Goal: Task Accomplishment & Management: Manage account settings

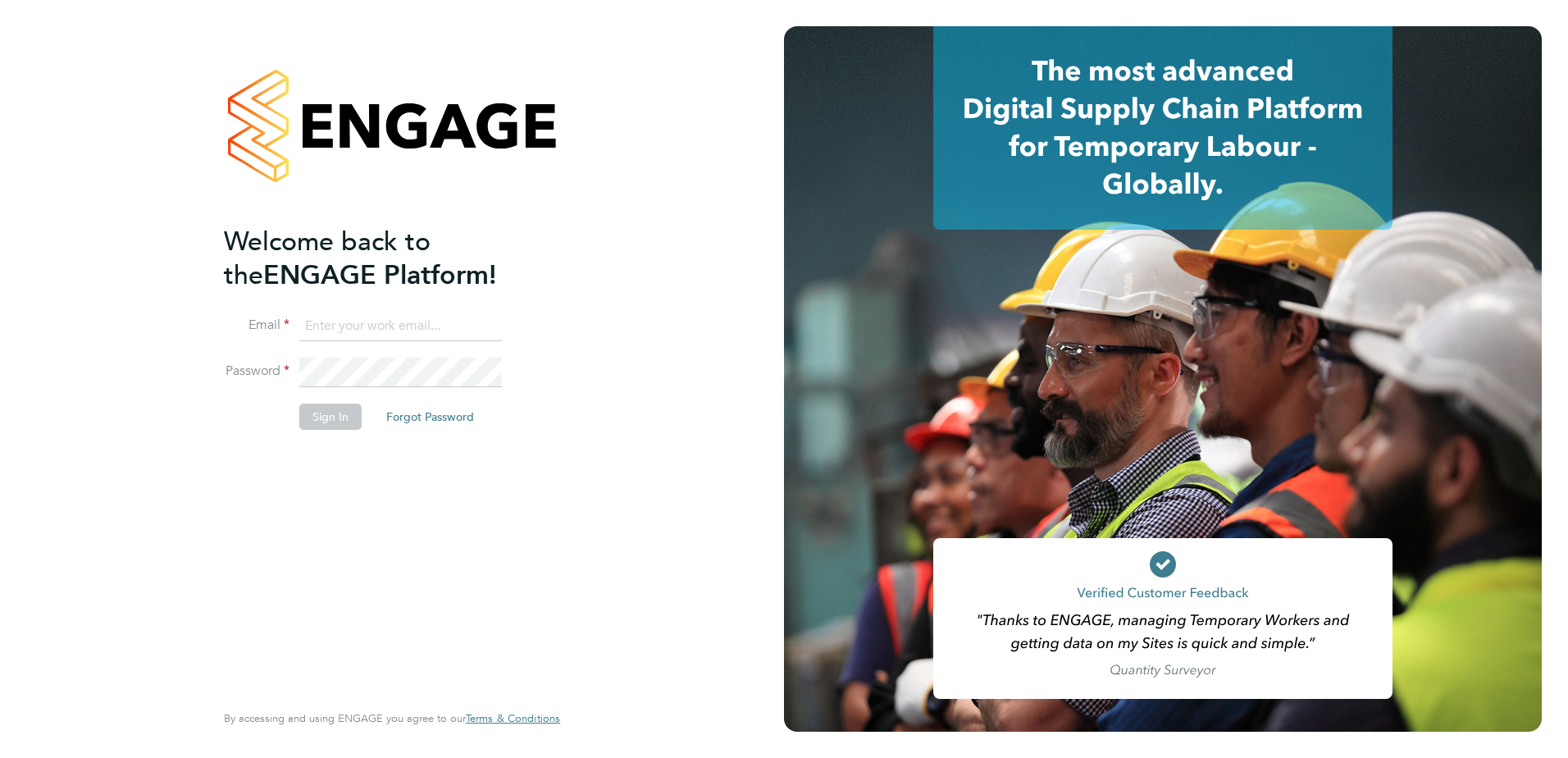
click at [364, 333] on input at bounding box center [401, 326] width 203 height 30
click at [476, 332] on input "lwilkinson@spheresolutions.co.uk" at bounding box center [401, 326] width 203 height 30
drag, startPoint x: 510, startPoint y: 320, endPoint x: 386, endPoint y: 325, distance: 124.1
click at [386, 325] on li "Email lwilkinson@spheresolutions.co.uk" at bounding box center [383, 335] width 320 height 46
drag, startPoint x: 499, startPoint y: 327, endPoint x: 170, endPoint y: 307, distance: 329.6
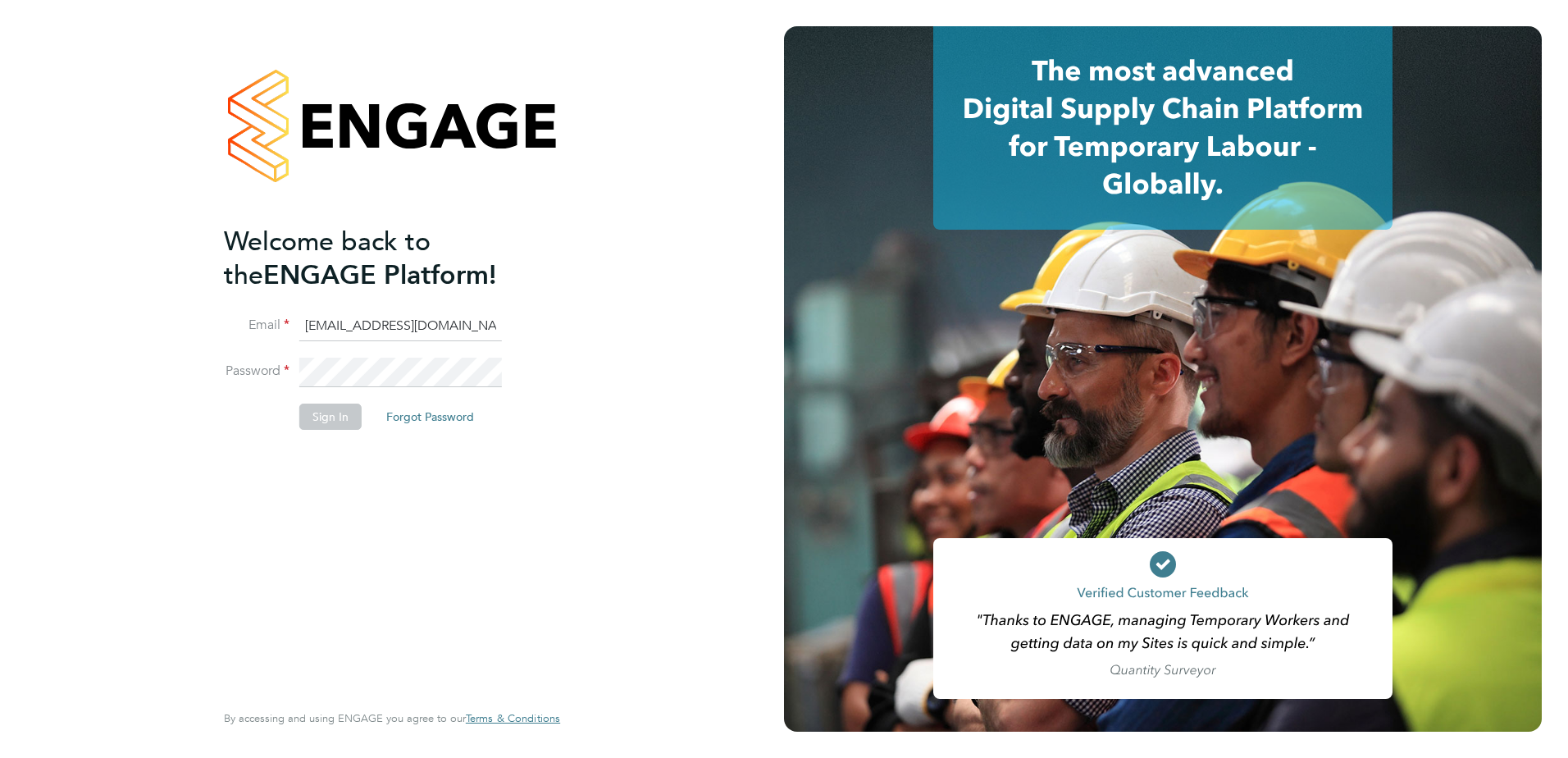
click at [171, 307] on div "Welcome back to the ENGAGE Platform! Email lwilkinson@spheresolutions.co.uk Pas…" at bounding box center [392, 379] width 784 height 758
type input "r"
click at [406, 316] on input at bounding box center [401, 326] width 203 height 30
click at [399, 323] on input at bounding box center [401, 326] width 203 height 30
click at [499, 532] on div "Welcome back to the ENGAGE Platform! Email Password Sign In Forgot Password Ent…" at bounding box center [383, 461] width 320 height 472
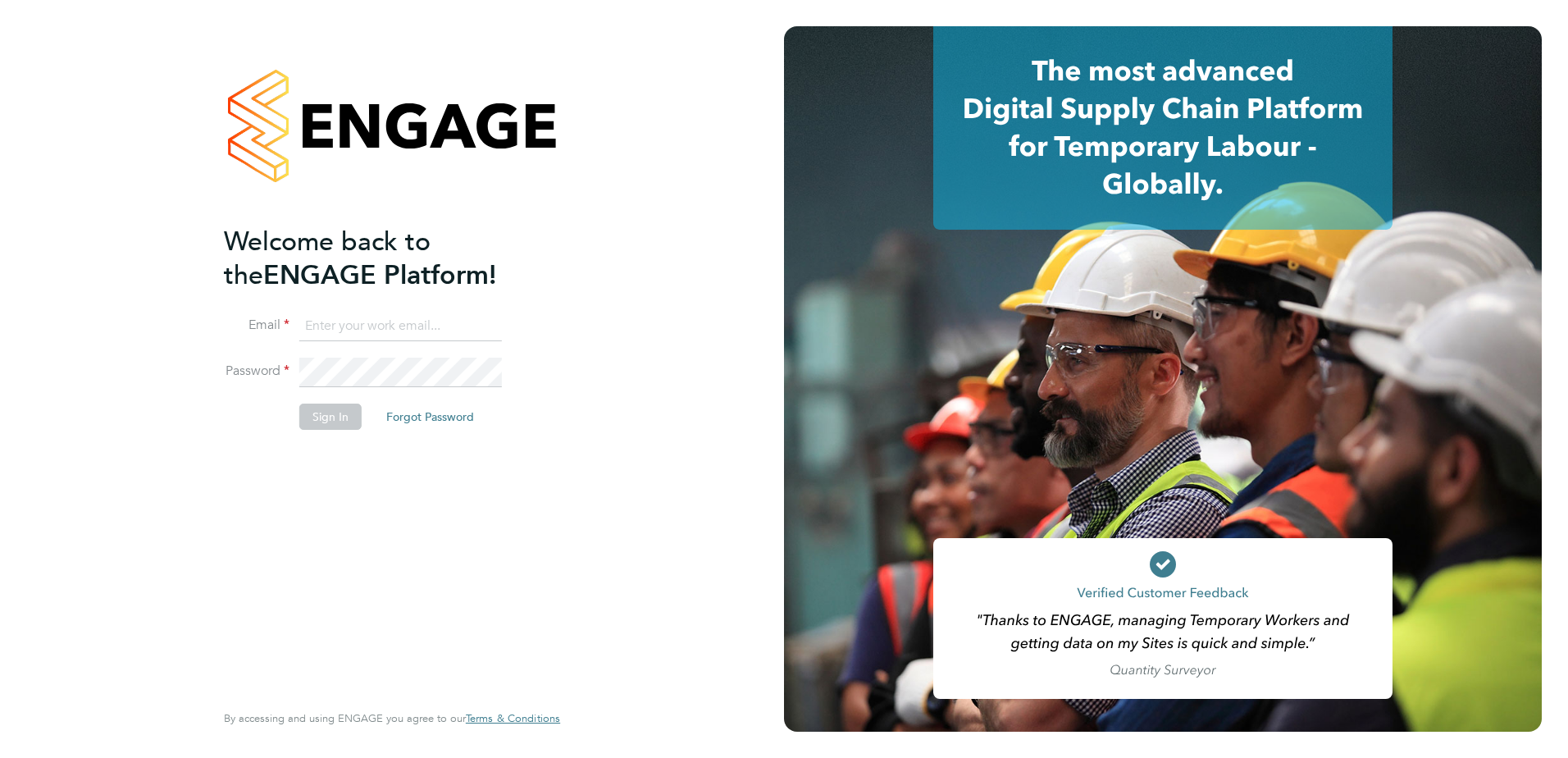
click at [360, 336] on input at bounding box center [401, 326] width 203 height 30
click at [326, 320] on input at bounding box center [401, 326] width 203 height 30
paste input "bcarr@spheresolutions.co.uk"
type input "bcarr@spheresolutions.co.uk"
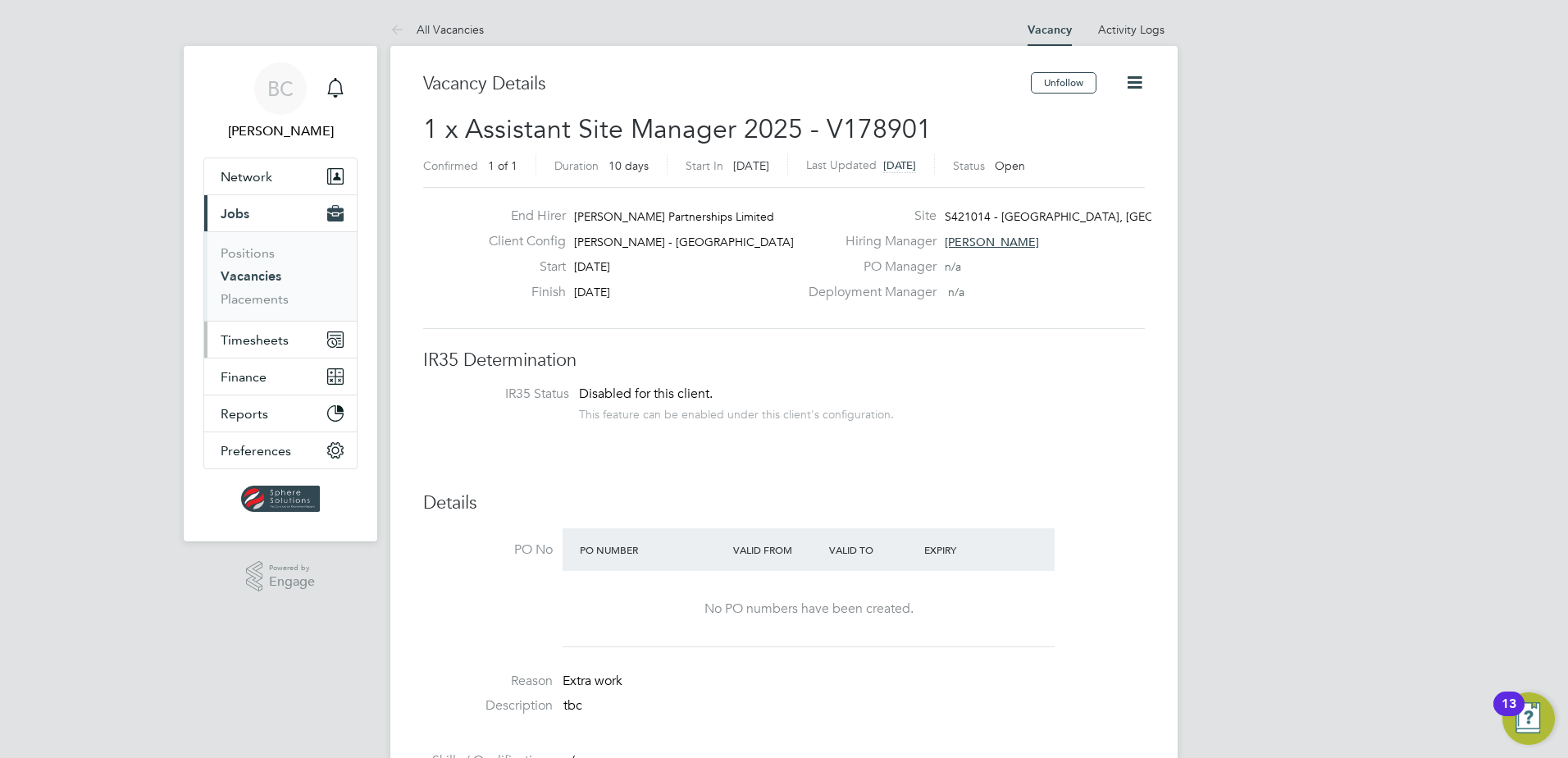
click at [238, 348] on button "Timesheets" at bounding box center [280, 339] width 153 height 36
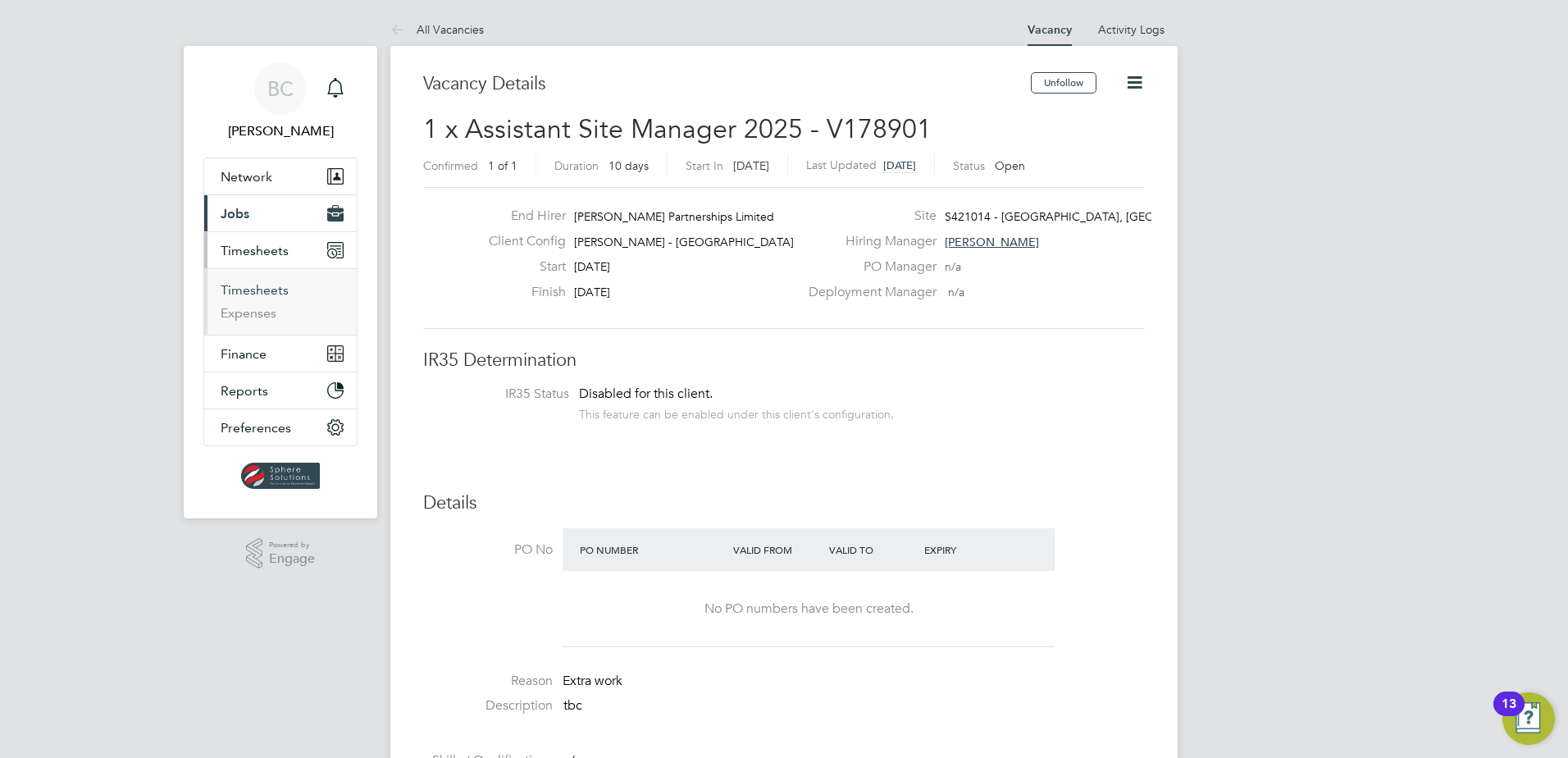
click at [252, 288] on link "Timesheets" at bounding box center [254, 290] width 68 height 15
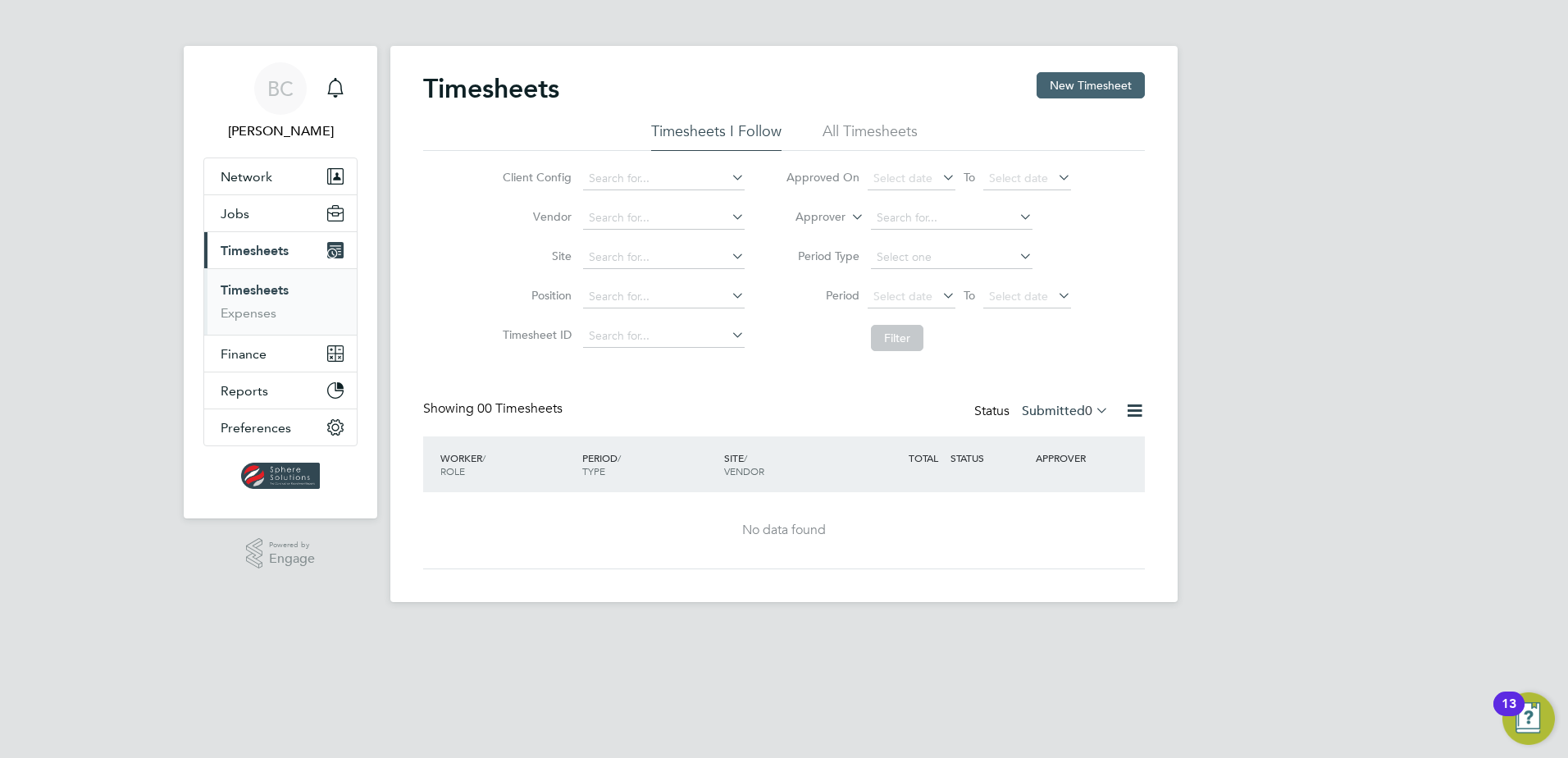
click at [1092, 72] on button "New Timesheet" at bounding box center [1090, 85] width 108 height 26
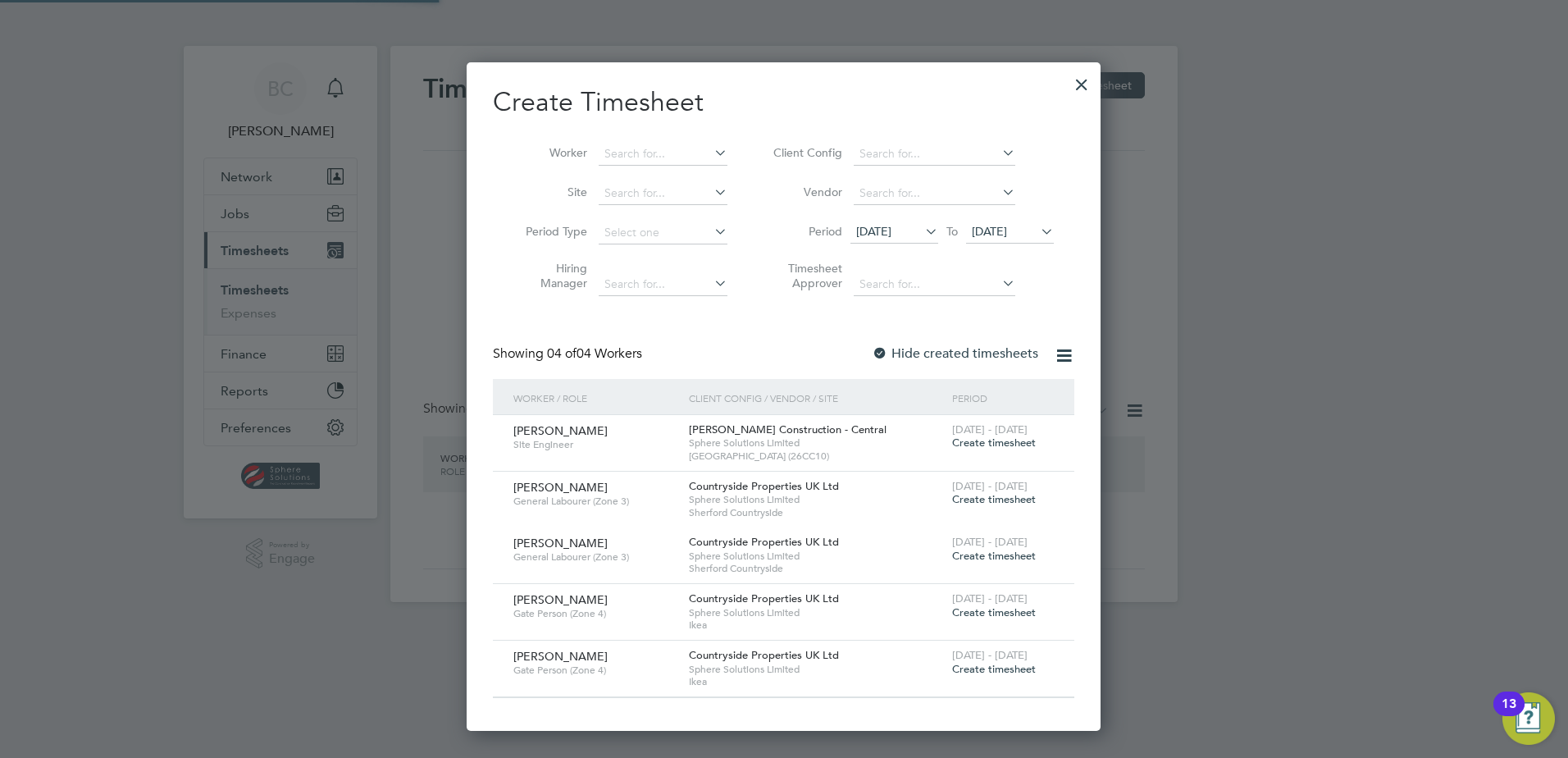
scroll to position [668, 634]
click at [635, 150] on input at bounding box center [662, 154] width 128 height 23
click at [669, 182] on li "[PERSON_NAME]" at bounding box center [701, 176] width 207 height 22
type input "[PERSON_NAME]"
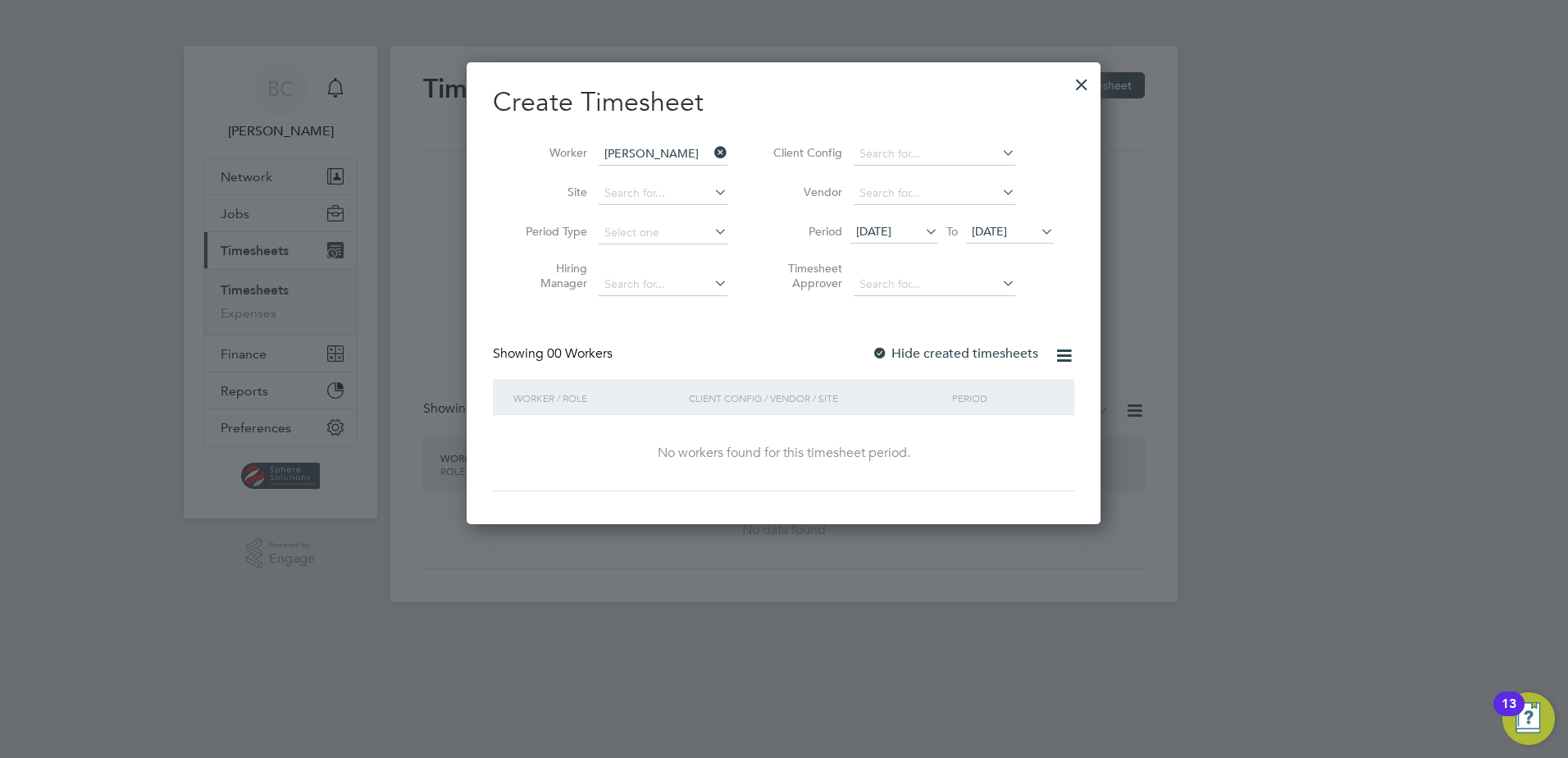
scroll to position [463, 634]
click at [1037, 236] on icon at bounding box center [1037, 232] width 0 height 23
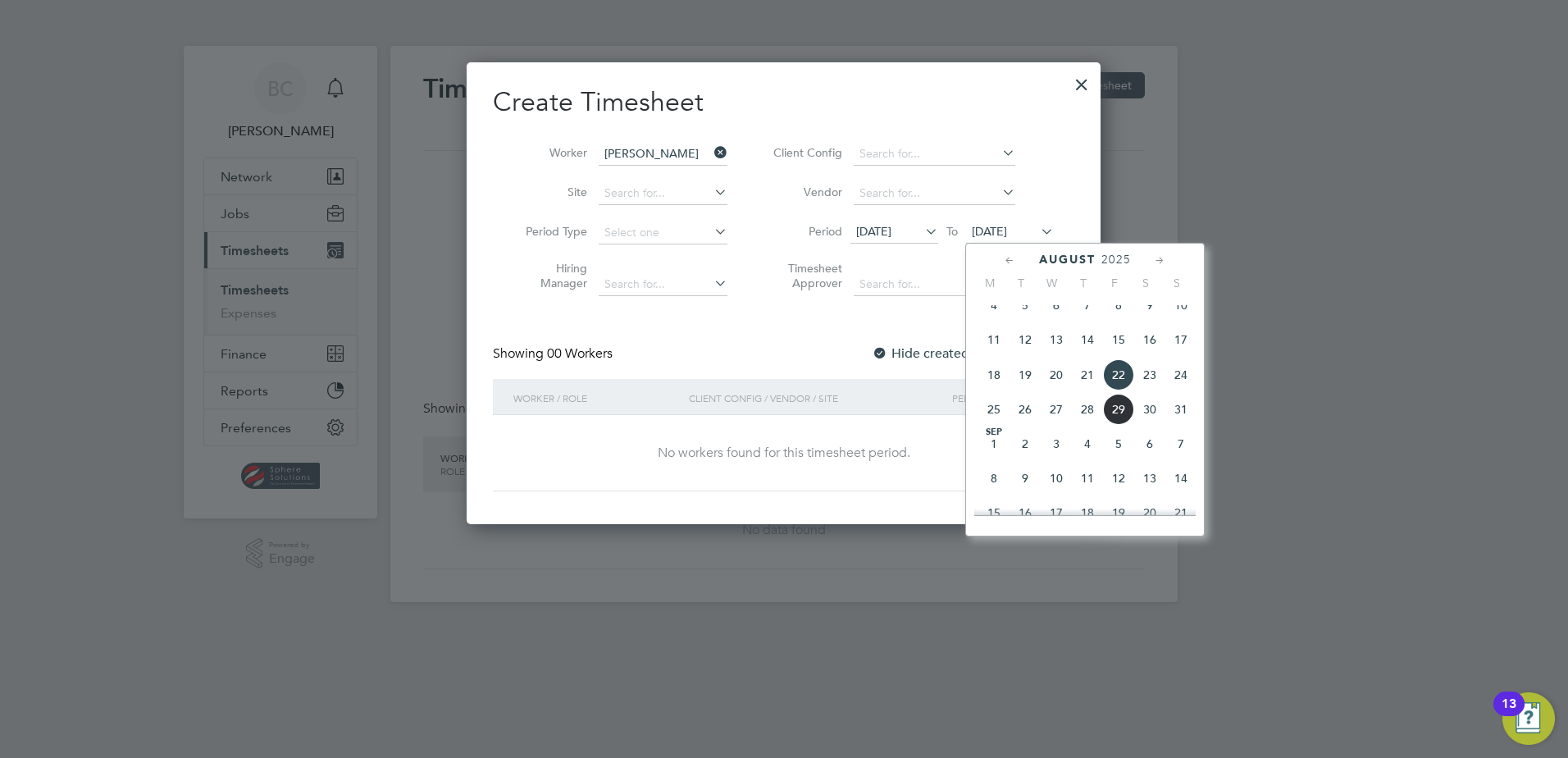
click at [1112, 423] on span "29" at bounding box center [1118, 409] width 31 height 31
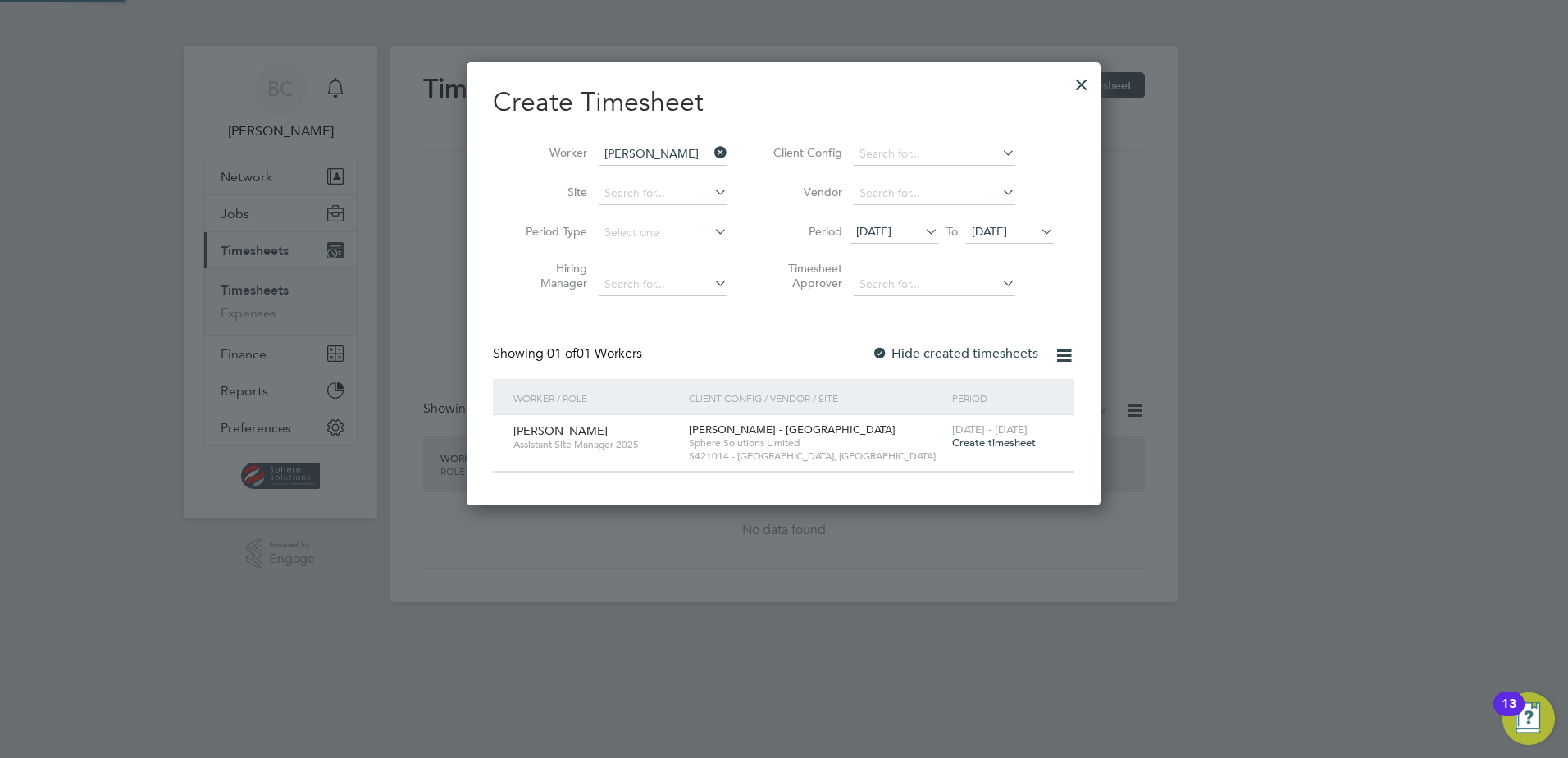
scroll to position [442, 634]
click at [1001, 444] on span "Create timesheet" at bounding box center [994, 442] width 84 height 14
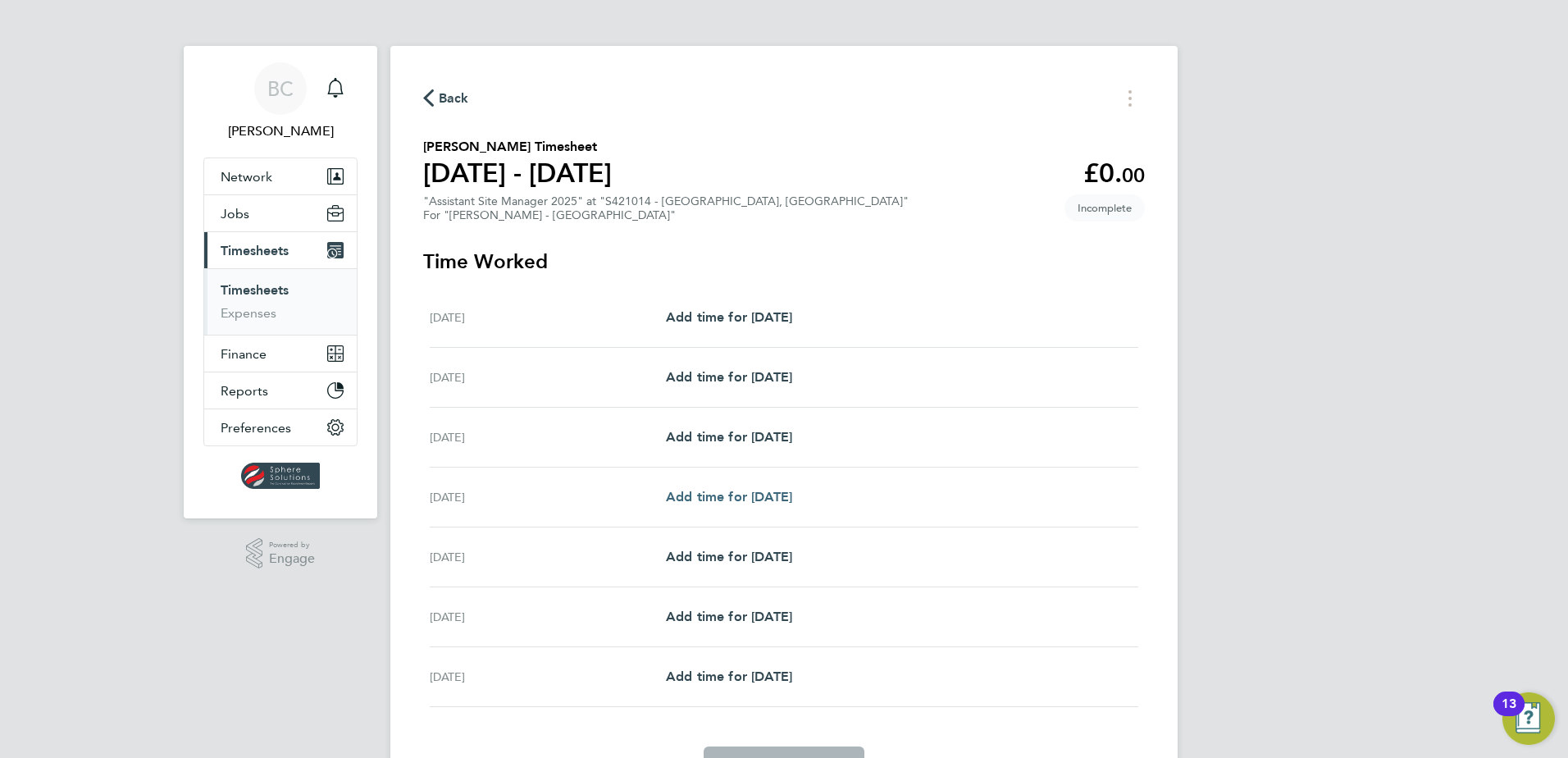
click at [728, 493] on span "Add time for [DATE]" at bounding box center [729, 496] width 126 height 15
select select "30"
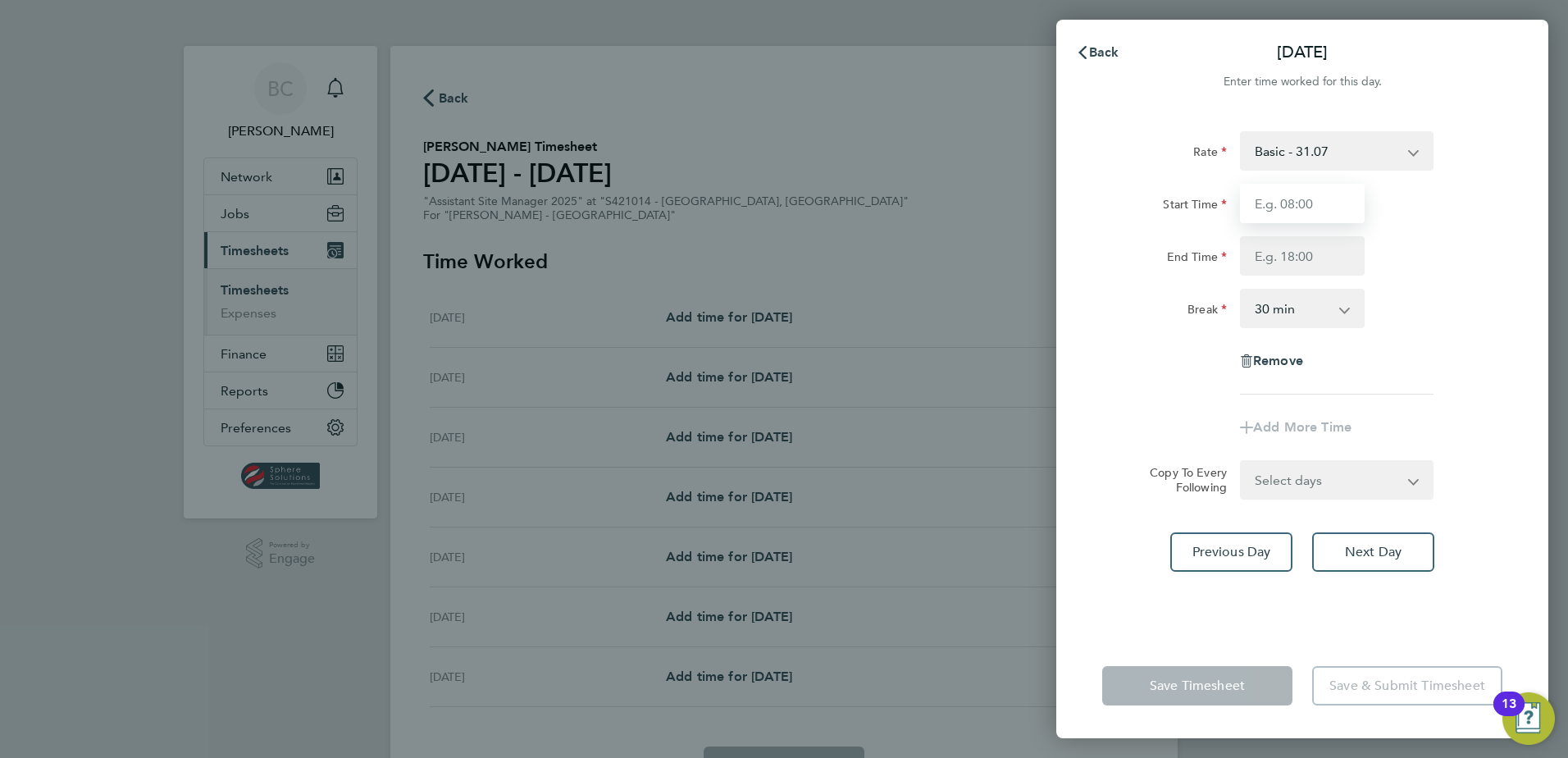
click at [1249, 203] on input "Start Time" at bounding box center [1302, 203] width 125 height 40
type input "07:30"
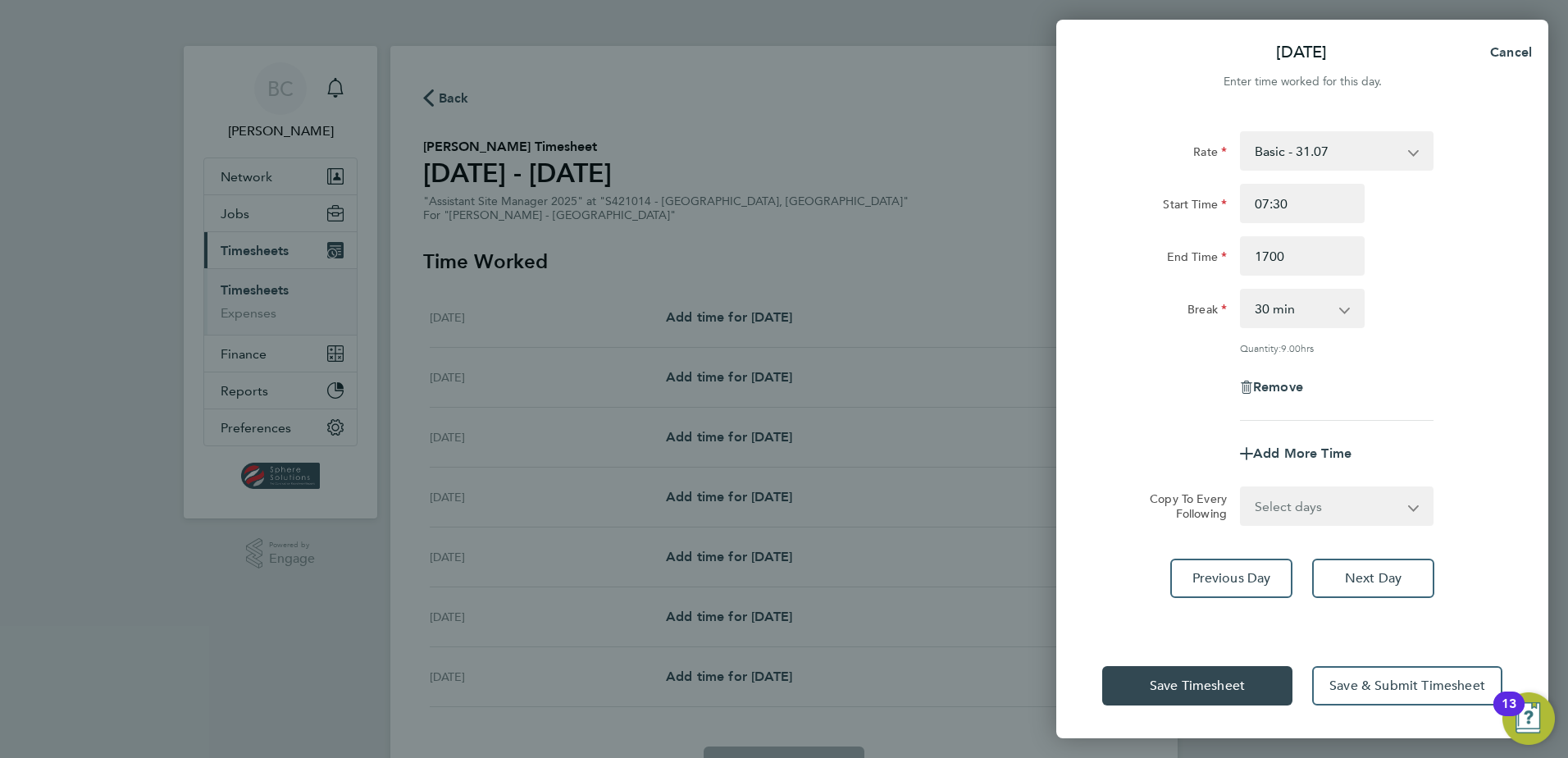
type input "17:00"
click at [1144, 342] on div "Rate Basic - 31.07 Start Time 07:30 End Time 17:00 Break 0 min 15 min 30 min 45…" at bounding box center [1302, 276] width 400 height 290
drag, startPoint x: 1286, startPoint y: 502, endPoint x: 1286, endPoint y: 514, distance: 12.0
click at [1286, 502] on select "Select days Day [DATE] [DATE] [DATE]" at bounding box center [1328, 505] width 172 height 36
select select "WED"
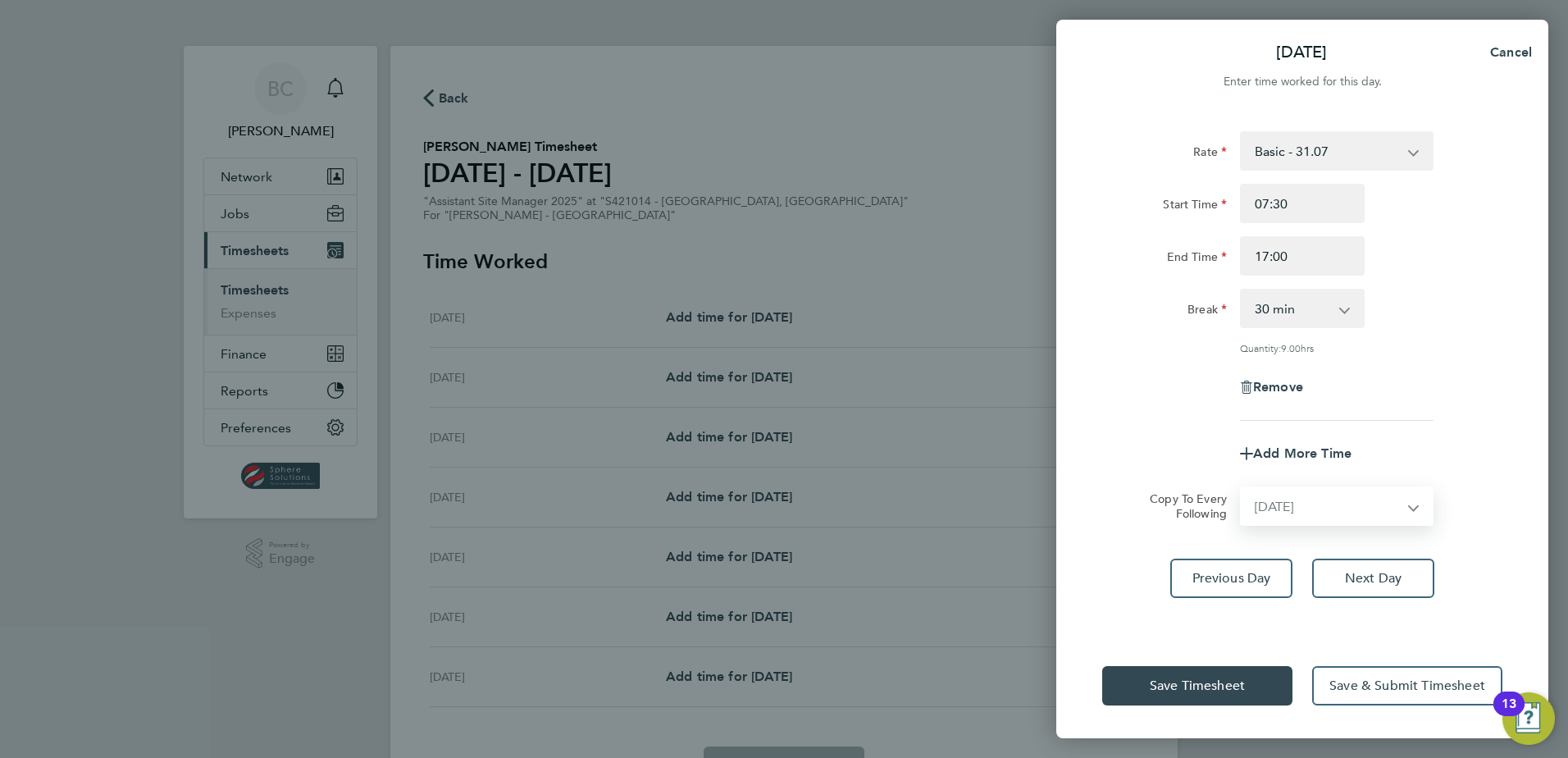
click at [1242, 488] on select "Select days Day [DATE] [DATE] [DATE]" at bounding box center [1328, 505] width 172 height 36
select select "[DATE]"
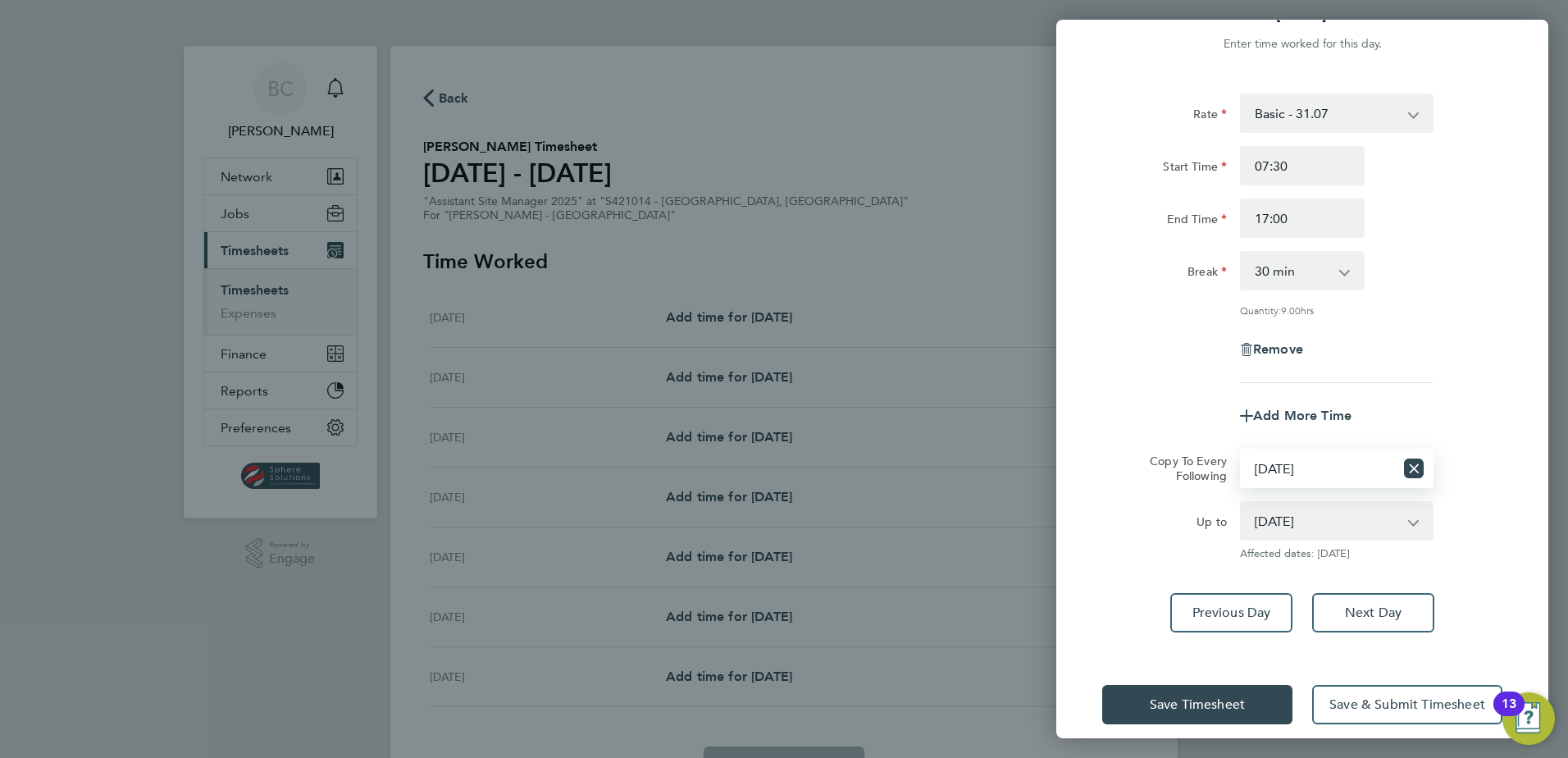
scroll to position [55, 0]
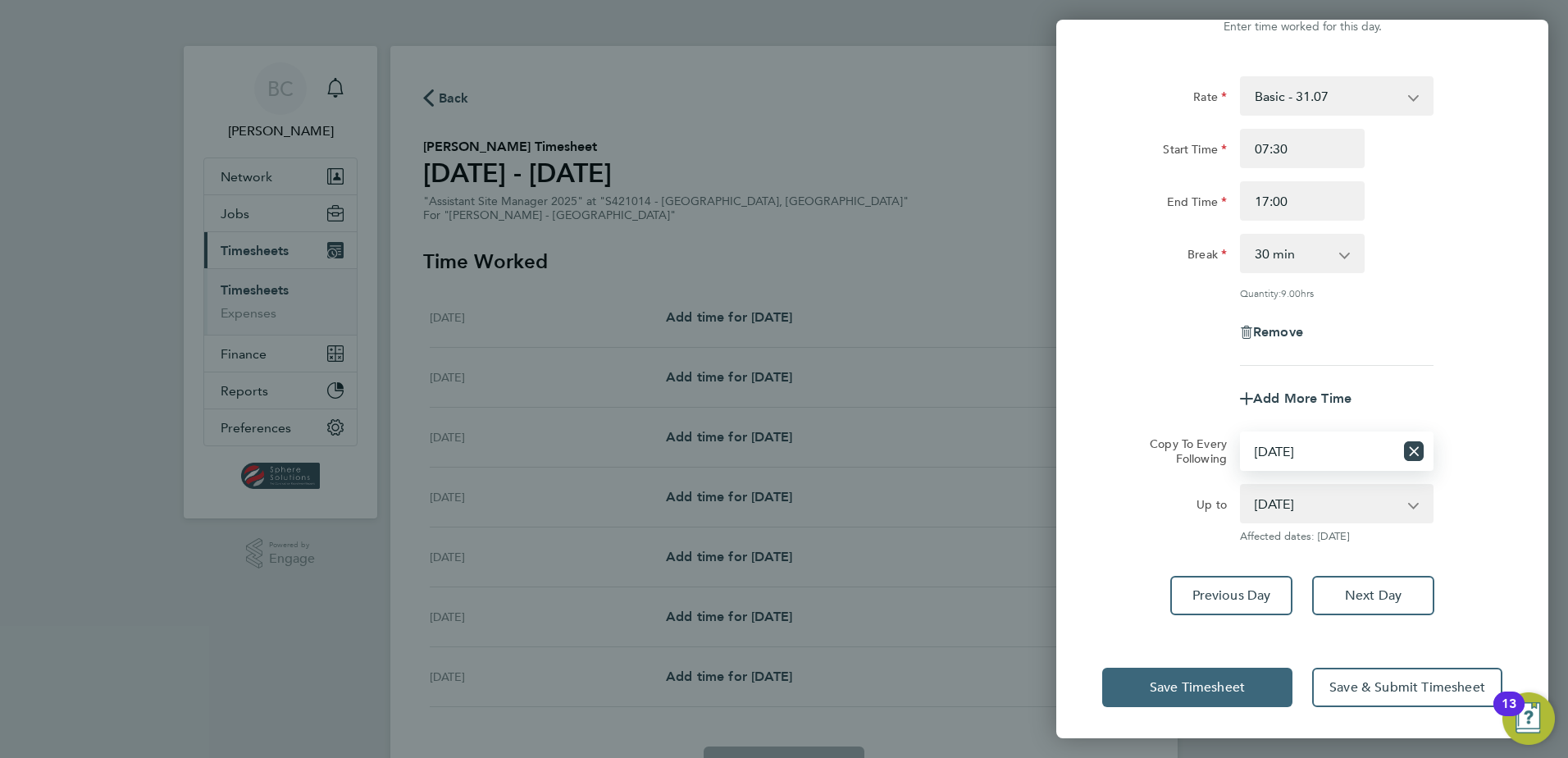
click at [1243, 694] on button "Save Timesheet" at bounding box center [1196, 687] width 190 height 40
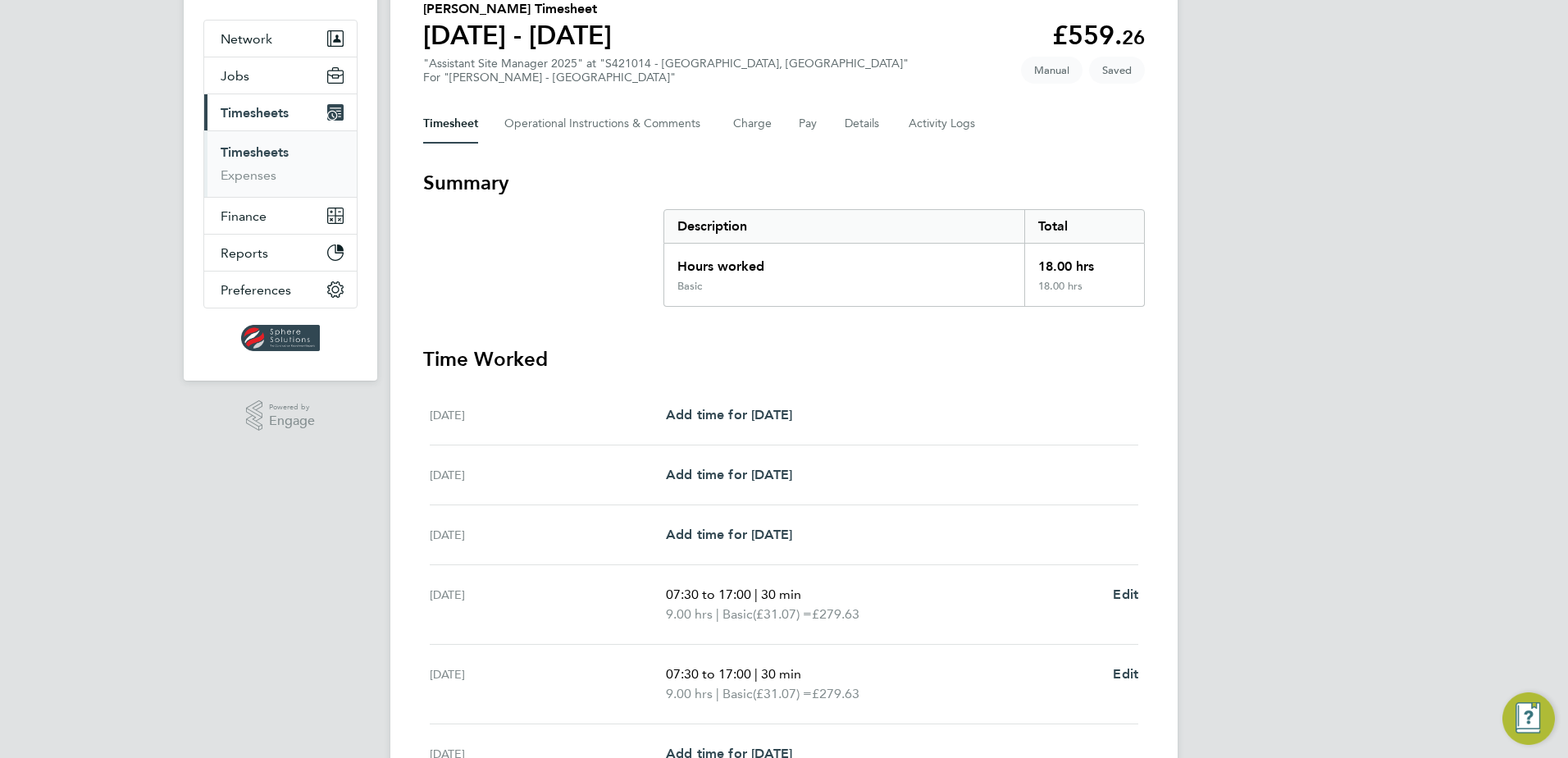
scroll to position [368, 0]
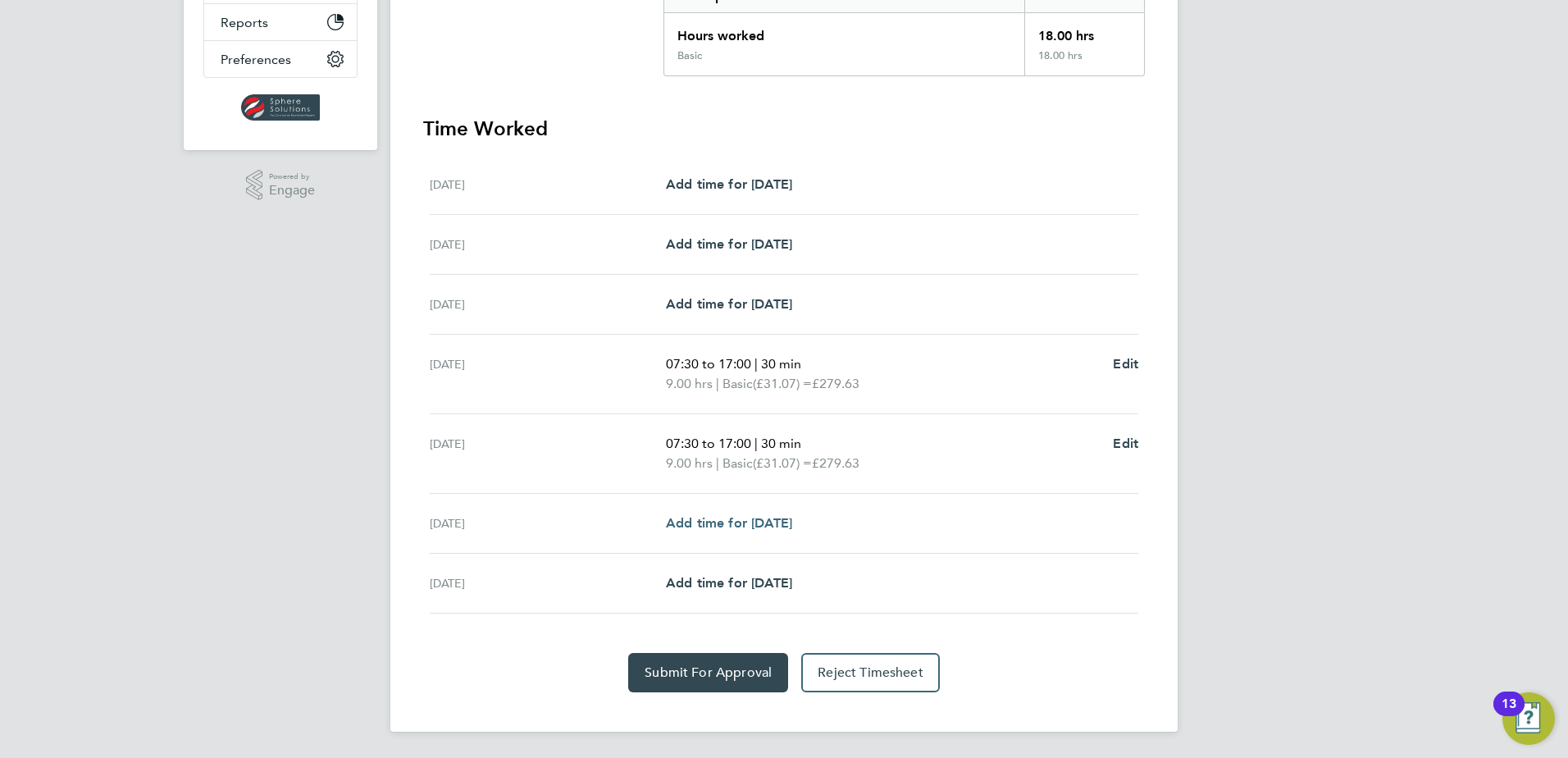
click at [752, 525] on span "Add time for [DATE]" at bounding box center [729, 522] width 126 height 15
select select "30"
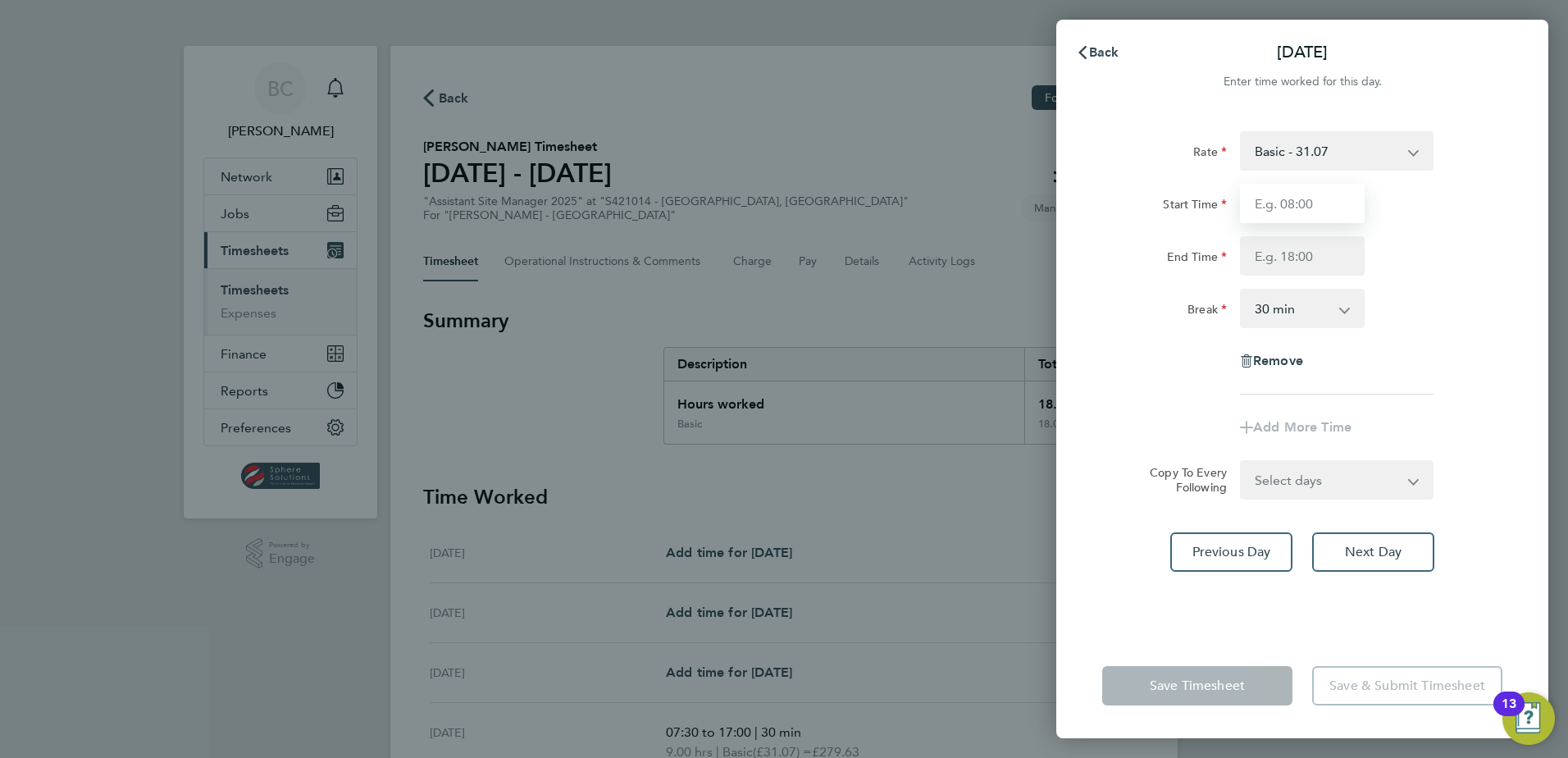
click at [1254, 195] on input "Start Time" at bounding box center [1302, 203] width 125 height 40
type input "07:30"
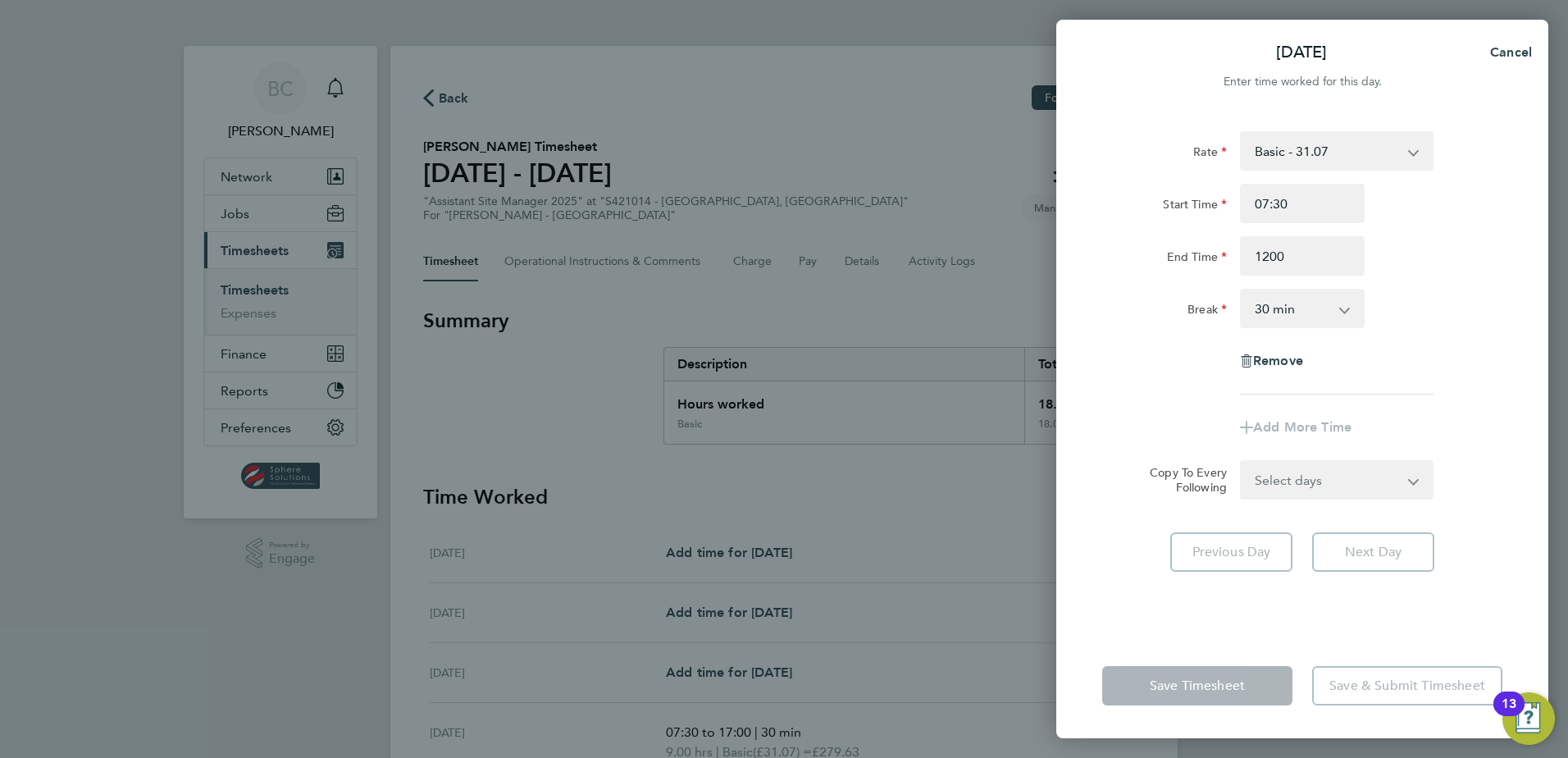
type input "12:00"
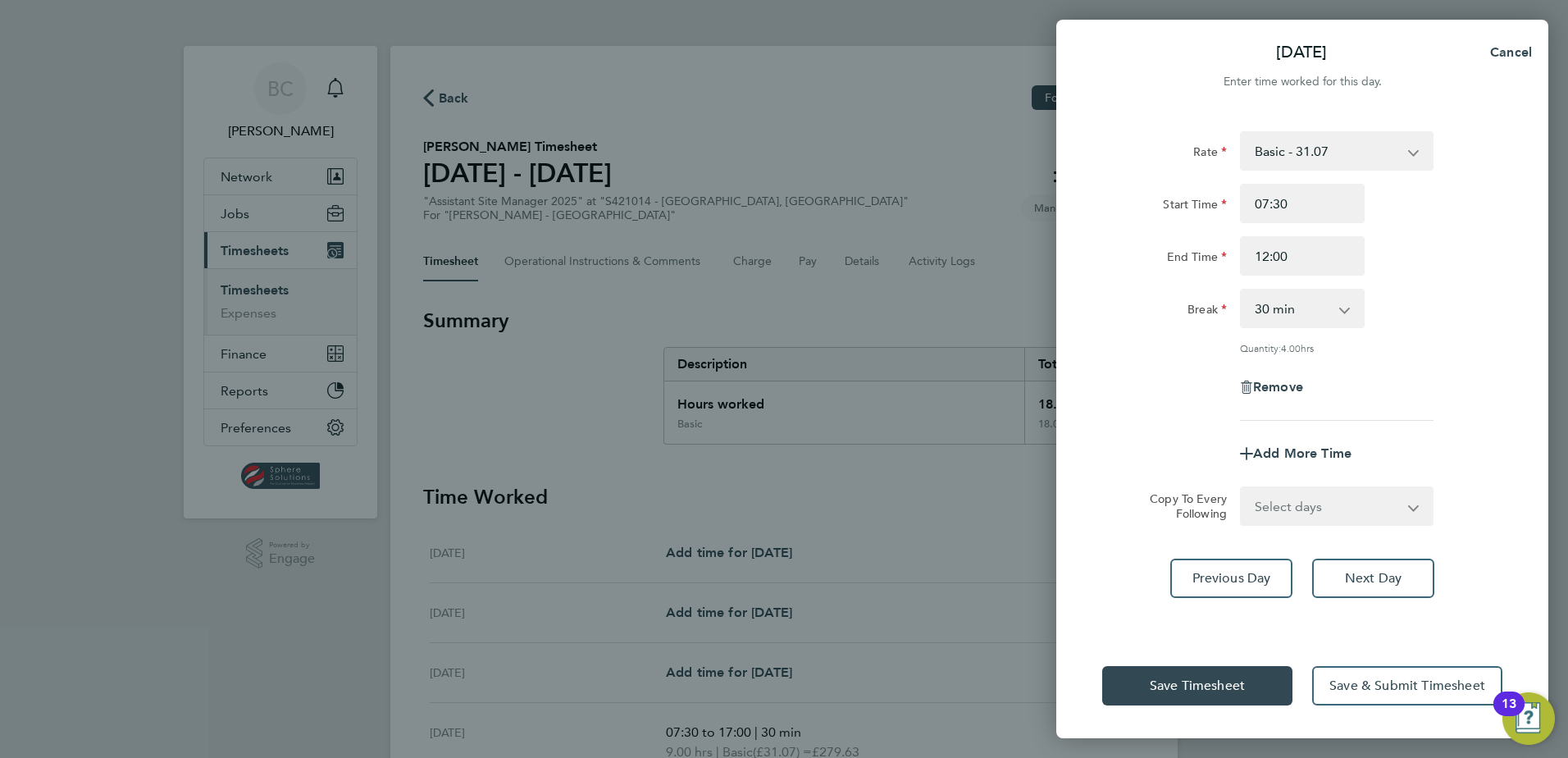
click at [1136, 211] on div "Start Time" at bounding box center [1163, 200] width 125 height 33
click at [1277, 307] on select "0 min 15 min 30 min 45 min 60 min 75 min 90 min" at bounding box center [1292, 308] width 101 height 36
select select "0"
click at [1242, 291] on select "0 min 15 min 30 min 45 min 60 min 75 min 90 min" at bounding box center [1292, 308] width 101 height 36
click at [1183, 340] on div "Rate Basic - 31.07 Start Time 07:30 End Time 12:00 Break 0 min 15 min 30 min 45…" at bounding box center [1302, 276] width 400 height 290
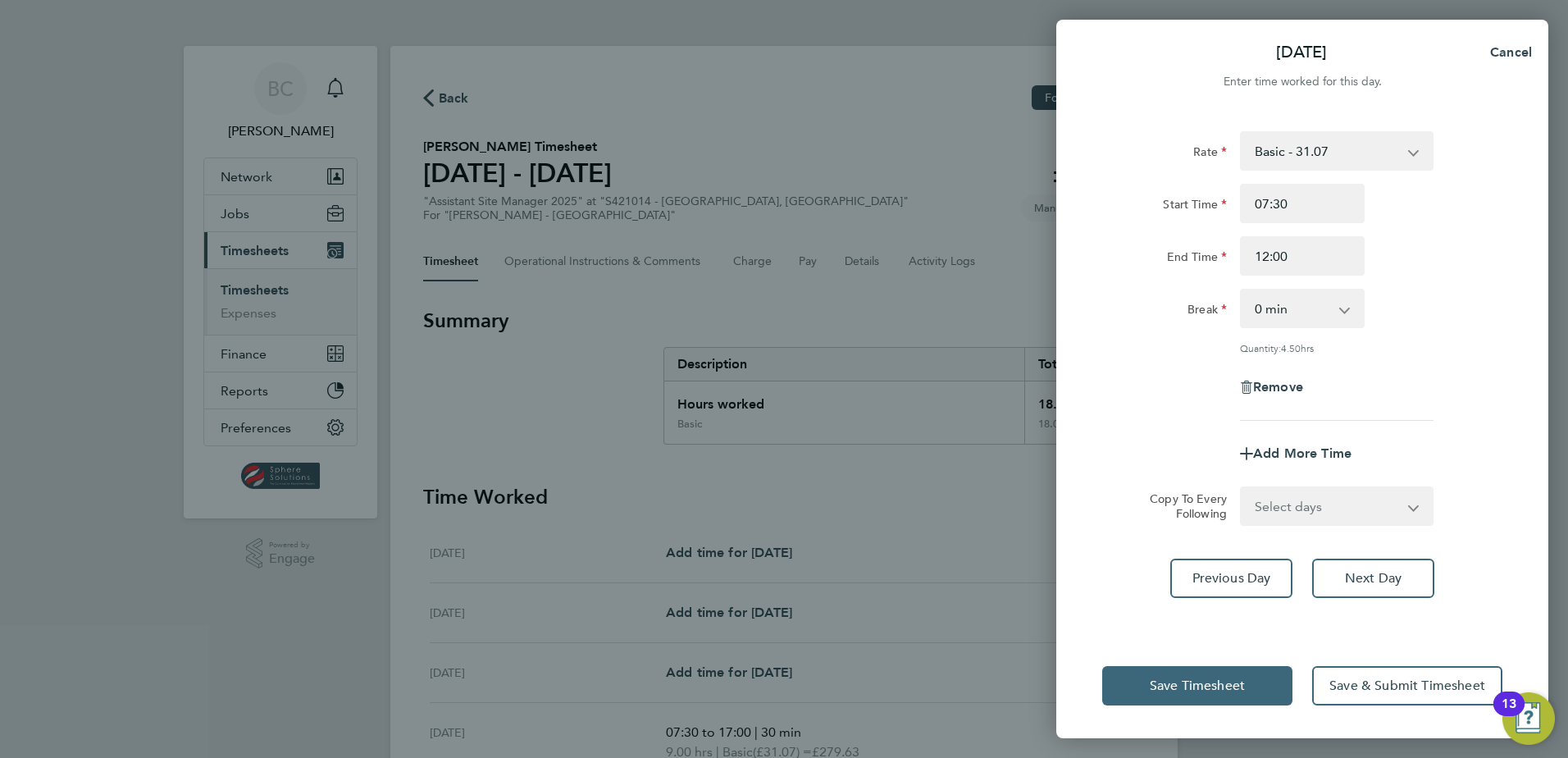
click at [1221, 694] on button "Save Timesheet" at bounding box center [1196, 686] width 190 height 40
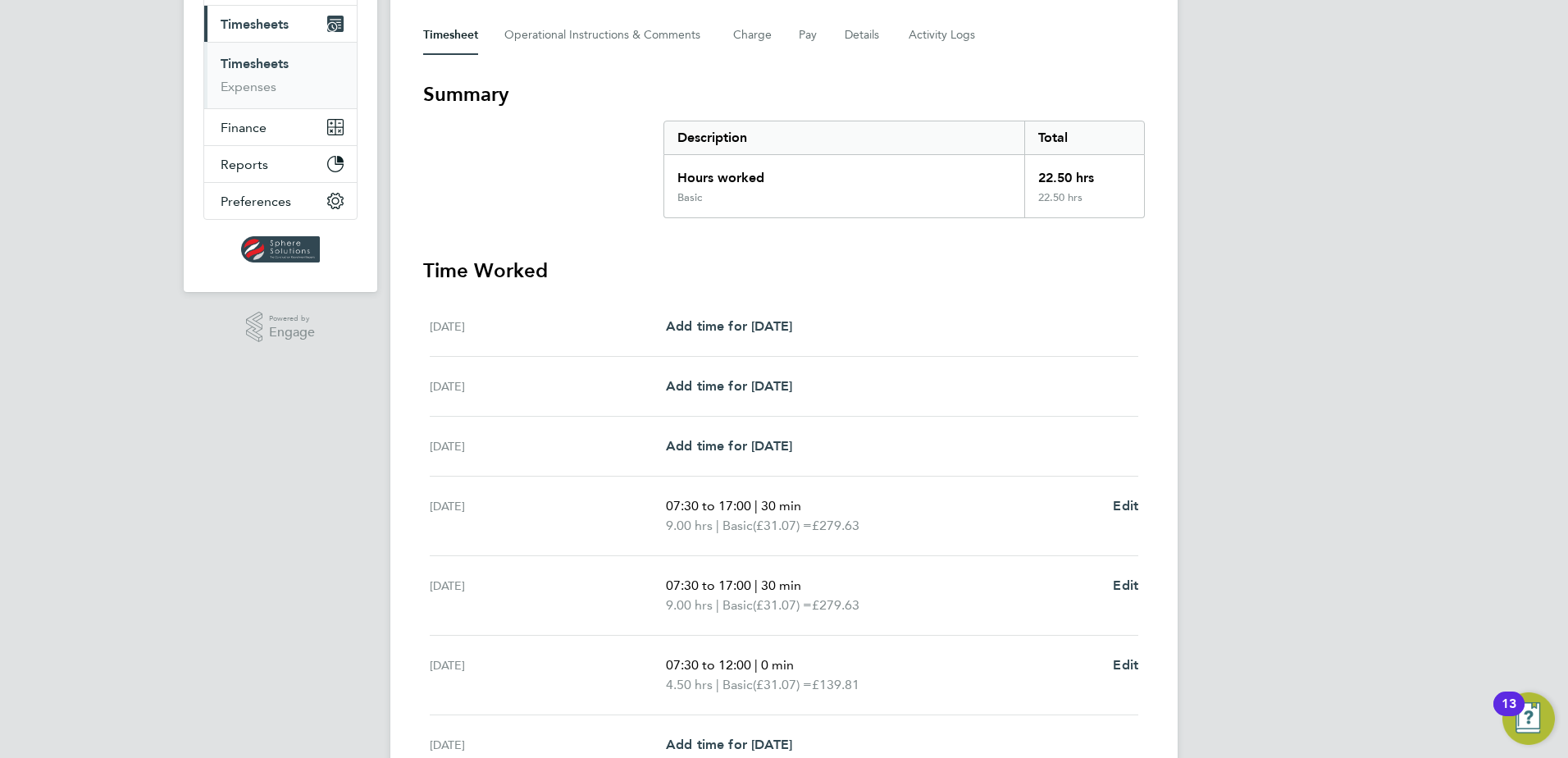
scroll to position [388, 0]
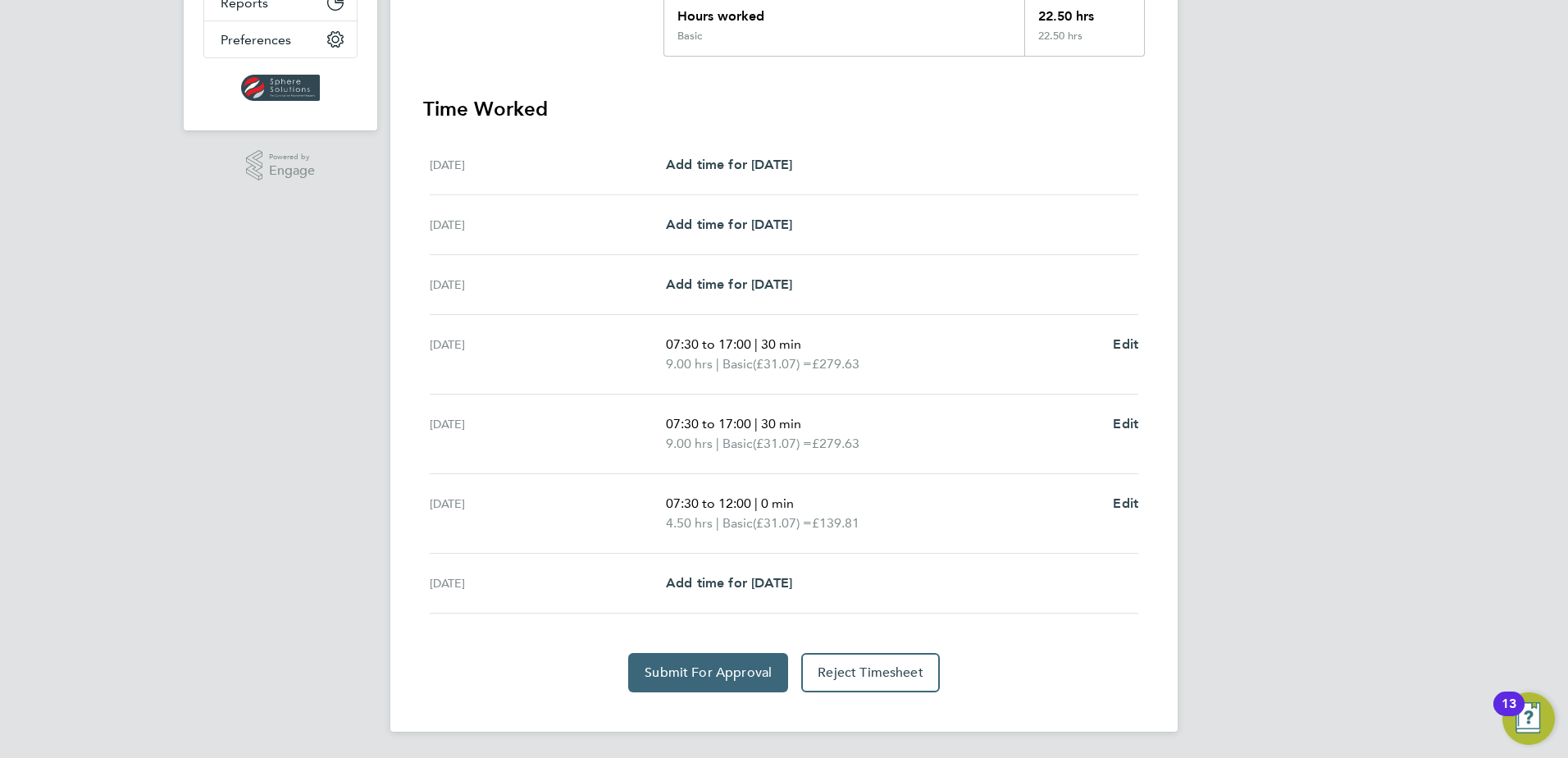
click at [719, 665] on span "Submit For Approval" at bounding box center [708, 672] width 127 height 16
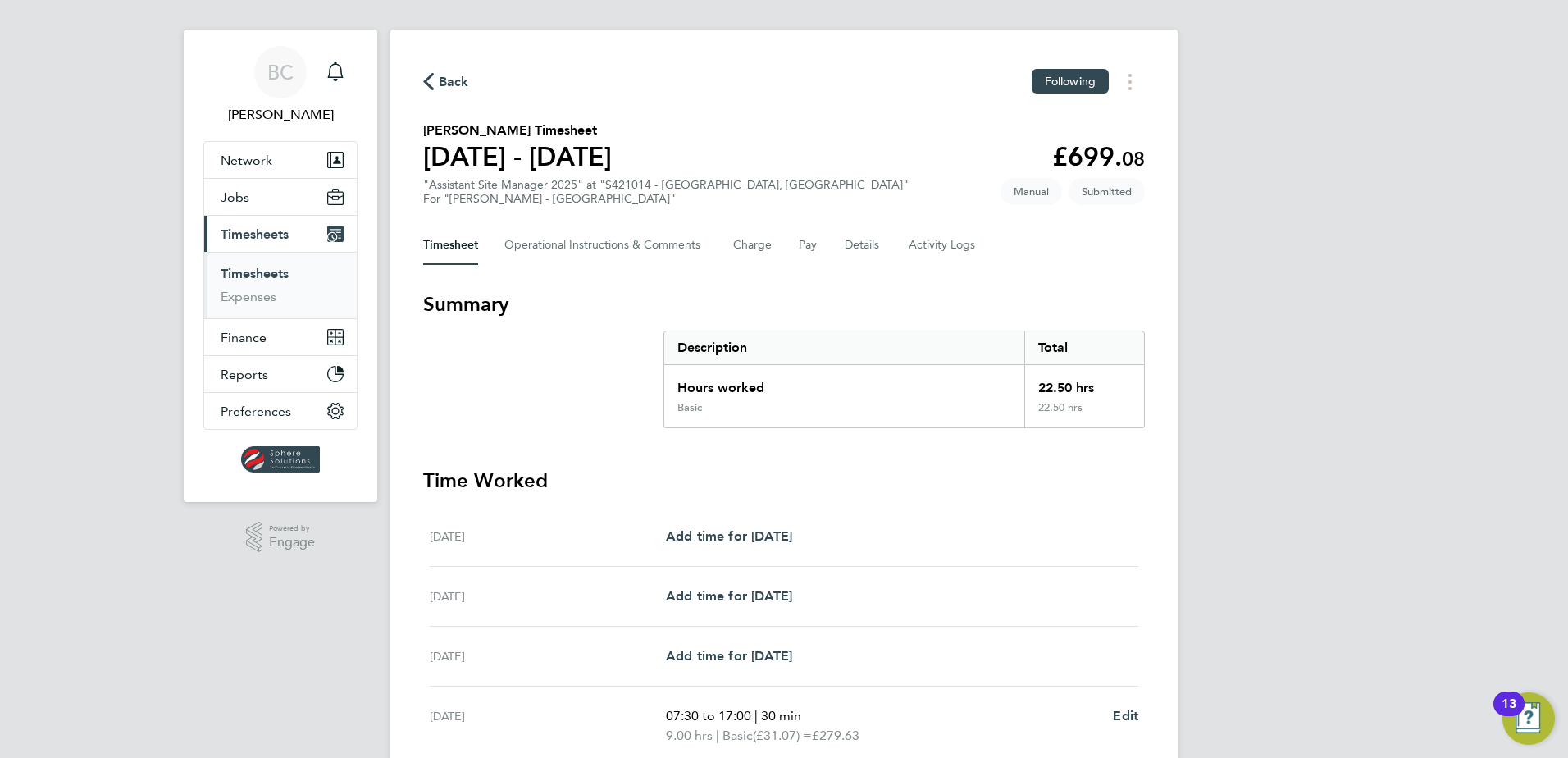
scroll to position [0, 0]
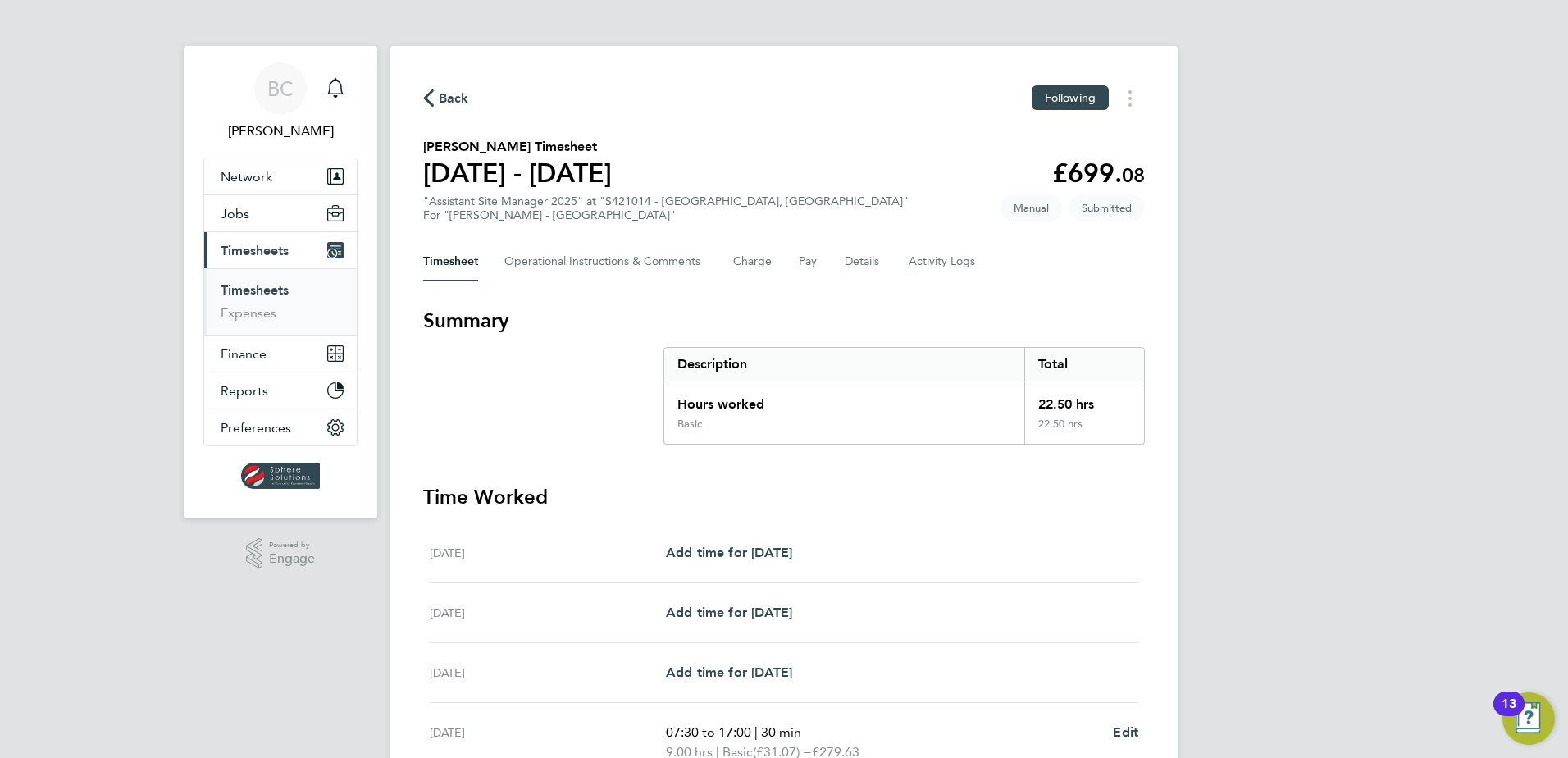
click at [442, 103] on span "Back" at bounding box center [453, 98] width 30 height 19
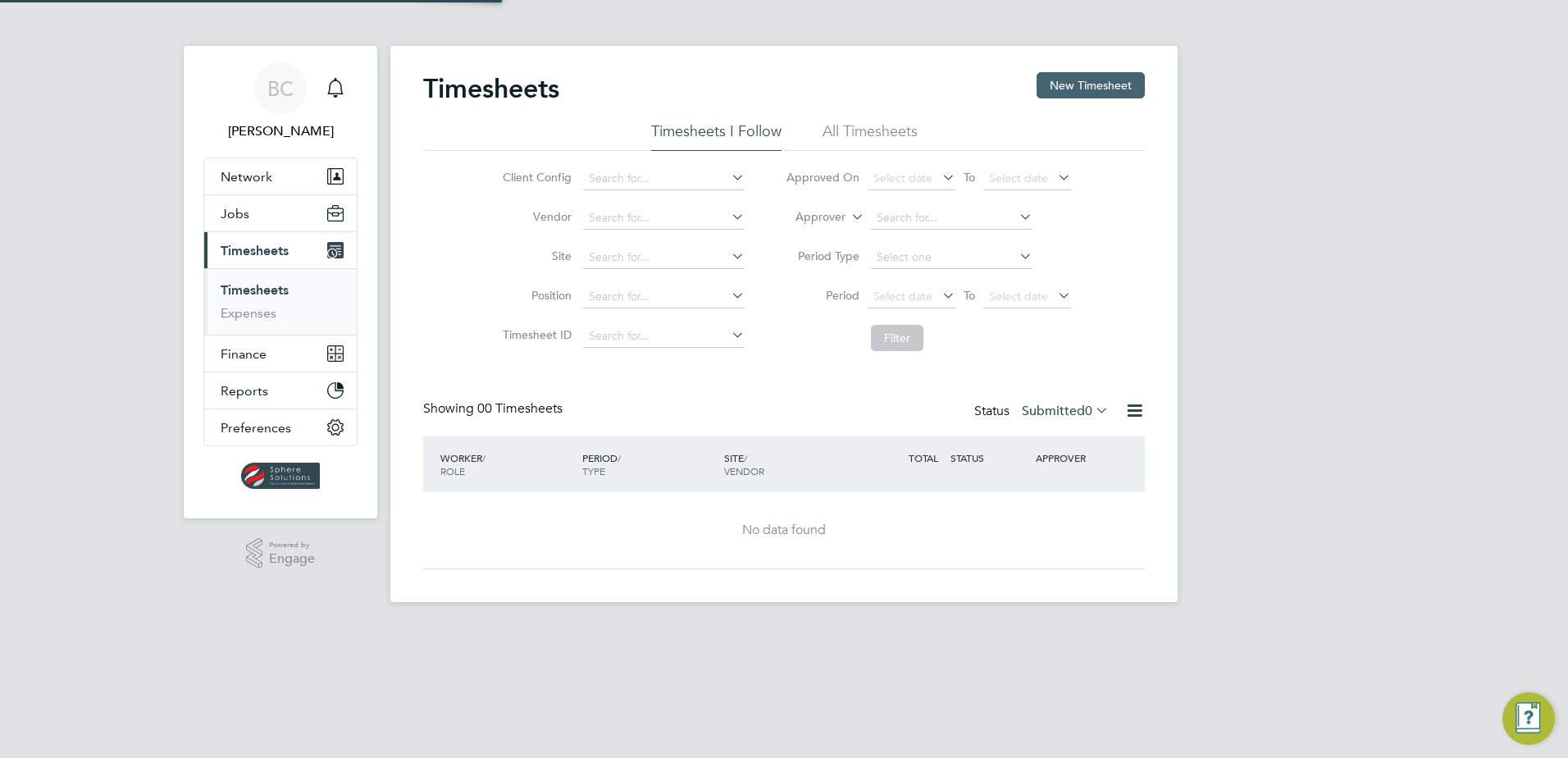
click at [1096, 90] on button "New Timesheet" at bounding box center [1090, 85] width 108 height 26
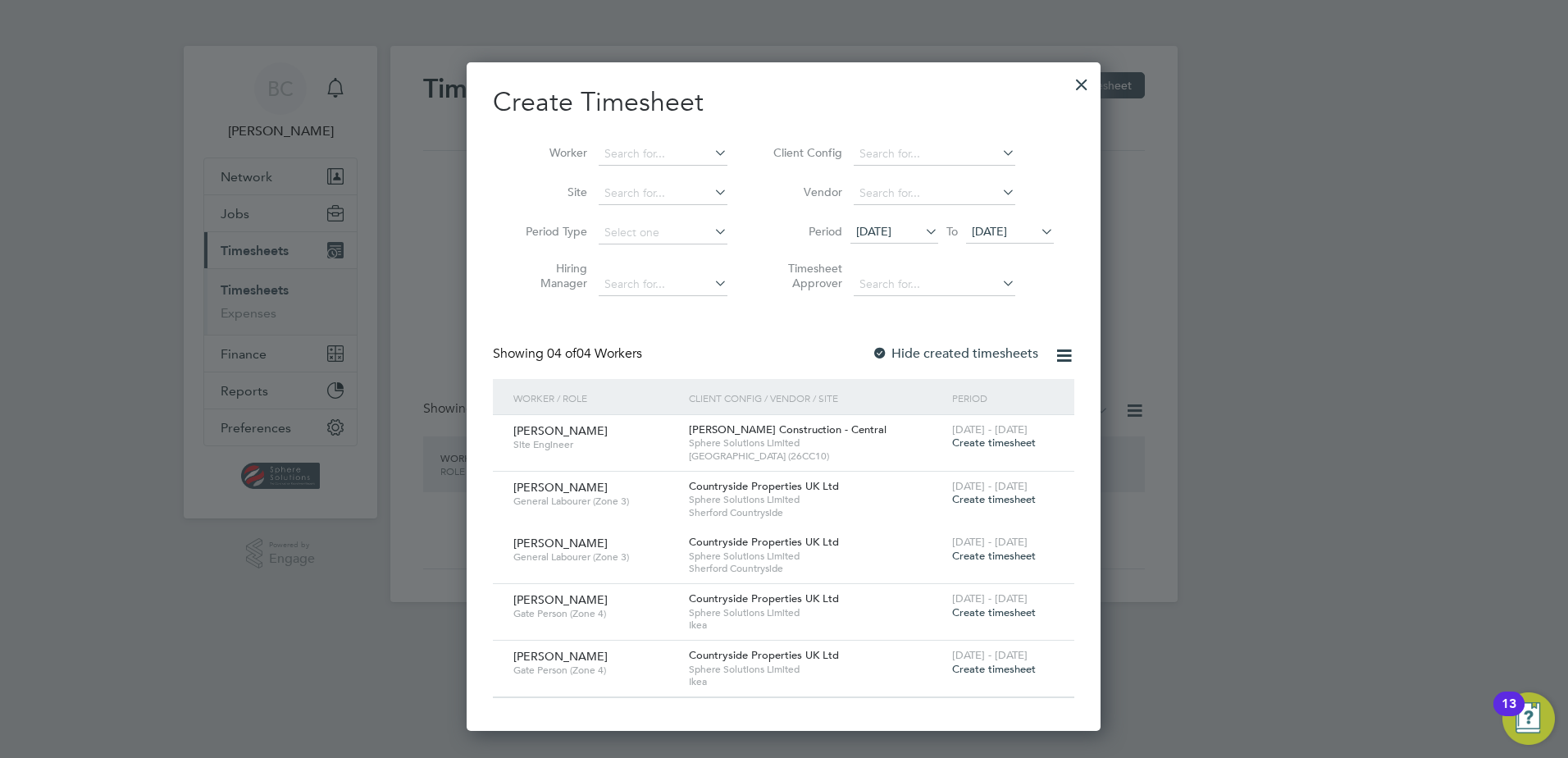
scroll to position [668, 634]
click at [638, 154] on input at bounding box center [662, 154] width 128 height 23
drag, startPoint x: 687, startPoint y: 146, endPoint x: 660, endPoint y: 169, distance: 35.5
click at [677, 152] on input "[PERSON_NAME]" at bounding box center [662, 154] width 128 height 23
click at [658, 171] on div "Timesheets New Timesheet Timesheets I Follow All Timesheets Client Config Vendo…" at bounding box center [783, 324] width 787 height 556
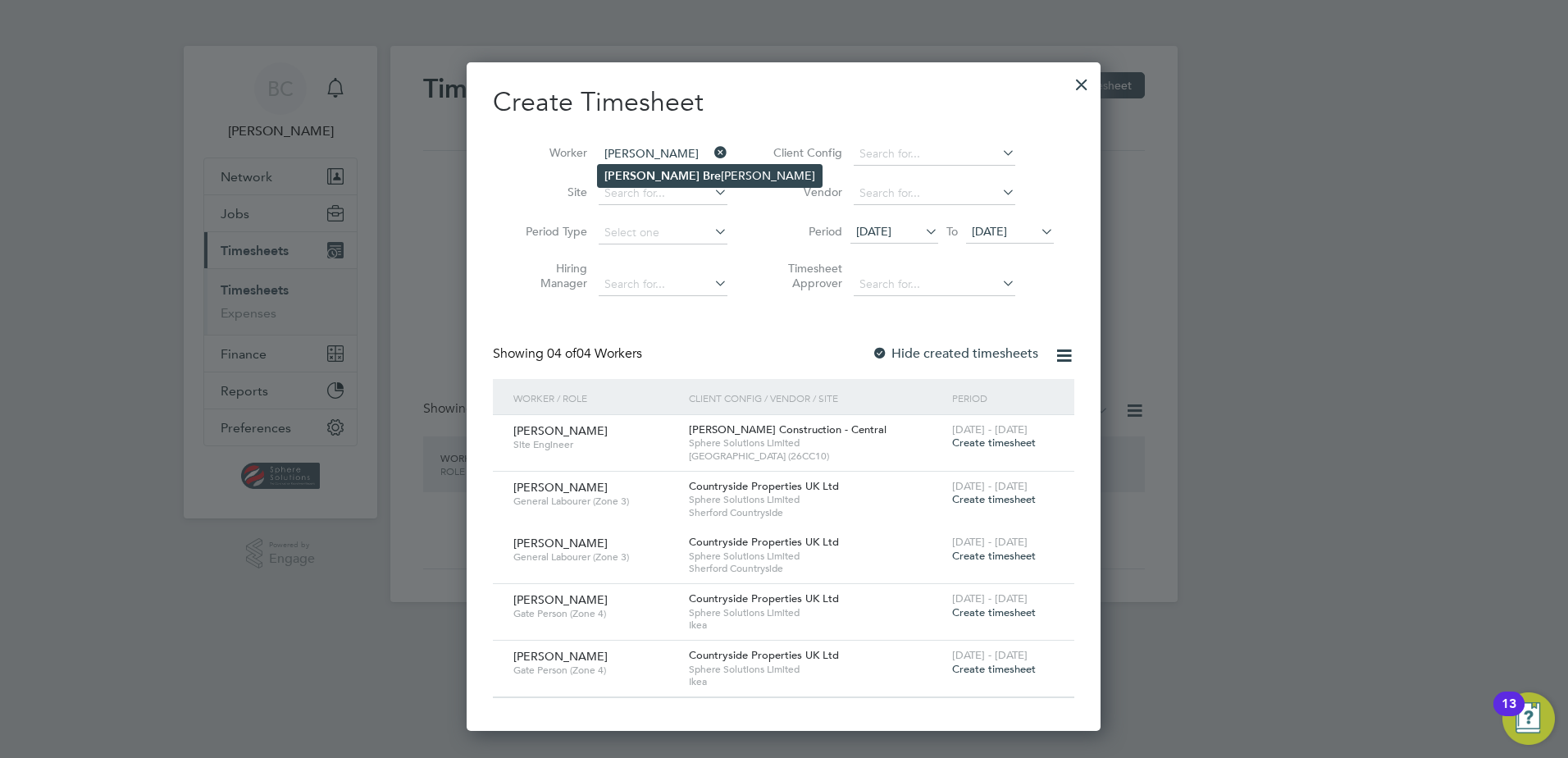
click at [658, 172] on li "[PERSON_NAME] [PERSON_NAME]" at bounding box center [710, 176] width 224 height 22
type input "[PERSON_NAME]"
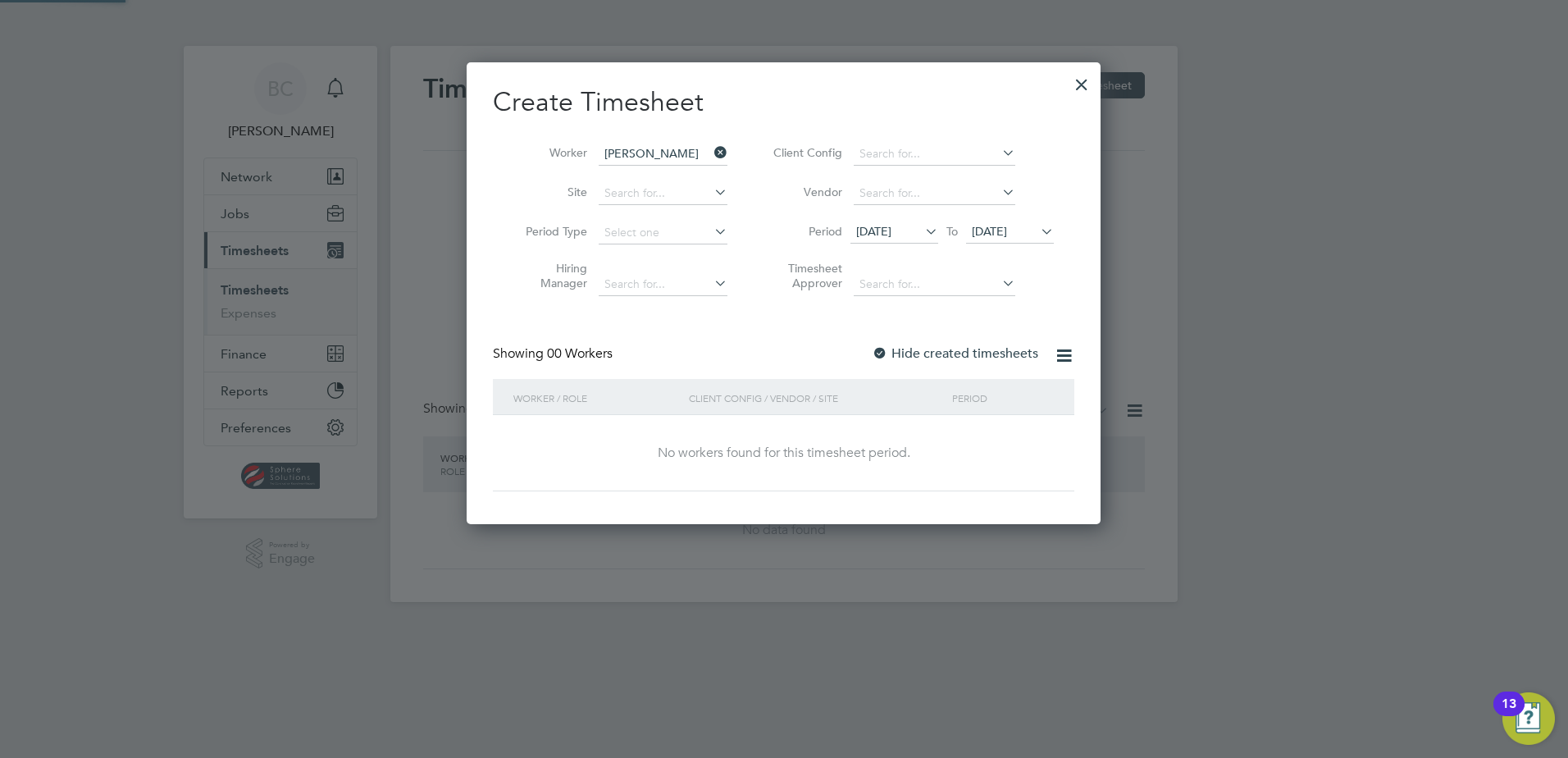
scroll to position [463, 634]
click at [1007, 236] on span "[DATE]" at bounding box center [989, 231] width 36 height 14
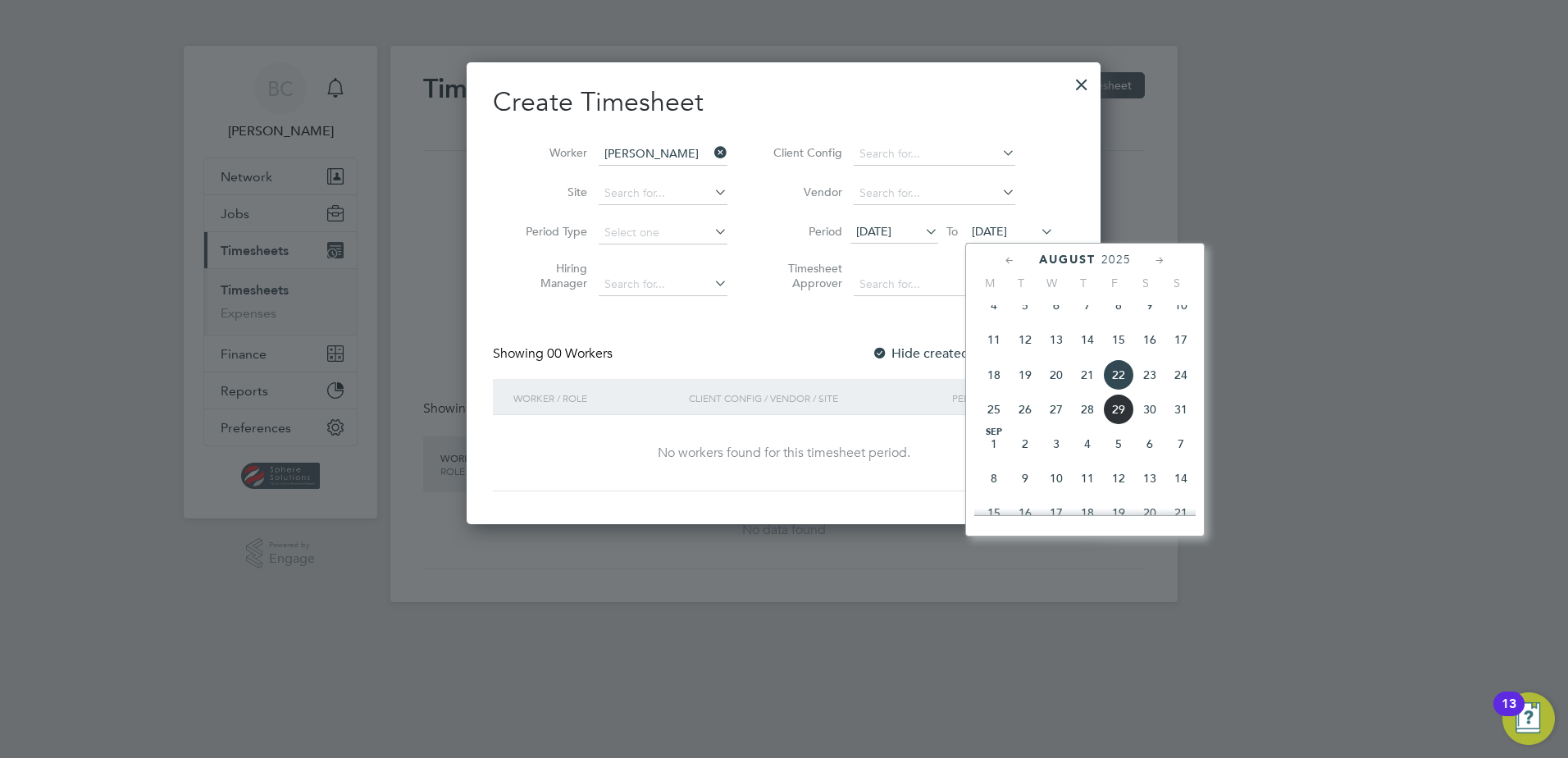
click at [1111, 425] on span "29" at bounding box center [1118, 409] width 31 height 31
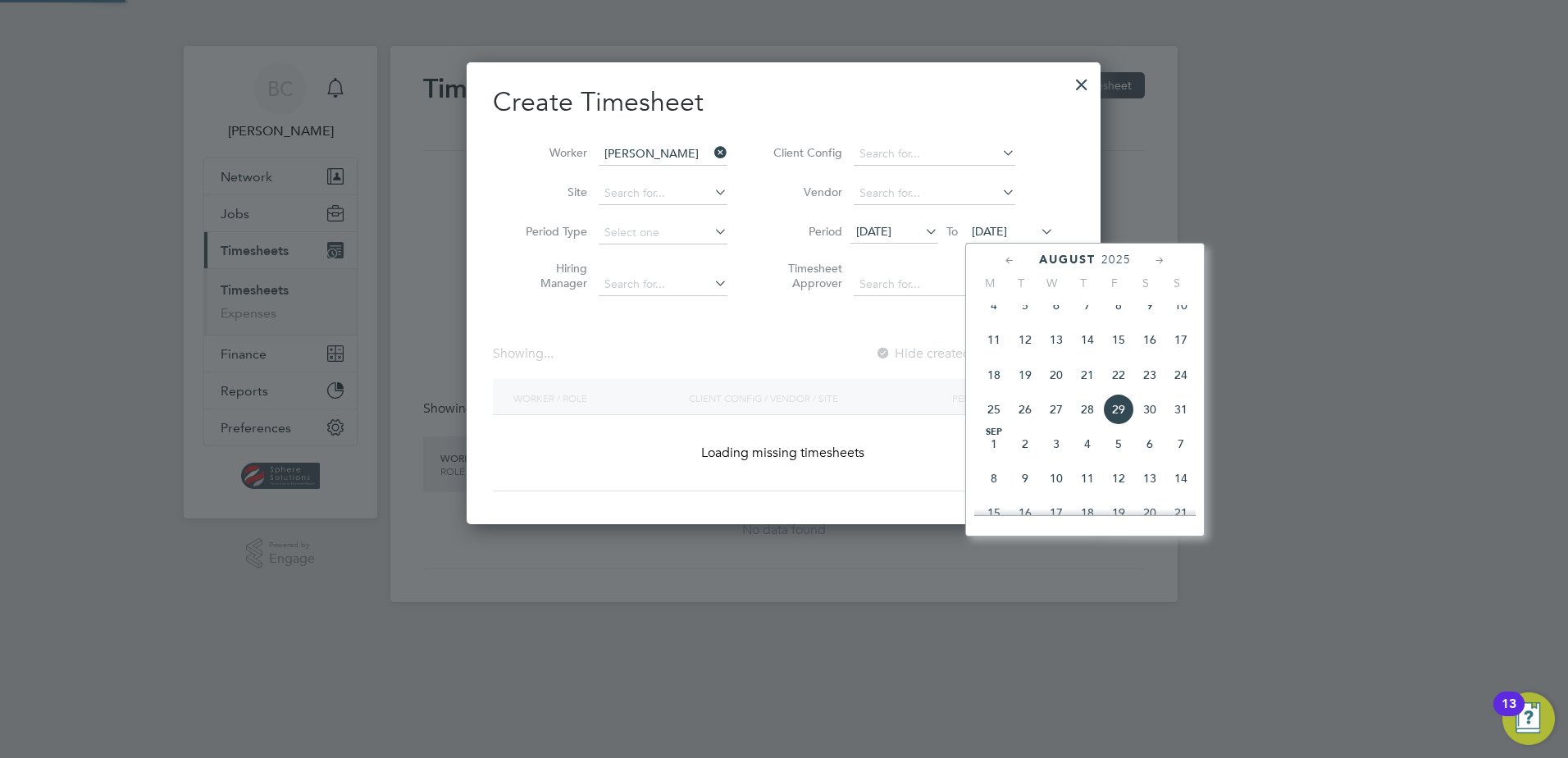
scroll to position [463, 634]
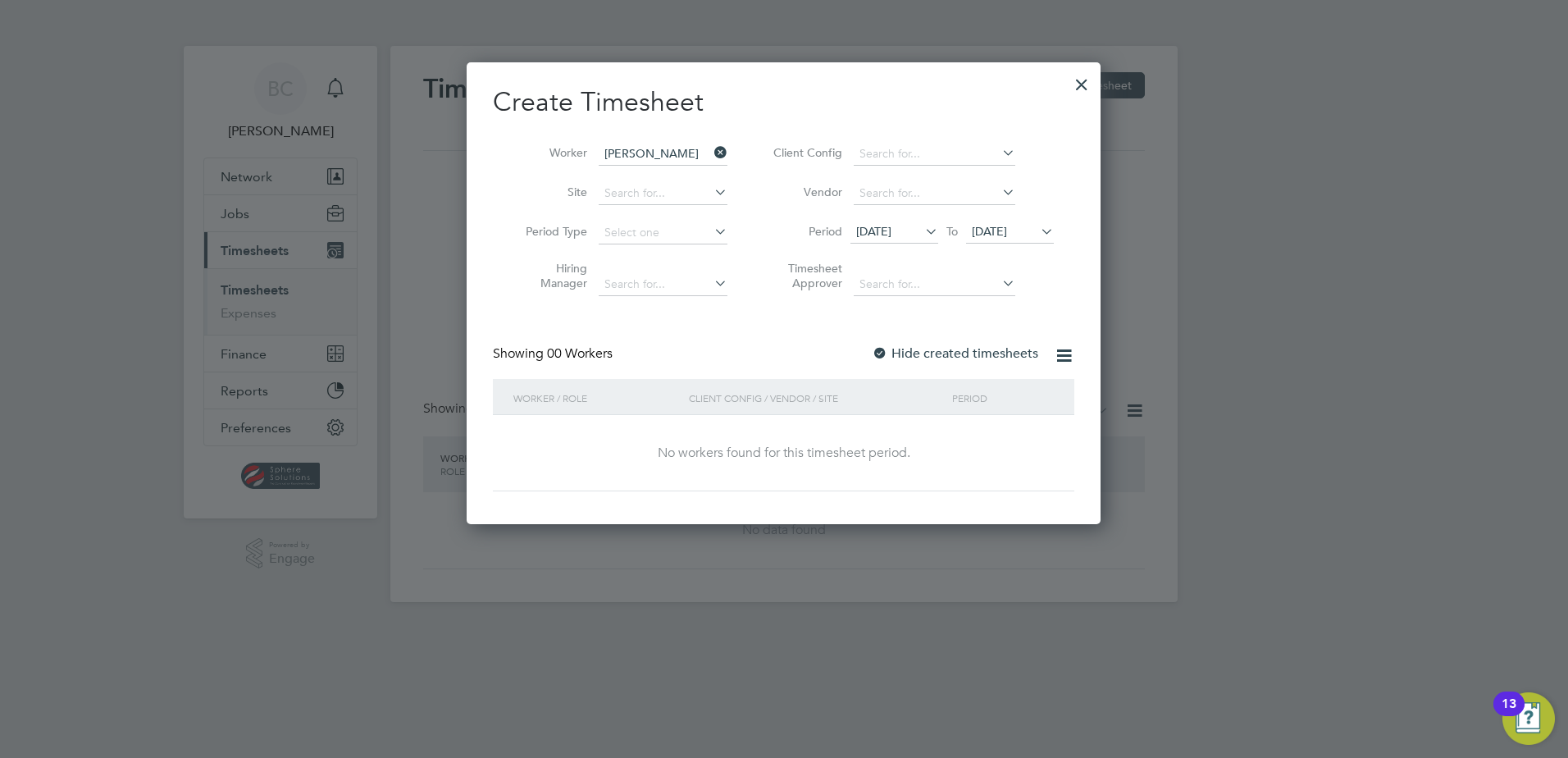
click at [879, 354] on div at bounding box center [880, 353] width 16 height 16
click at [1083, 84] on div at bounding box center [1081, 80] width 30 height 30
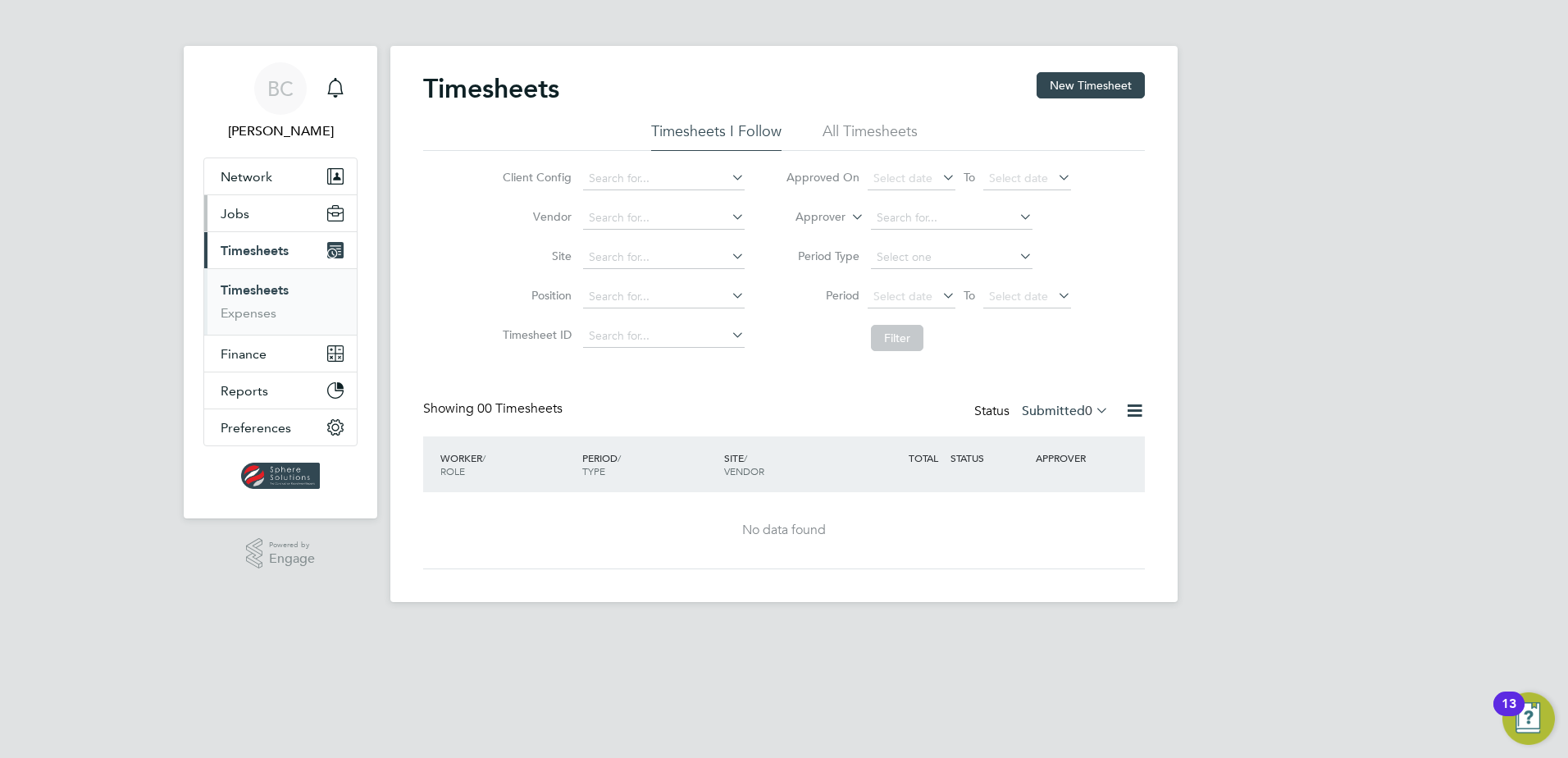
click at [239, 214] on span "Jobs" at bounding box center [235, 213] width 29 height 15
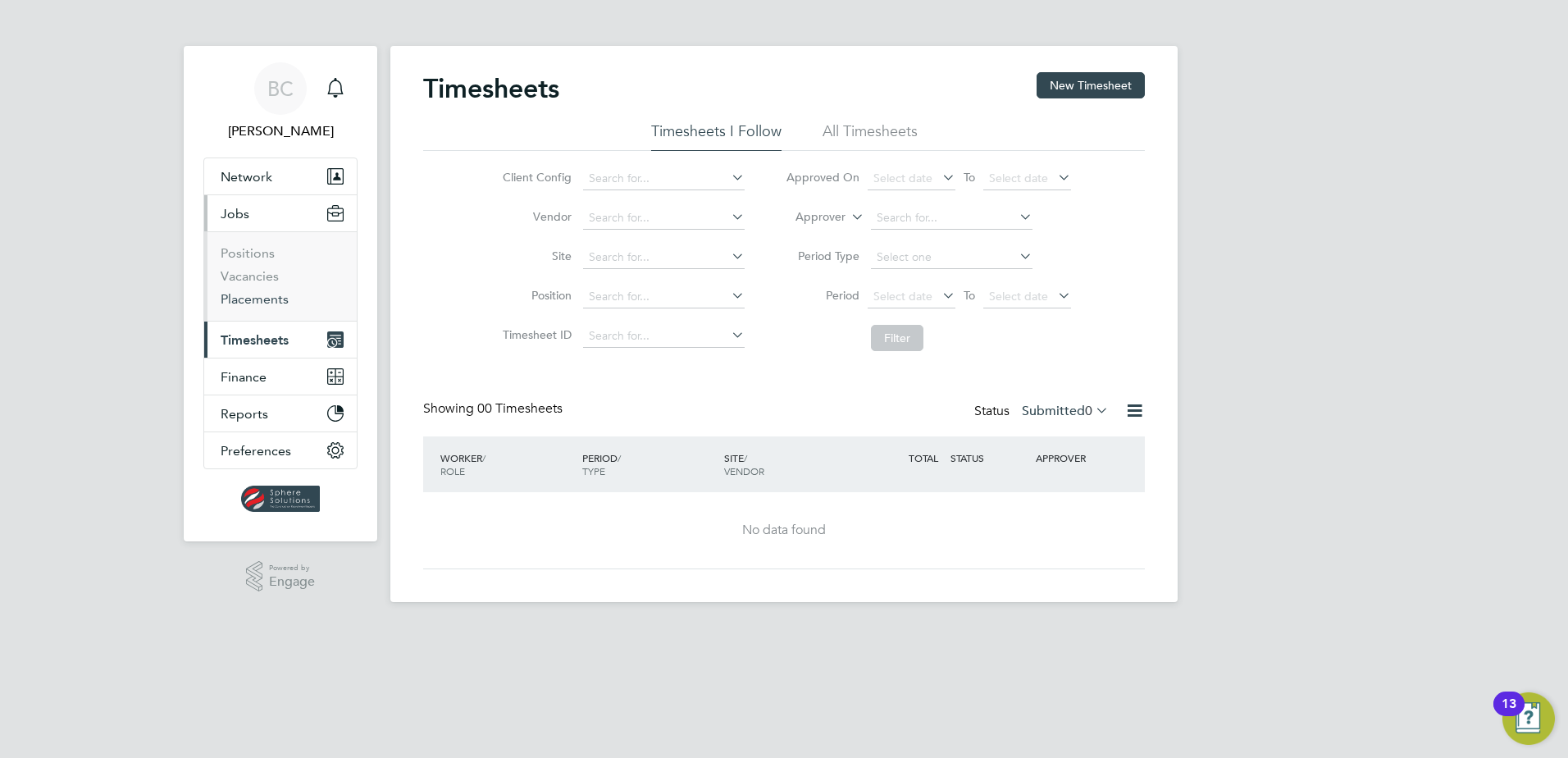
click at [253, 297] on link "Placements" at bounding box center [254, 298] width 68 height 15
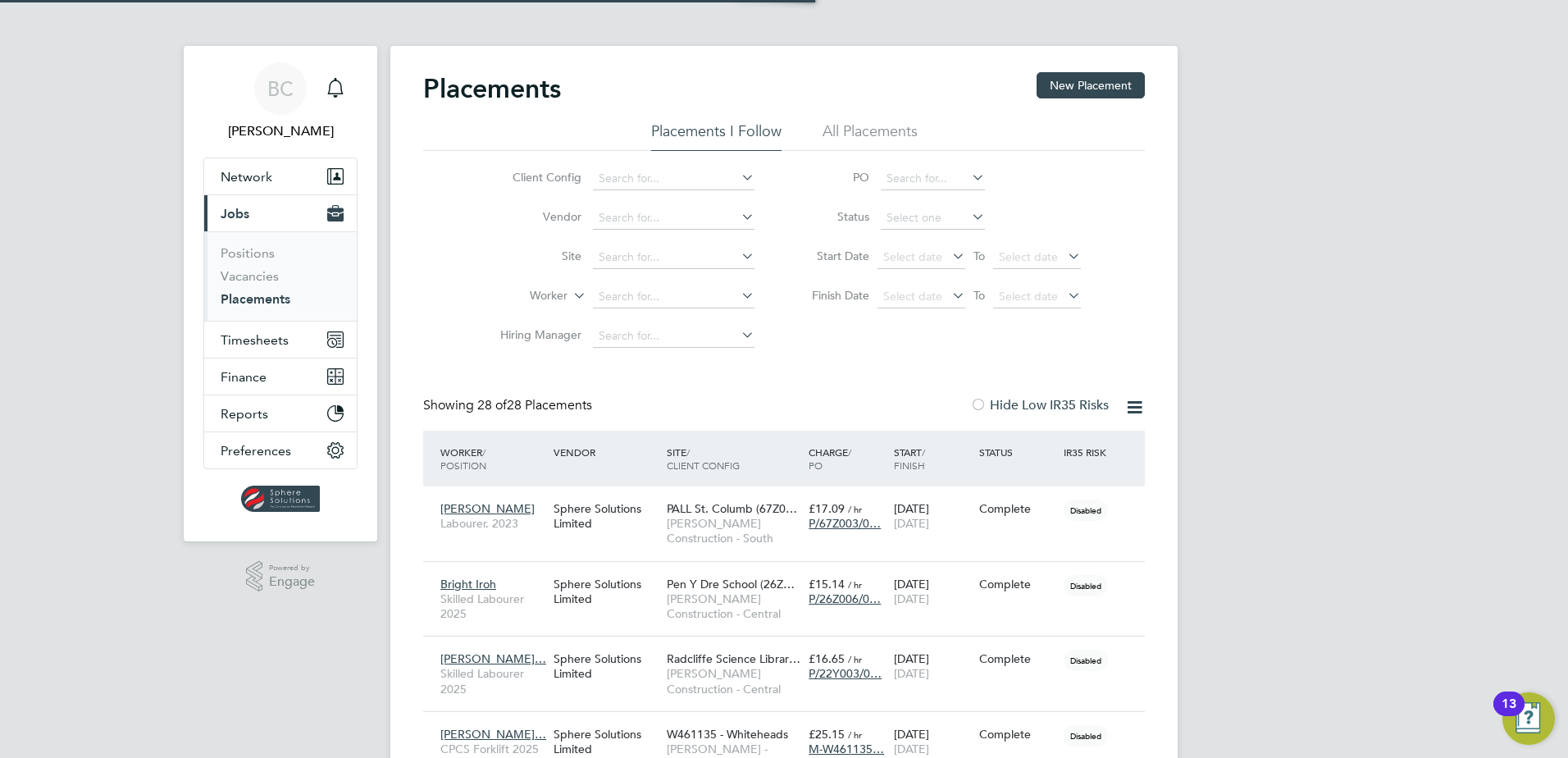
scroll to position [8, 8]
click at [630, 294] on input at bounding box center [673, 297] width 161 height 23
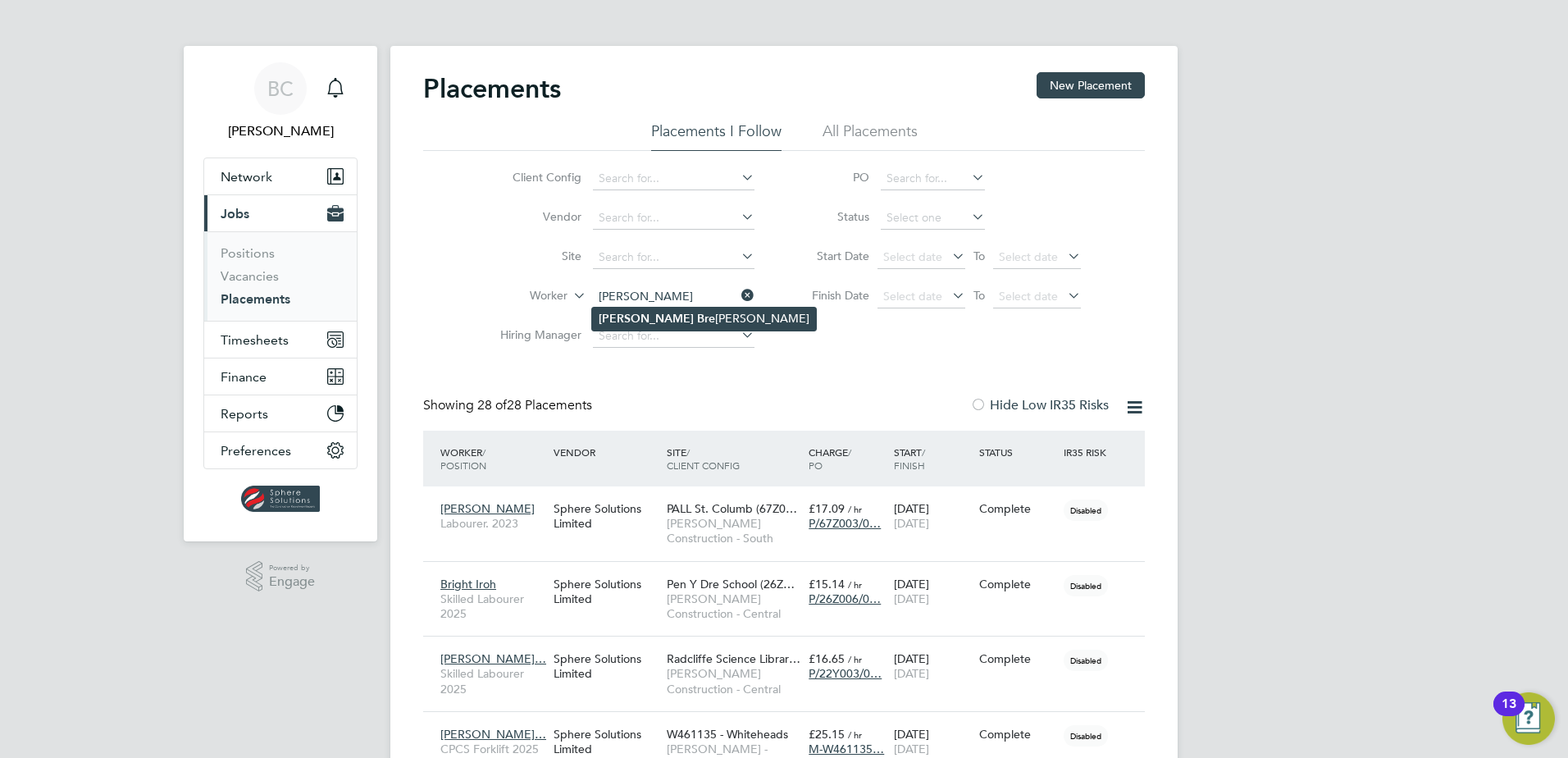
drag, startPoint x: 630, startPoint y: 303, endPoint x: 630, endPoint y: 321, distance: 18.0
click at [697, 321] on b "Bre" at bounding box center [706, 319] width 18 height 14
type input "[PERSON_NAME]"
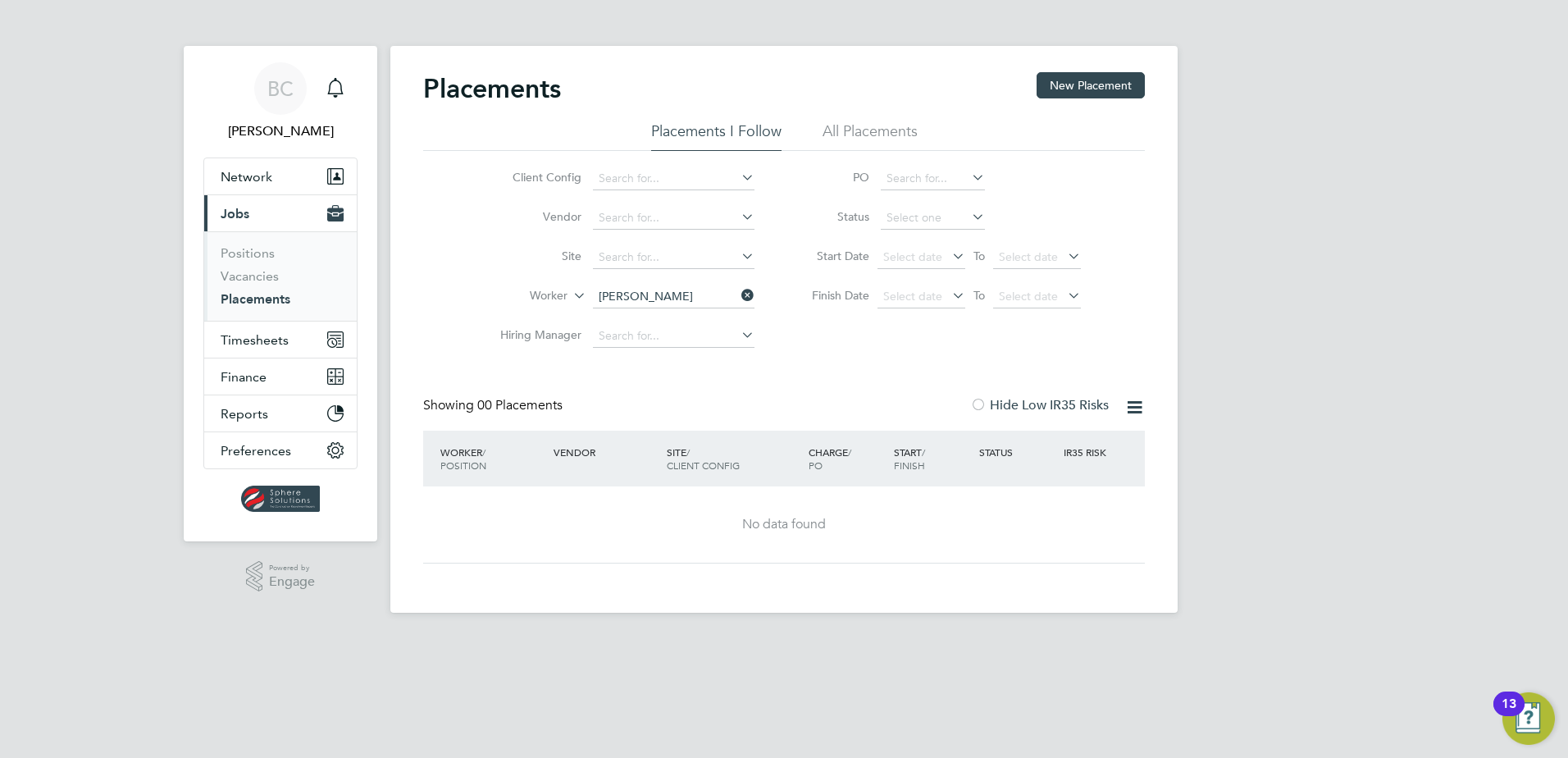
click at [882, 132] on li "All Placements" at bounding box center [870, 136] width 96 height 30
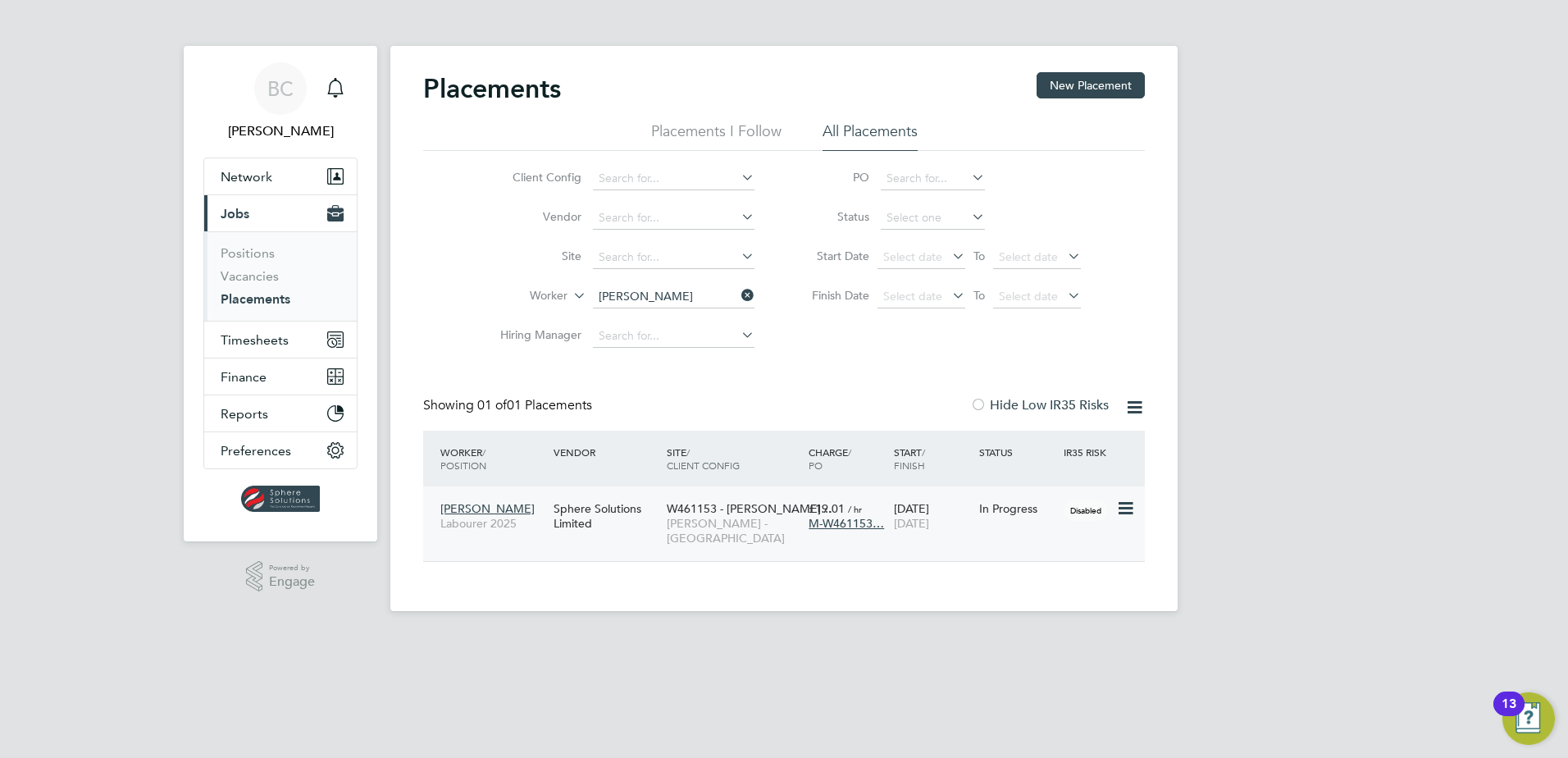
click at [758, 516] on span "[PERSON_NAME] - [GEOGRAPHIC_DATA]" at bounding box center [733, 530] width 133 height 30
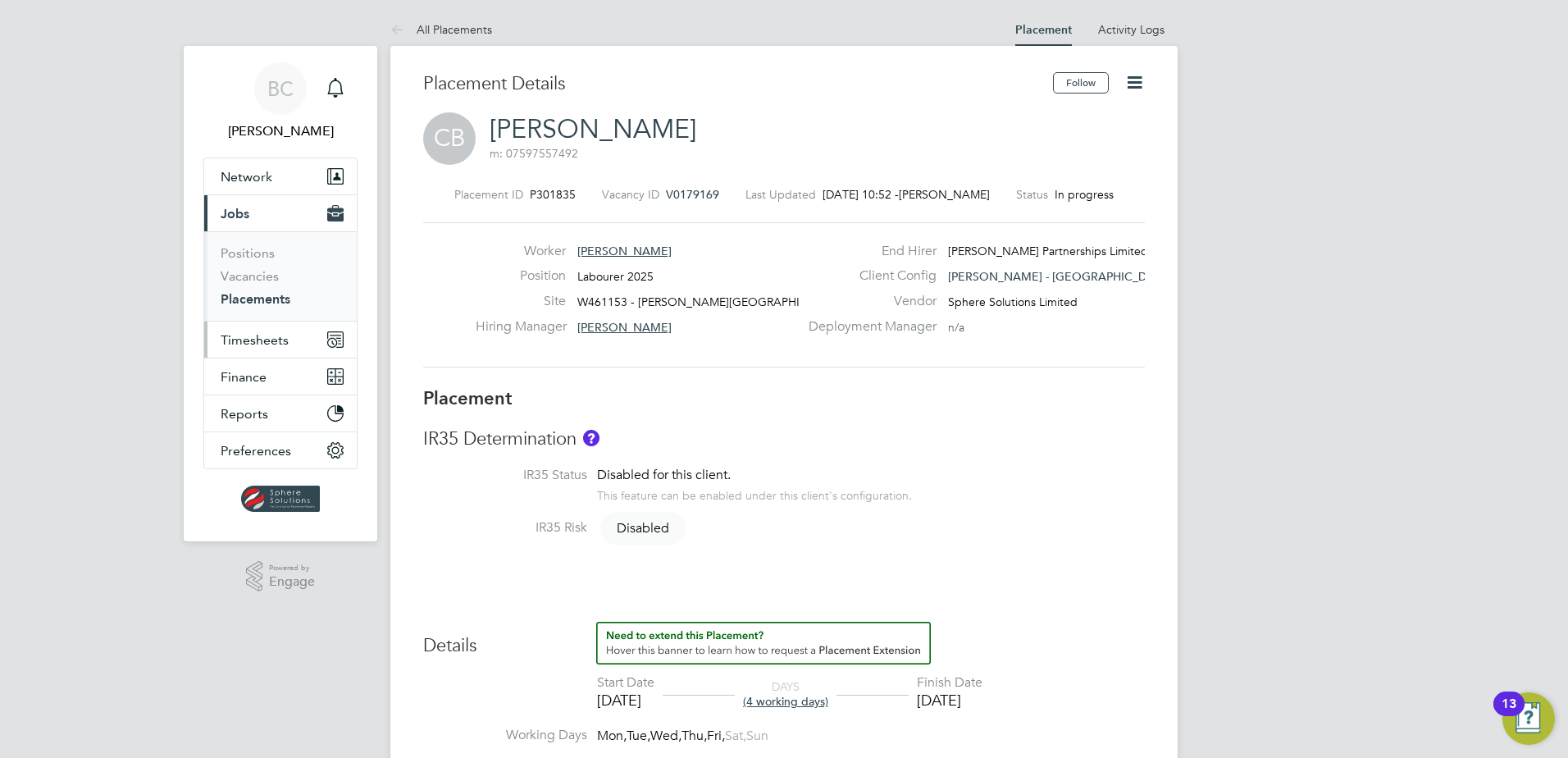
click at [280, 338] on span "Timesheets" at bounding box center [254, 340] width 68 height 15
click at [254, 336] on span "Timesheets" at bounding box center [254, 340] width 68 height 15
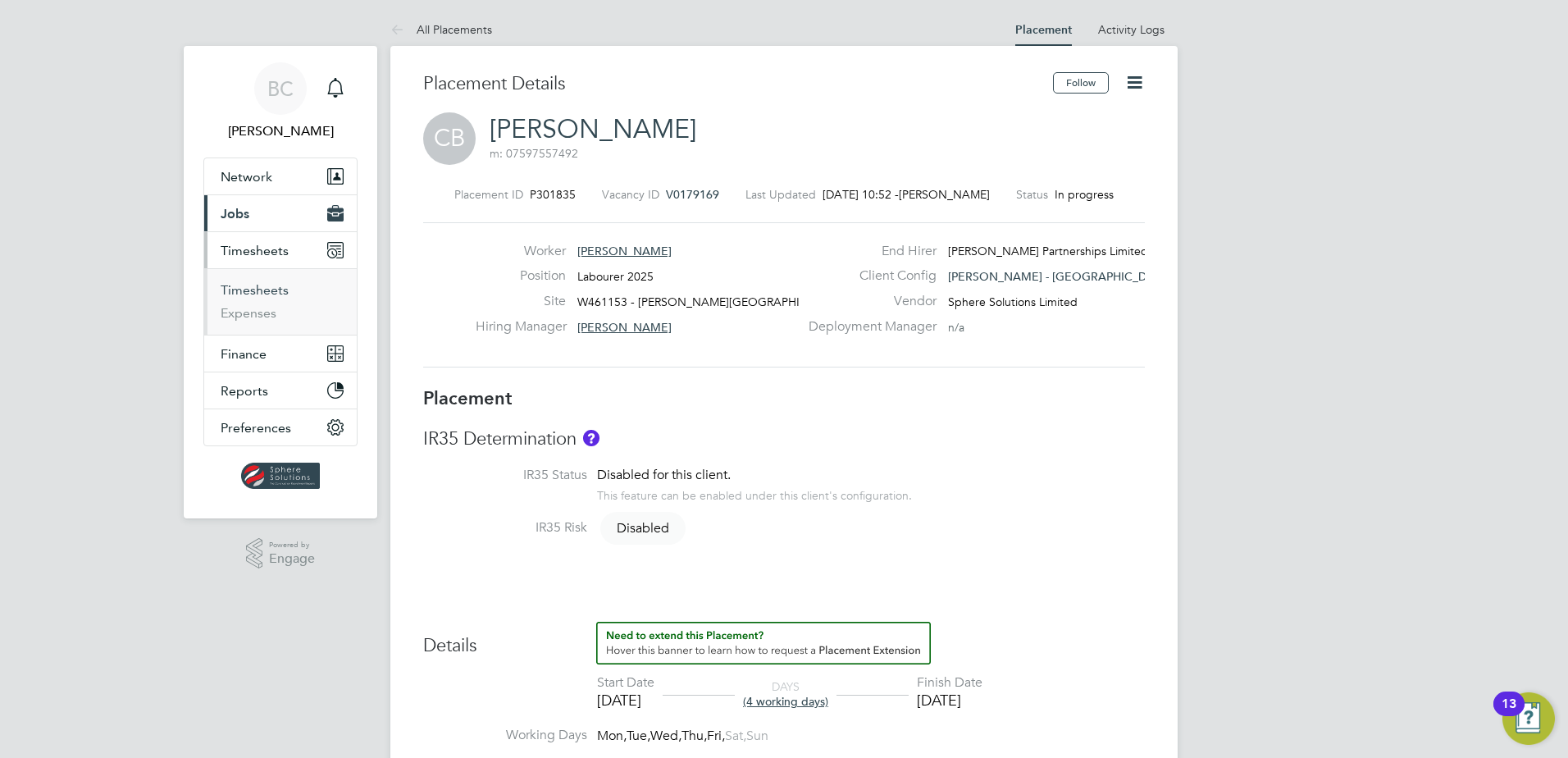
click at [249, 283] on link "Timesheets" at bounding box center [254, 290] width 68 height 15
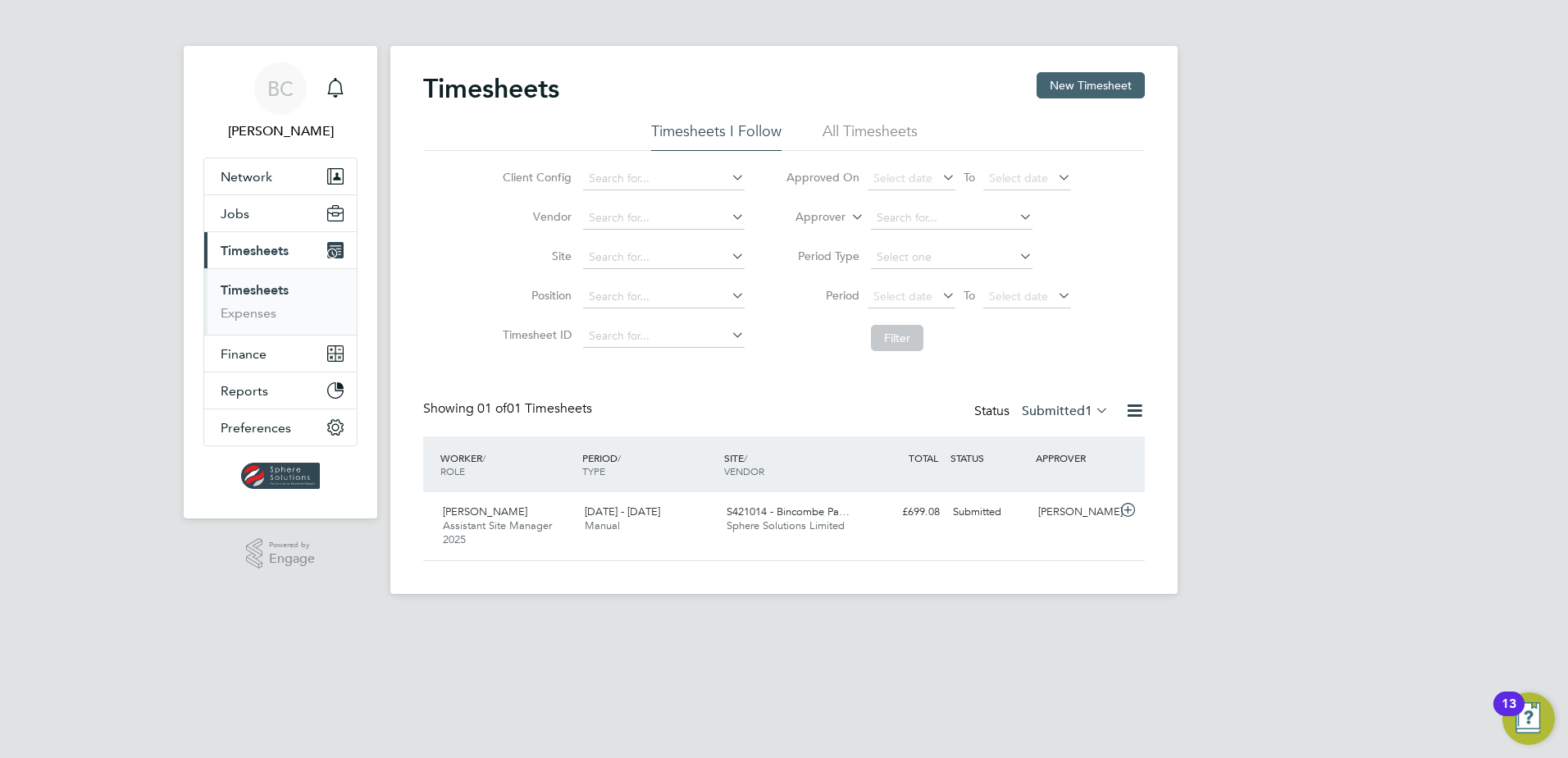
click at [1049, 87] on button "New Timesheet" at bounding box center [1090, 85] width 108 height 26
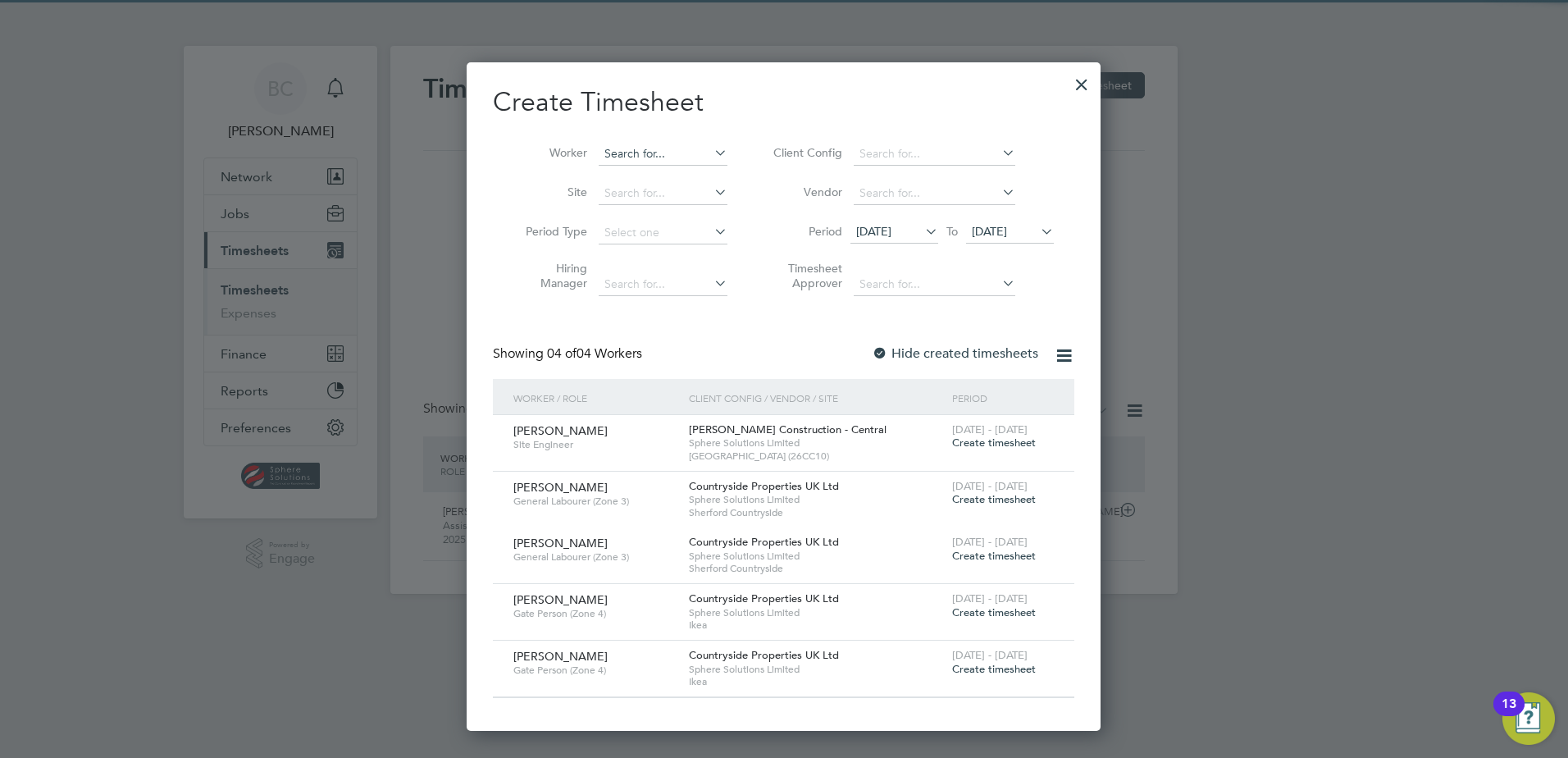
click at [629, 159] on input at bounding box center [662, 154] width 128 height 23
click at [634, 170] on li "Craig Br eadney" at bounding box center [678, 176] width 161 height 22
type input "[PERSON_NAME]"
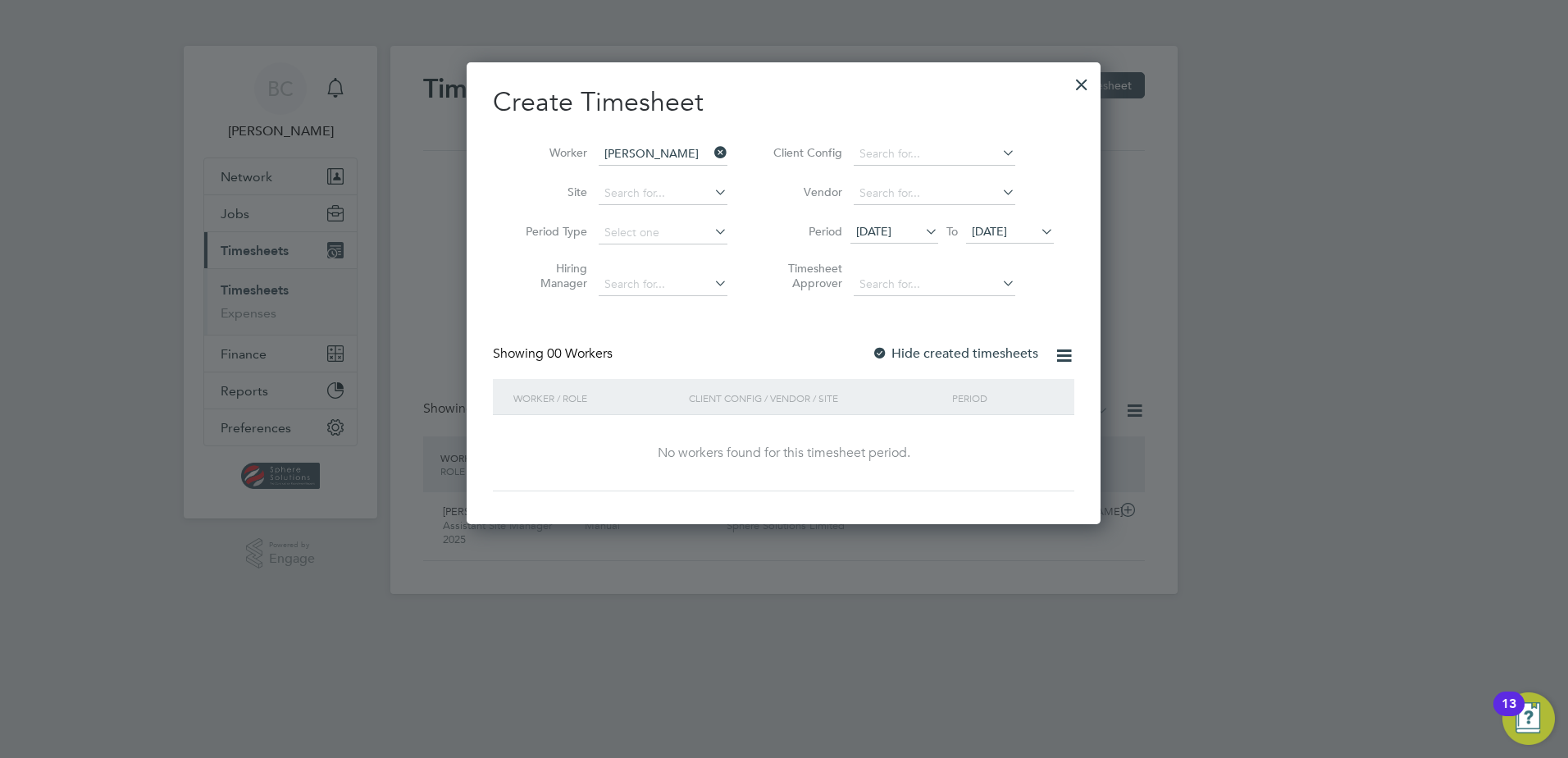
click at [1003, 237] on span "[DATE]" at bounding box center [989, 231] width 36 height 14
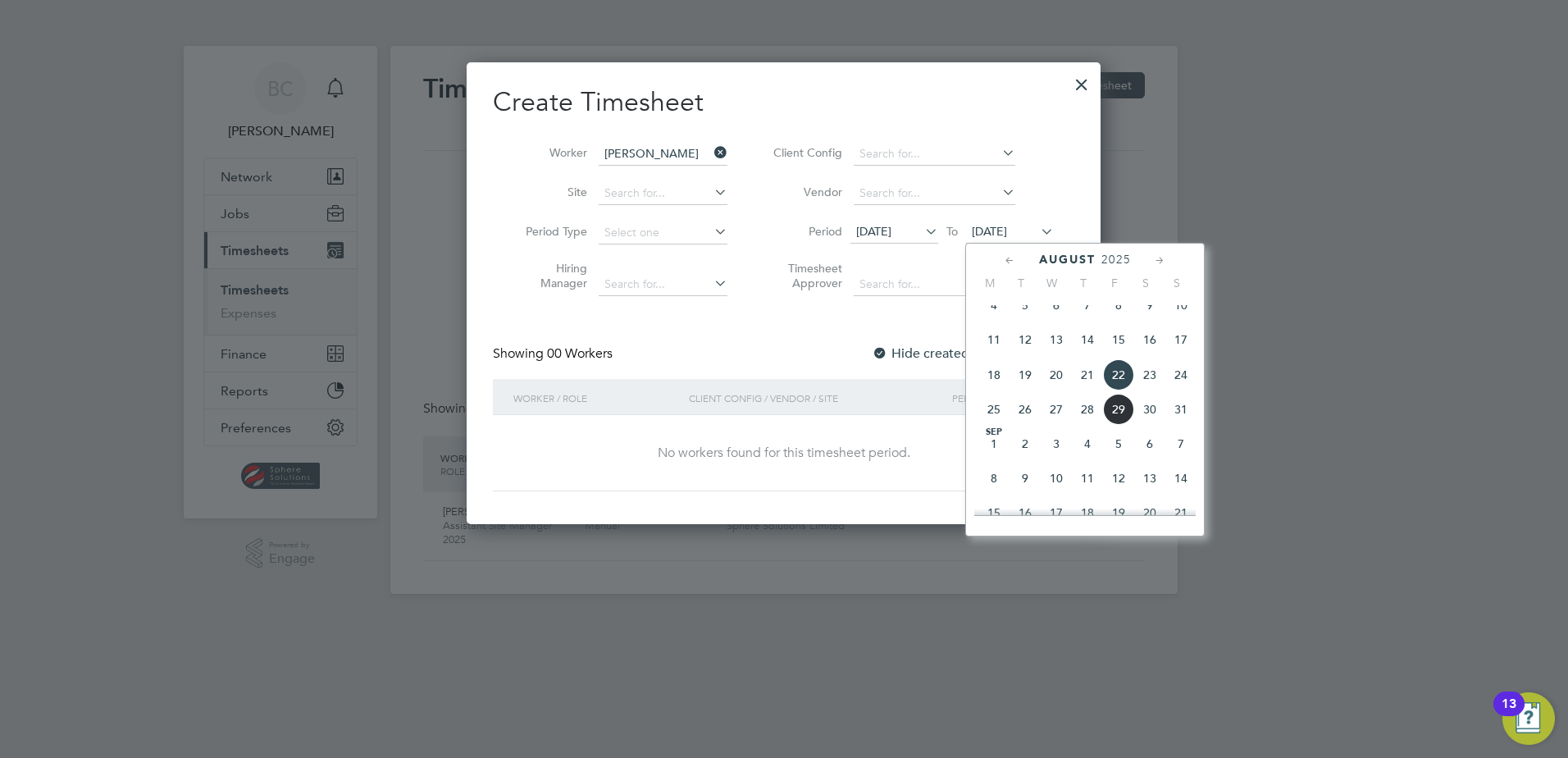
click at [1123, 425] on span "29" at bounding box center [1118, 409] width 31 height 31
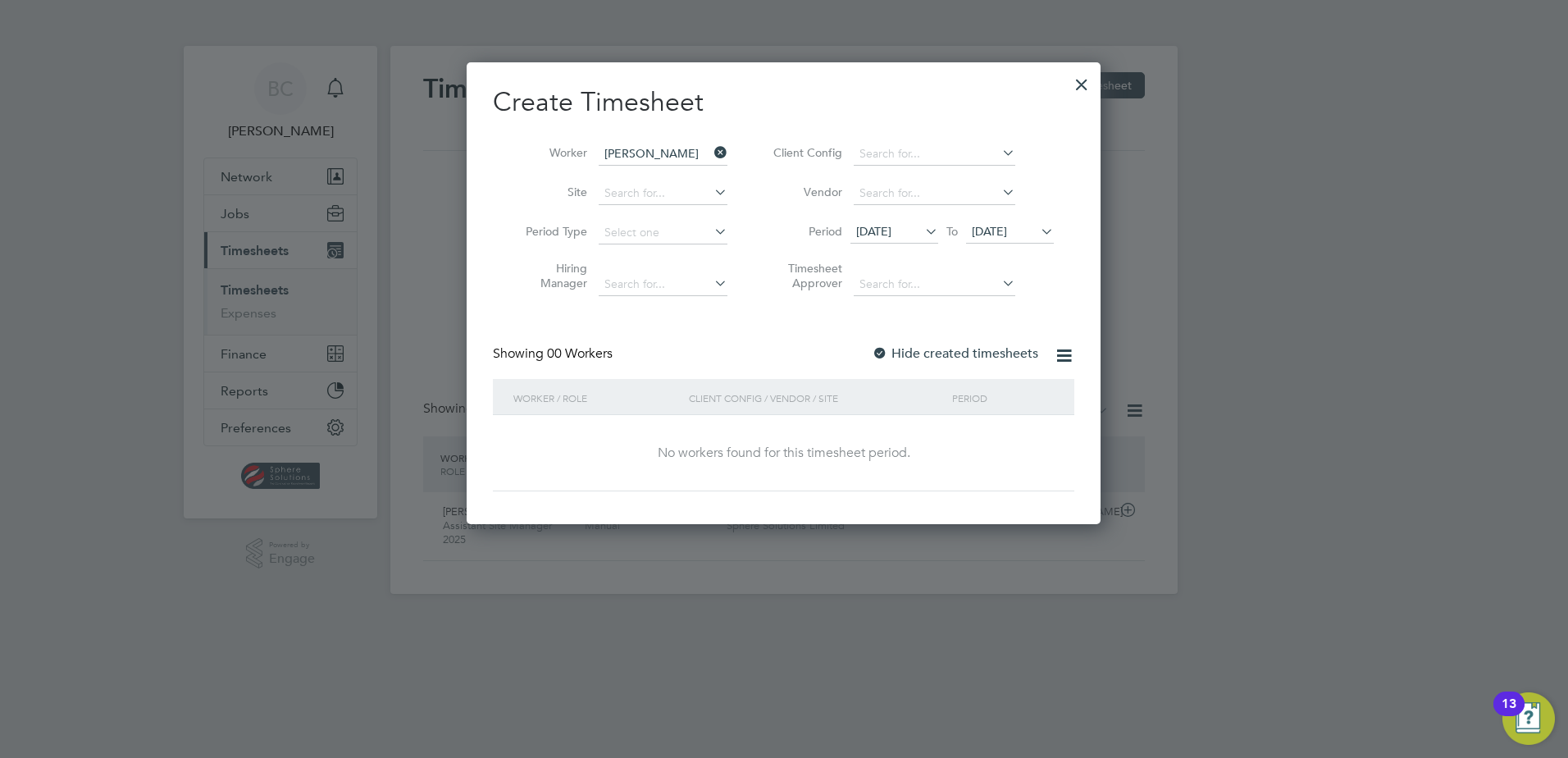
click at [884, 351] on div at bounding box center [880, 353] width 16 height 16
click at [1064, 354] on icon at bounding box center [1063, 355] width 20 height 20
click at [791, 350] on div "Showing 00 Workers Hide created timesheets" at bounding box center [783, 362] width 581 height 34
click at [1079, 85] on div at bounding box center [1081, 80] width 30 height 30
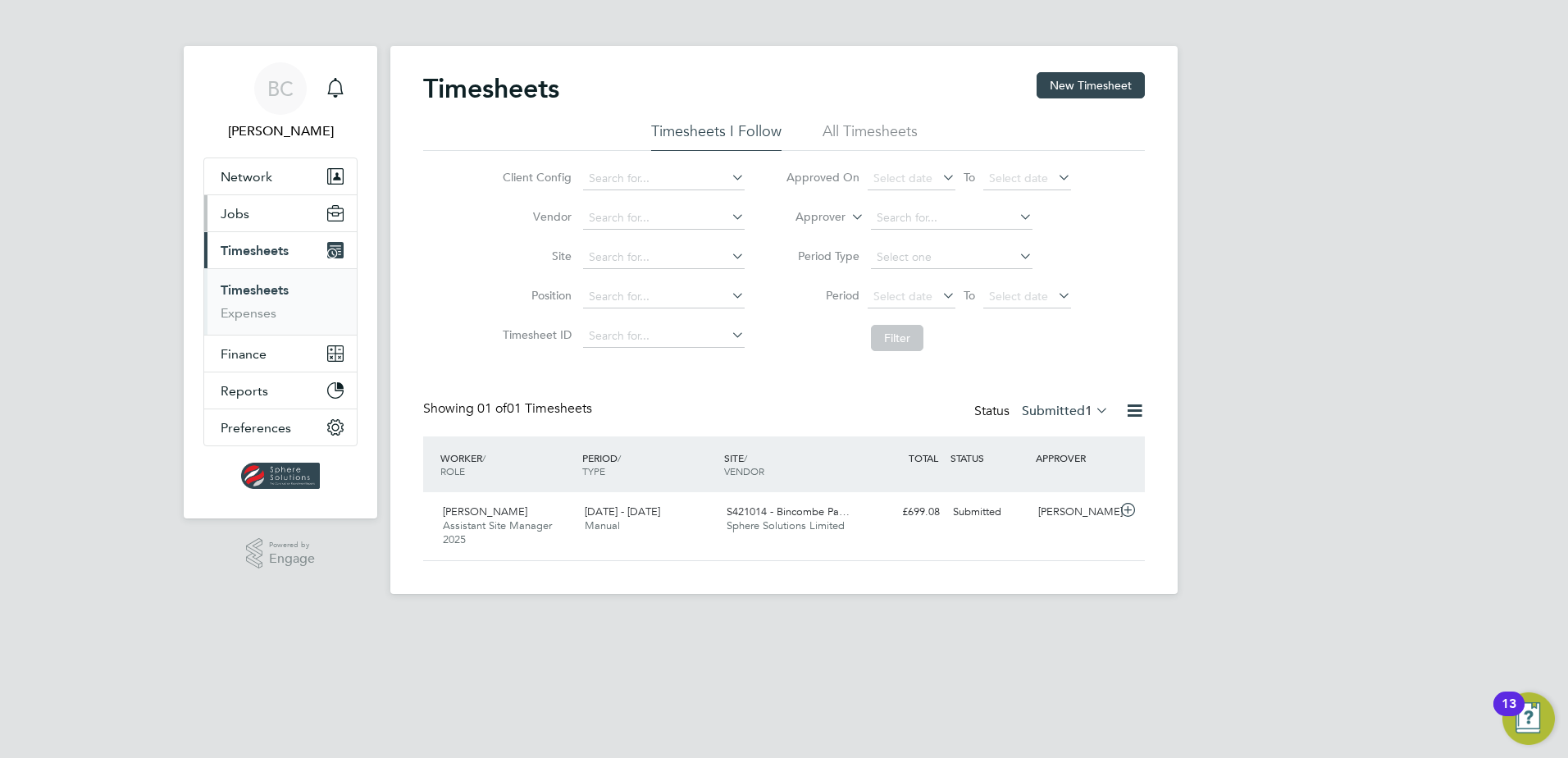
click at [235, 210] on span "Jobs" at bounding box center [235, 213] width 29 height 15
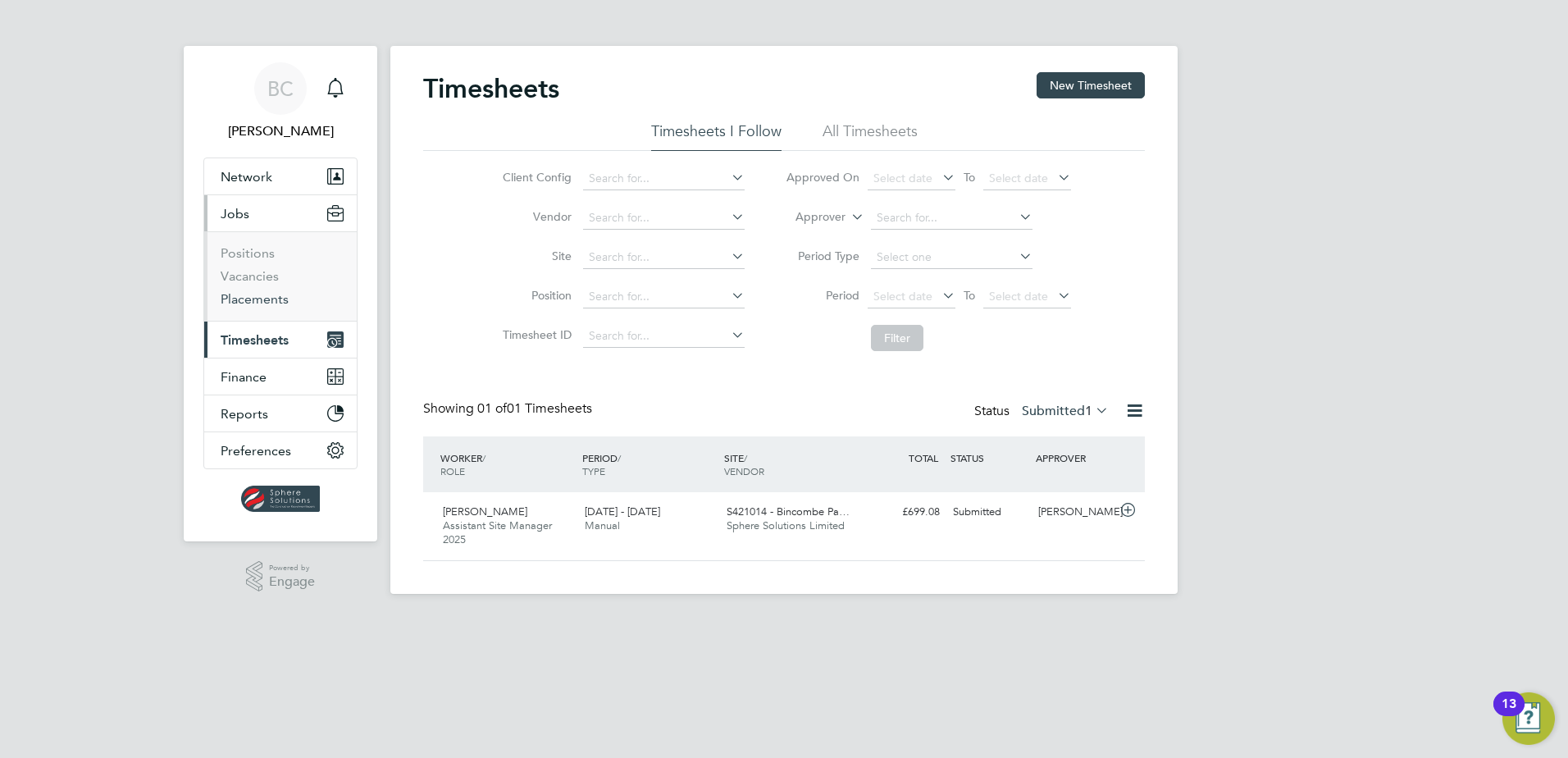
click at [244, 302] on link "Placements" at bounding box center [254, 298] width 68 height 15
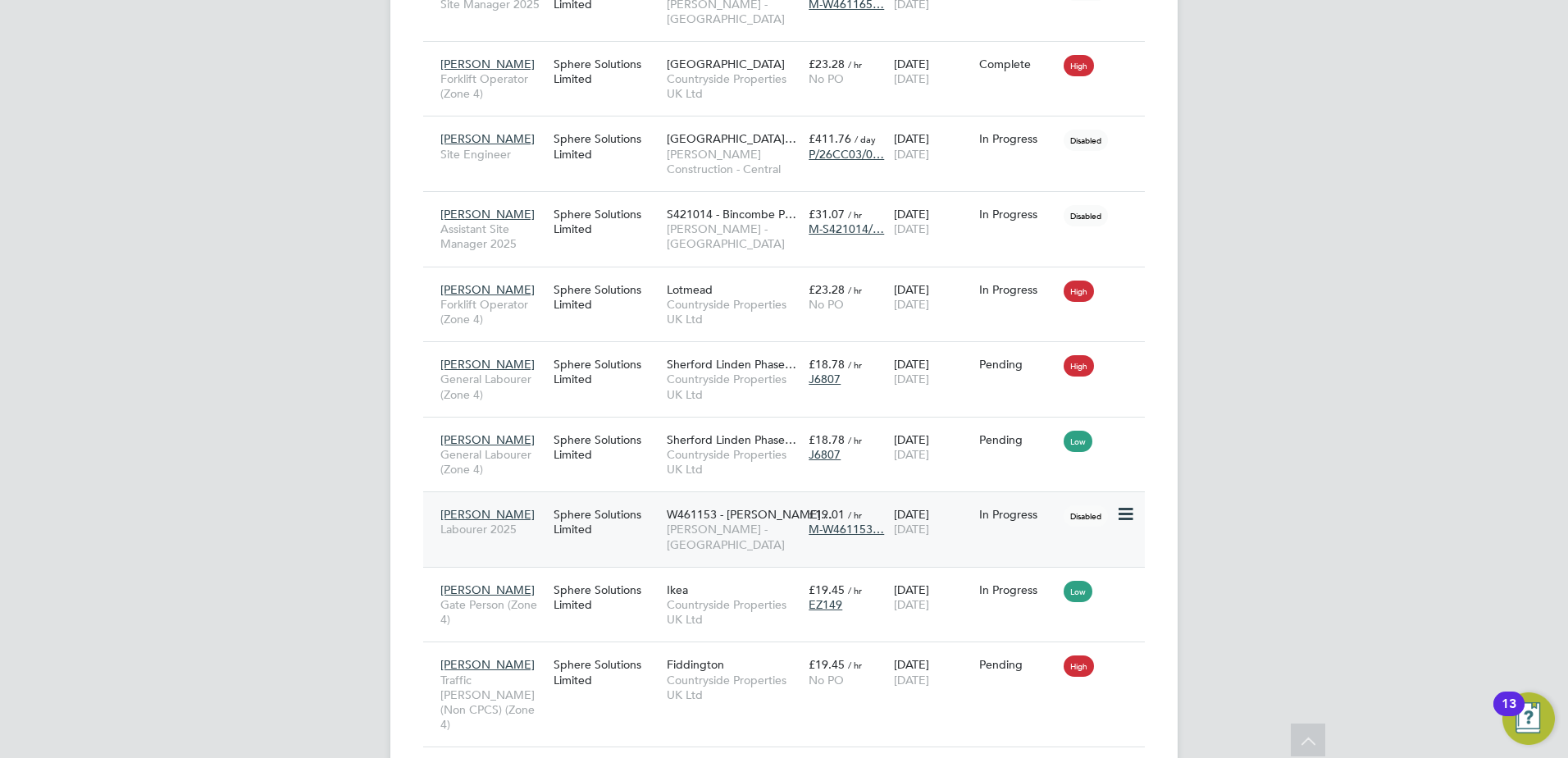
click at [628, 505] on div "Sphere Solutions Limited" at bounding box center [605, 521] width 113 height 46
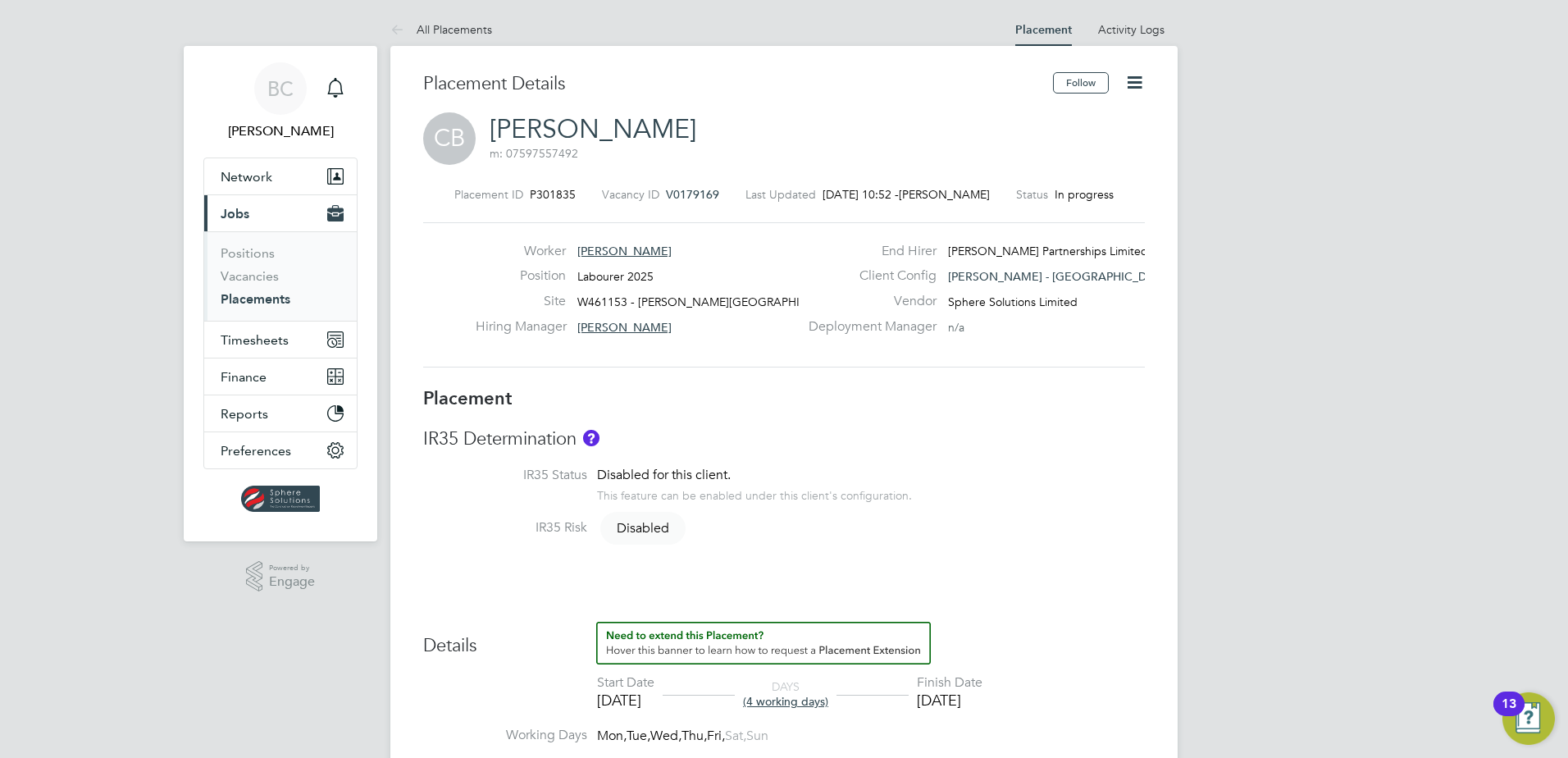
click at [1130, 86] on icon at bounding box center [1134, 82] width 20 height 20
click at [1052, 123] on li "Edit Placement e" at bounding box center [1080, 122] width 121 height 23
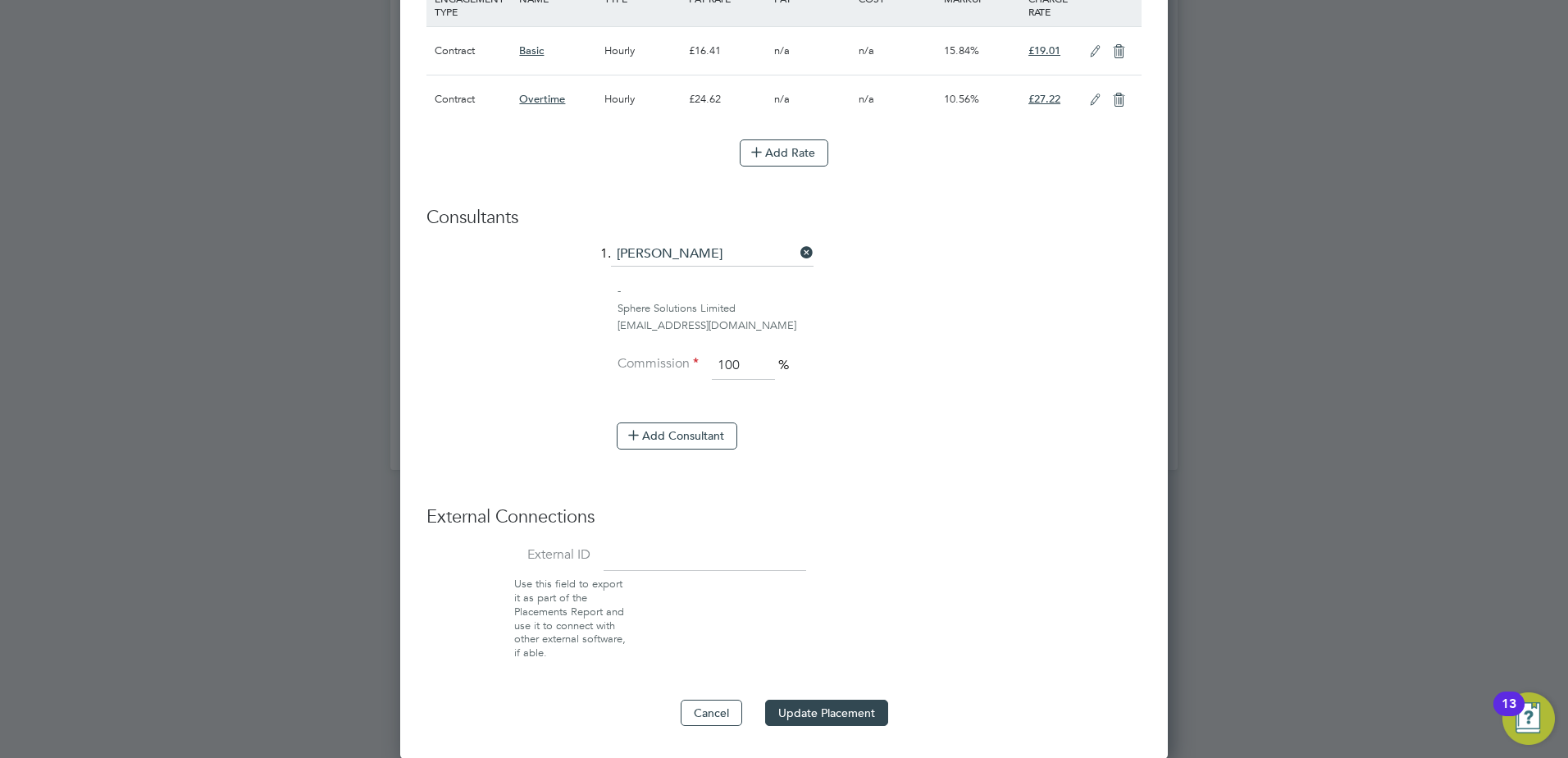
click at [824, 716] on button "Update Placement" at bounding box center [826, 712] width 123 height 26
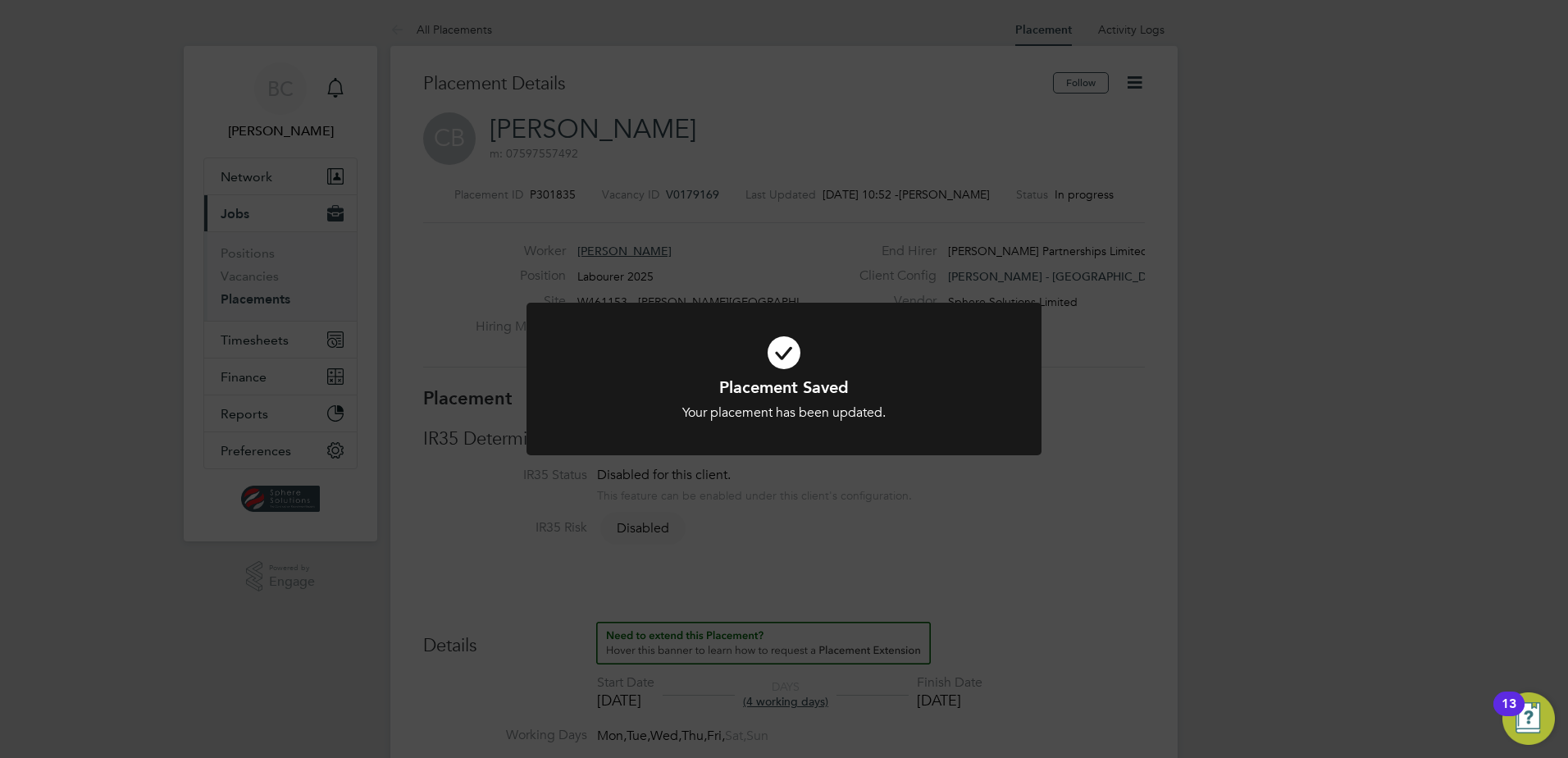
click at [879, 551] on div "Placement Saved Your placement has been updated. Cancel Okay" at bounding box center [784, 379] width 1568 height 758
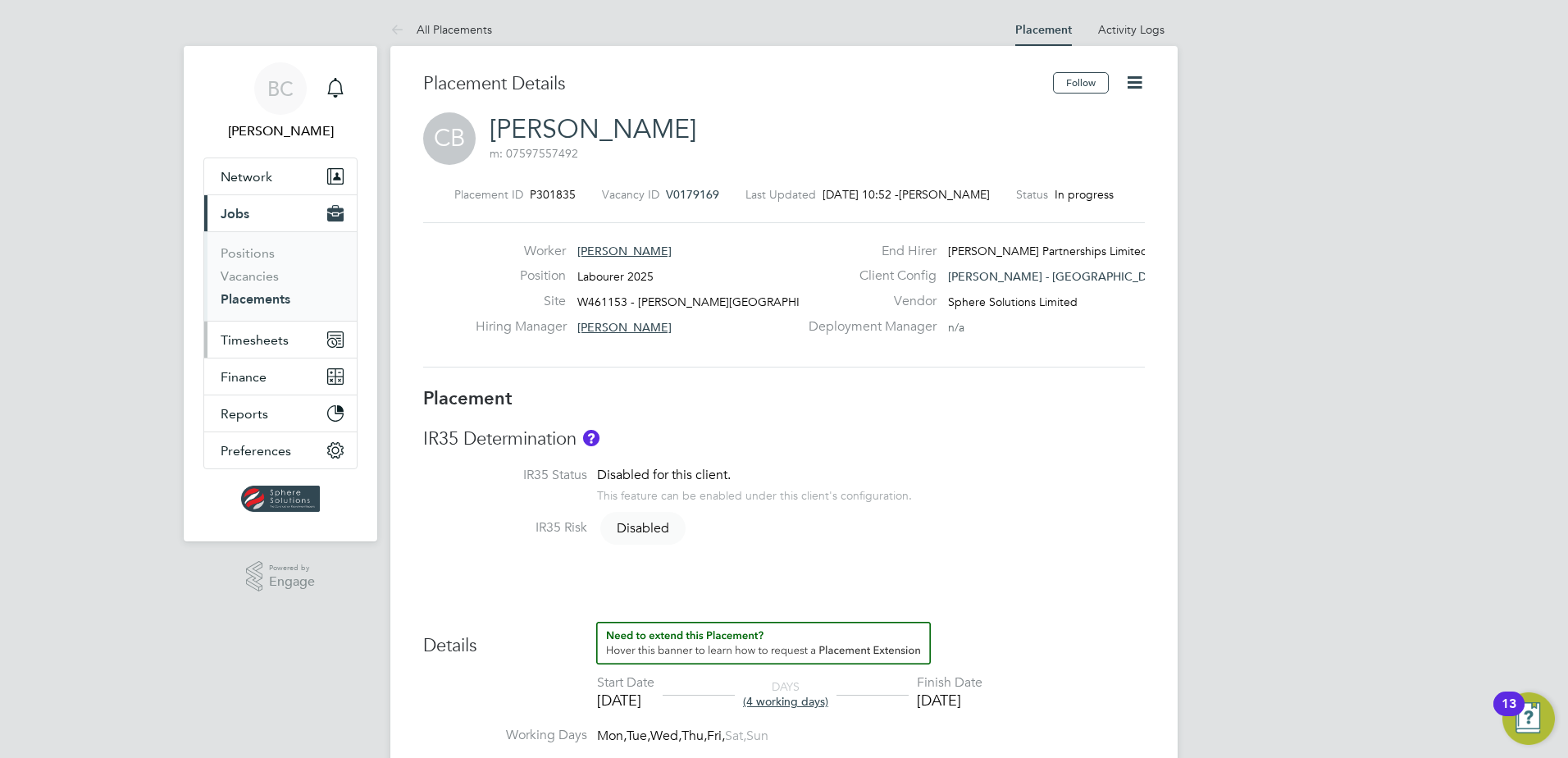
click at [245, 344] on span "Timesheets" at bounding box center [254, 340] width 68 height 15
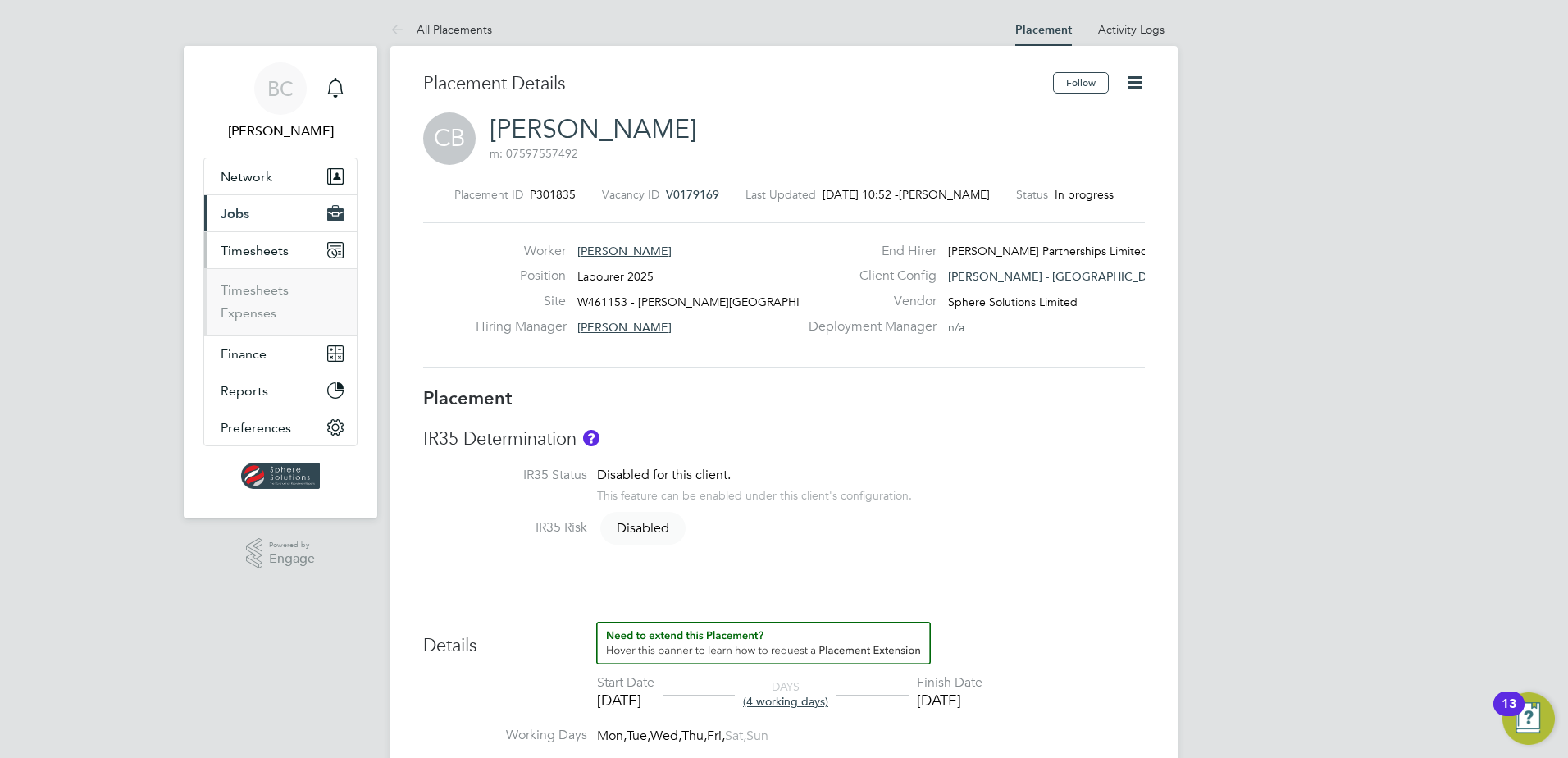
click at [254, 259] on button "Timesheets" at bounding box center [280, 249] width 153 height 36
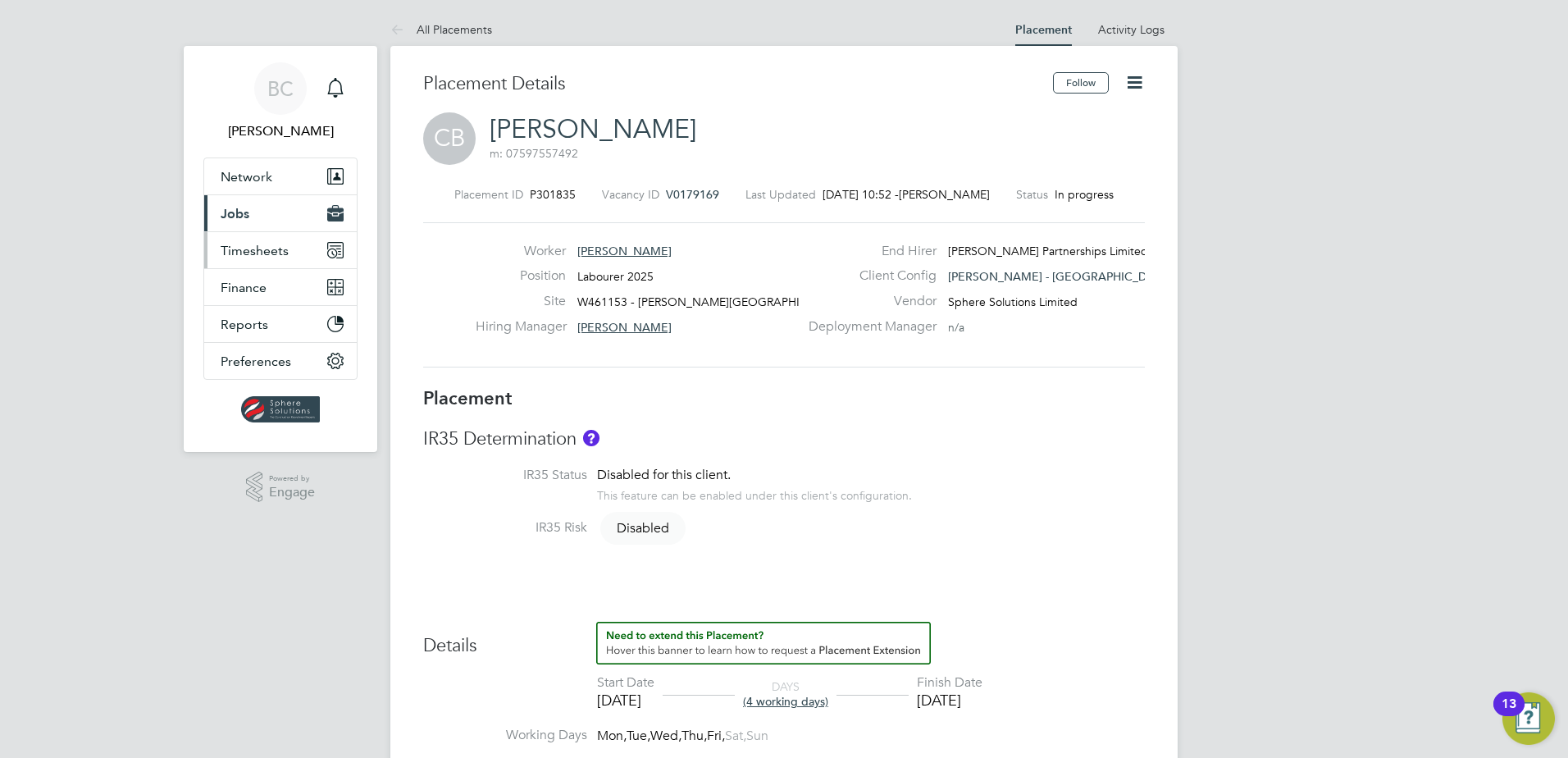
click at [252, 254] on span "Timesheets" at bounding box center [254, 250] width 68 height 15
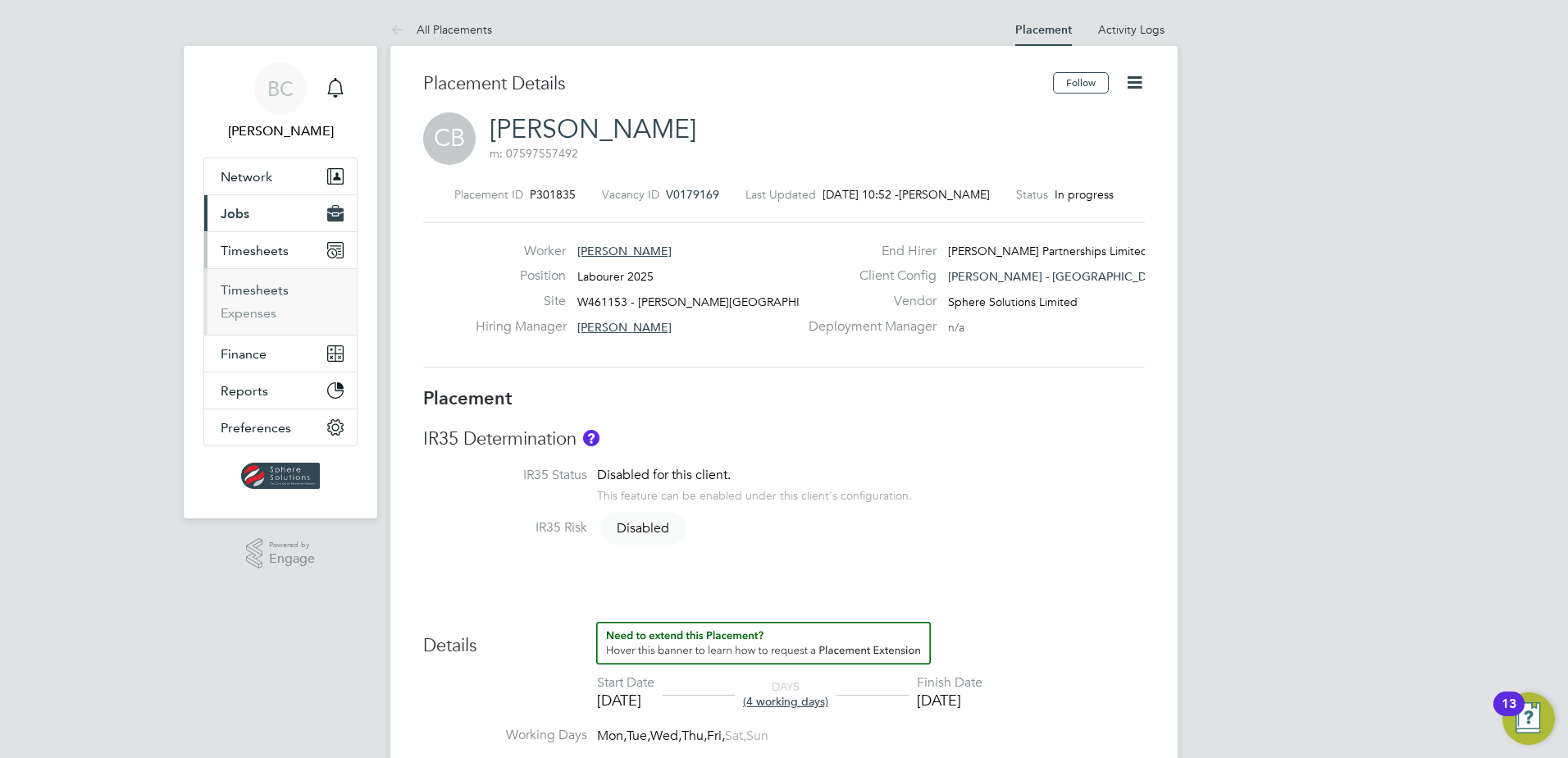
click at [241, 294] on link "Timesheets" at bounding box center [254, 290] width 68 height 15
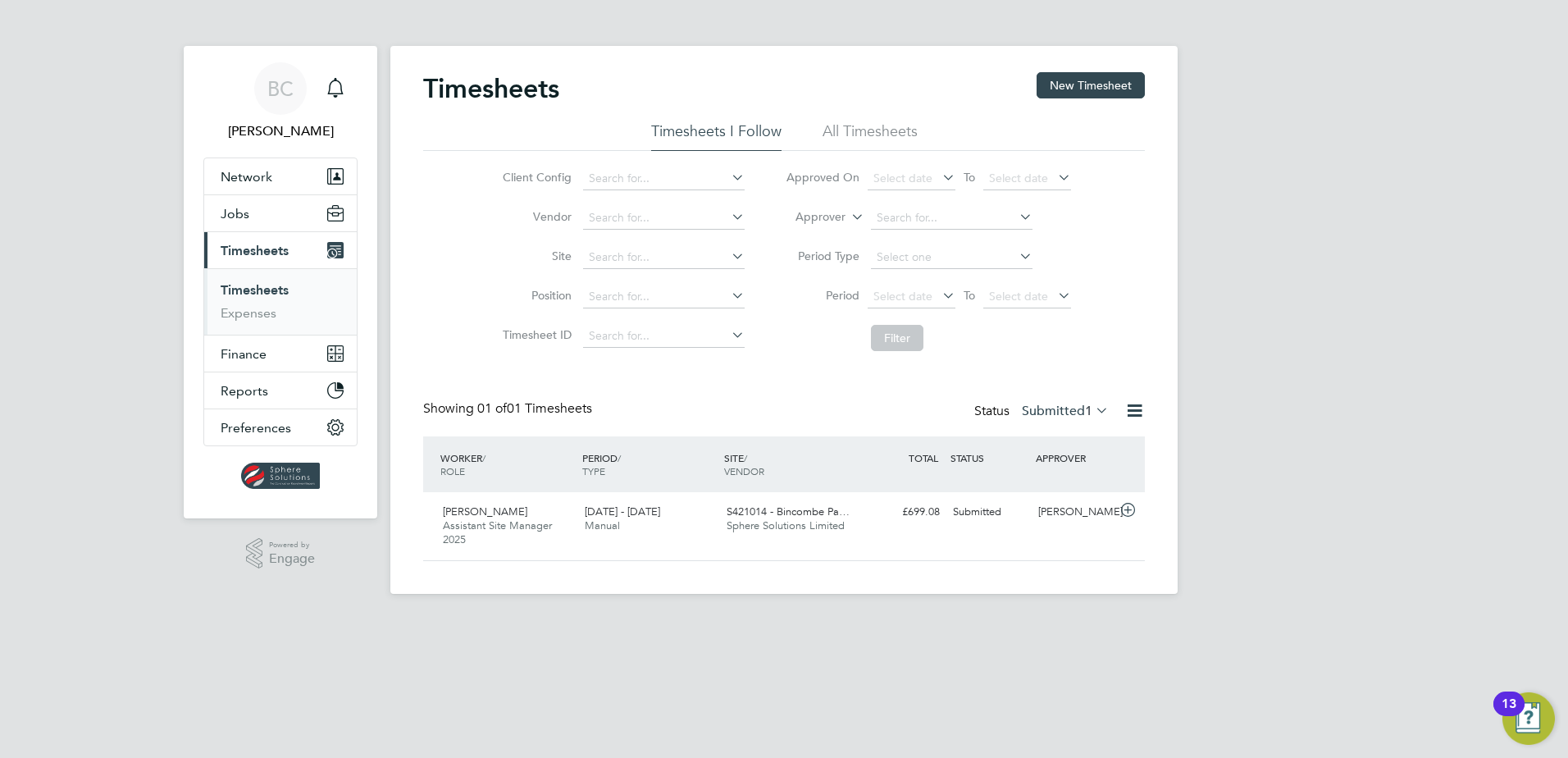
click at [865, 127] on li "All Timesheets" at bounding box center [870, 136] width 96 height 30
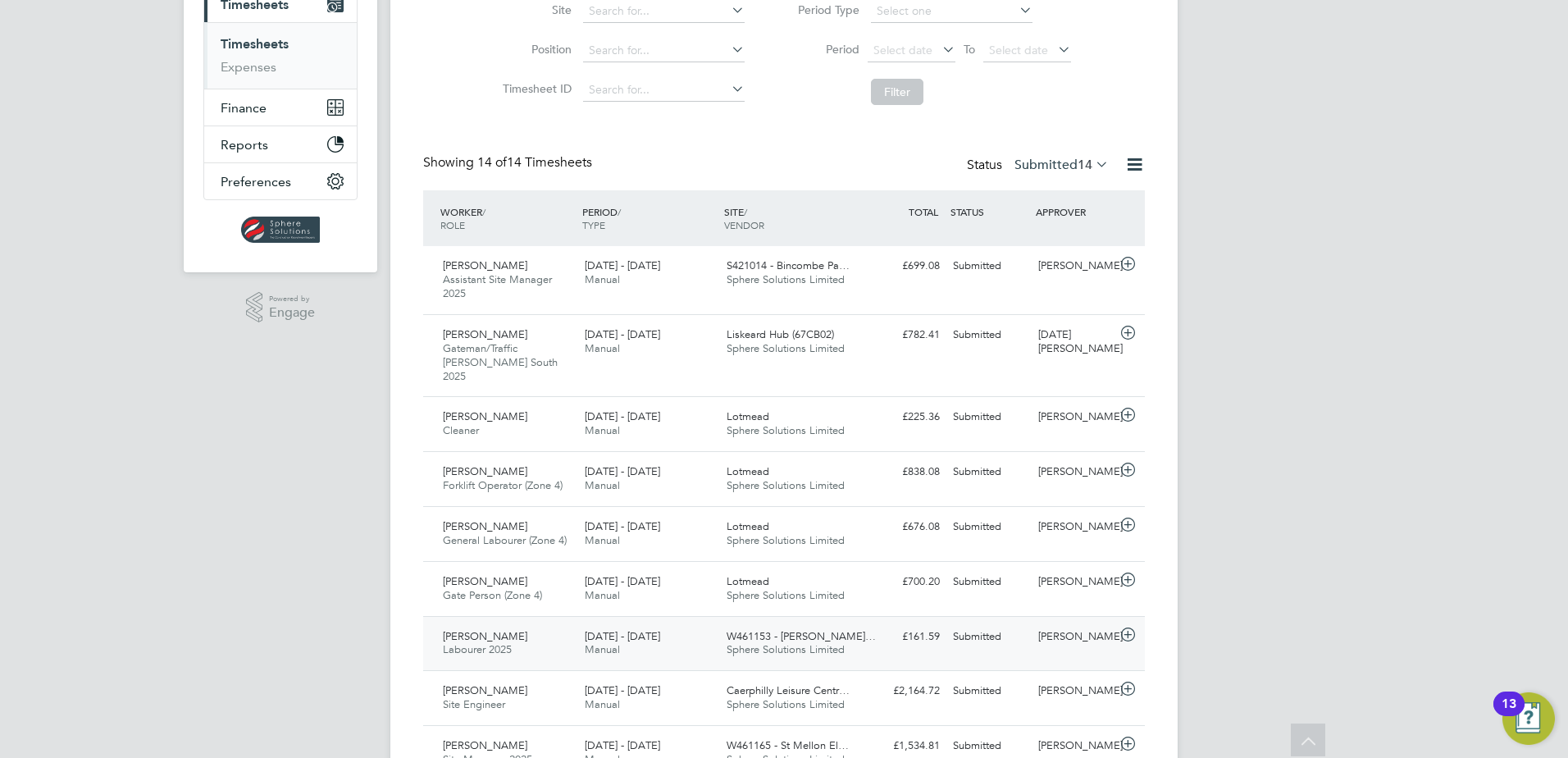
click at [851, 623] on div "W461153 - Drummond… Sphere Solutions Limited" at bounding box center [791, 643] width 142 height 41
